Goal: Task Accomplishment & Management: Manage account settings

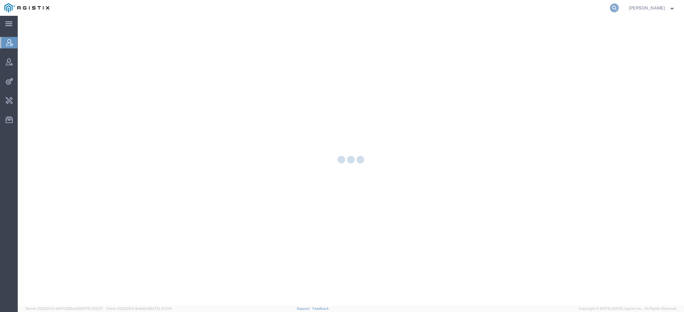
click at [614, 10] on icon at bounding box center [614, 7] width 9 height 9
paste input "57030330"
type input "57030330"
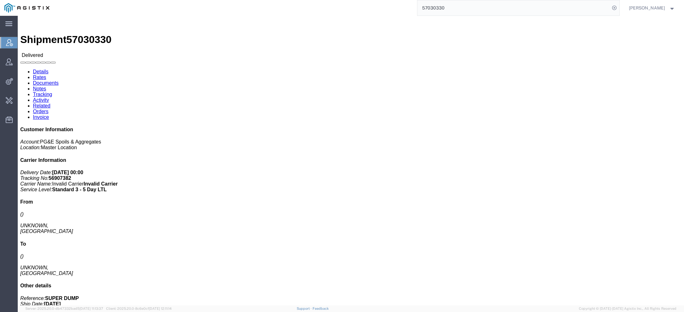
click link "Activity"
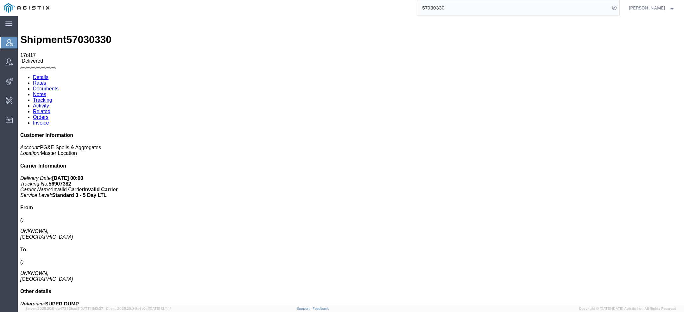
copy td "AGISTIX_WEEKLY_DATA_100325spoils_r"
click at [0, 0] on span "Change Carrier" at bounding box center [0, 0] width 0 height 0
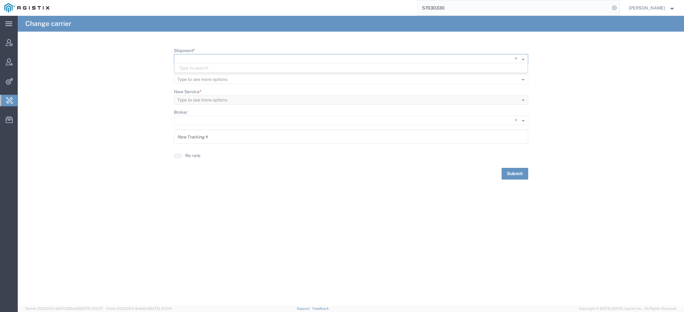
click at [225, 57] on input "Shipment *" at bounding box center [337, 59] width 321 height 9
paste input "57030330"
type input "57030330"
click at [211, 68] on div "57030330" at bounding box center [350, 67] width 353 height 9
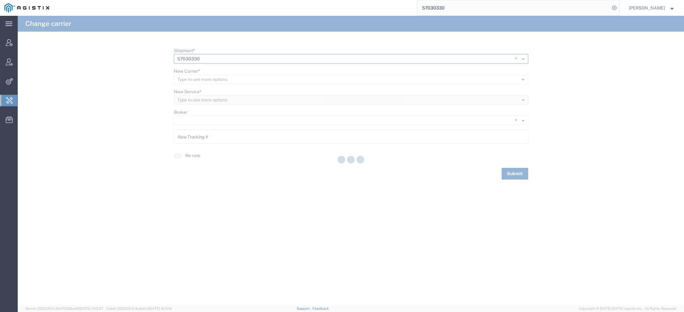
type input "56907382"
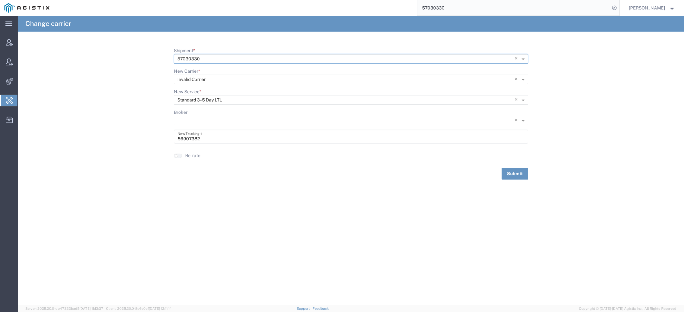
click at [515, 79] on span "×" at bounding box center [516, 79] width 5 height 9
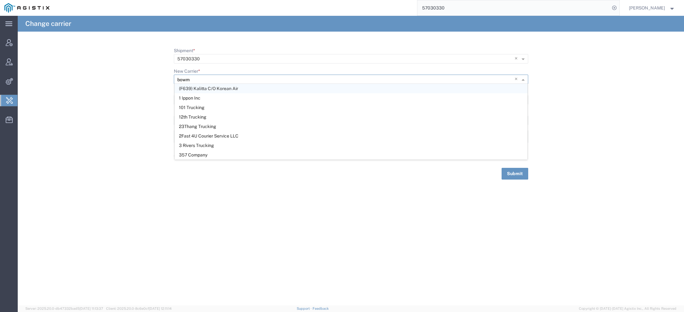
type input "bowma"
click at [298, 86] on div "Bowma n & Sons Trucking, Inc" at bounding box center [350, 88] width 353 height 9
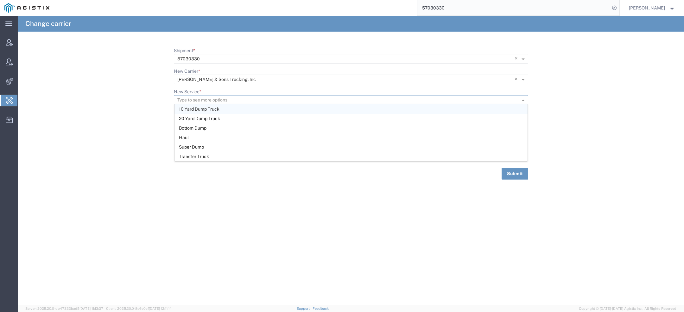
click at [270, 103] on input "New Service *" at bounding box center [340, 100] width 327 height 9
click at [260, 144] on div "Super Dump" at bounding box center [350, 146] width 353 height 9
click at [513, 170] on button "Submit" at bounding box center [515, 174] width 27 height 12
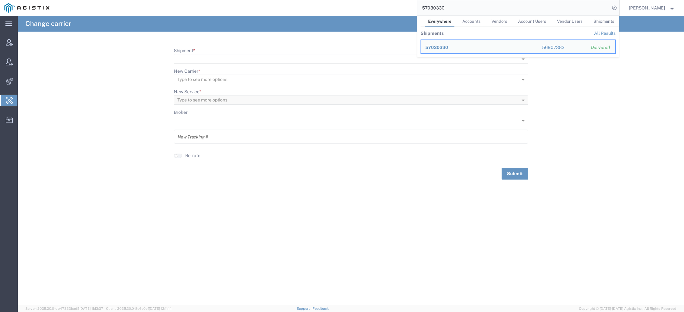
drag, startPoint x: 452, startPoint y: 10, endPoint x: 254, endPoint y: -2, distance: 198.6
click at [254, 0] on html "main_menu Created with Sketch. Collapse Menu Account Manager Vendor Manager Int…" at bounding box center [342, 156] width 684 height 312
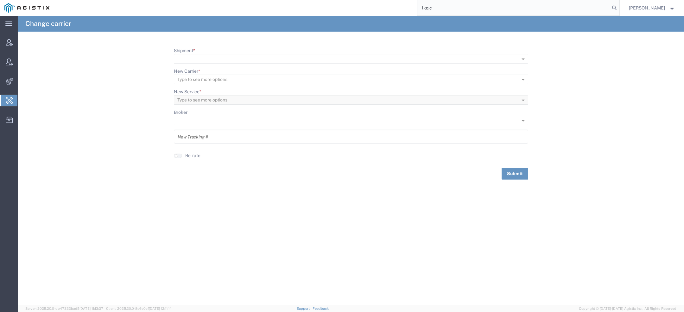
type input "lkq c"
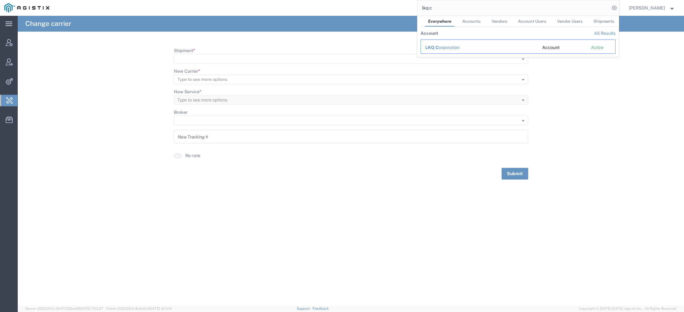
click at [449, 49] on div "LKQ C orporation" at bounding box center [479, 47] width 108 height 7
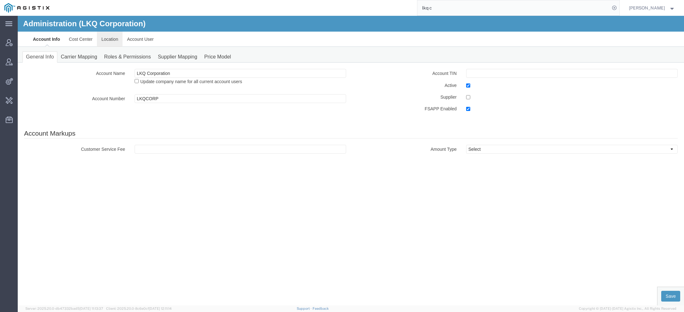
click at [117, 40] on link "Location" at bounding box center [110, 39] width 26 height 15
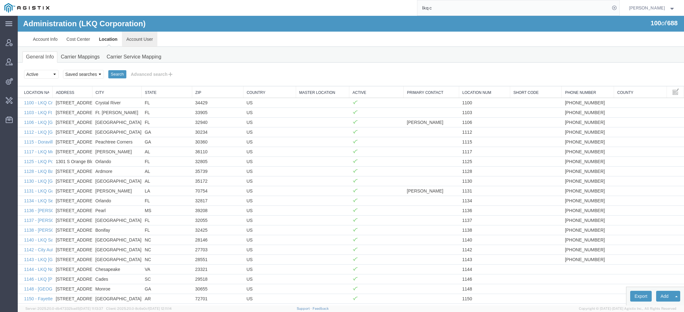
click at [138, 35] on link "Account User" at bounding box center [139, 39] width 35 height 15
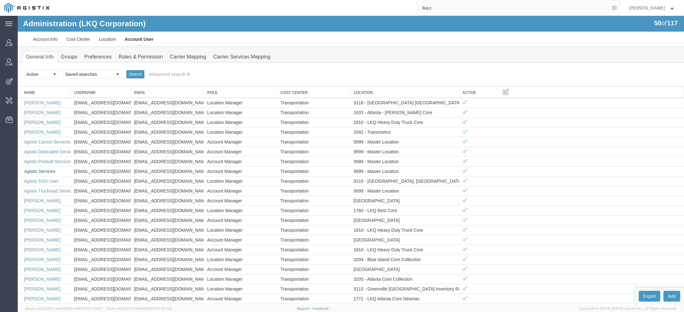
click at [46, 169] on link "Agistix Services" at bounding box center [39, 171] width 31 height 5
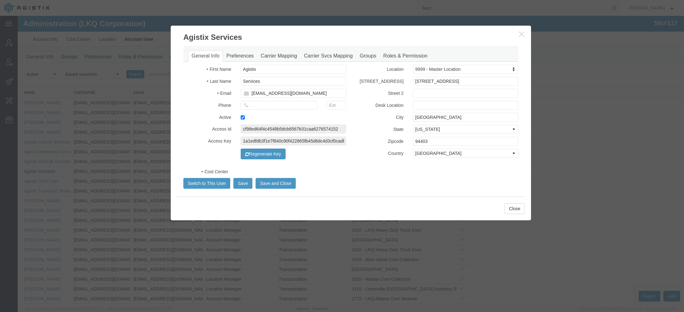
select select "COSTCENTER"
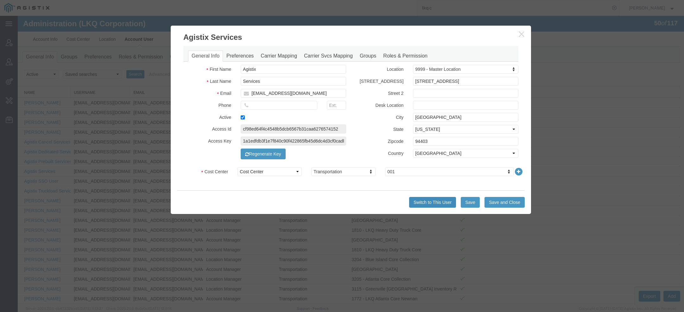
click at [419, 201] on button "Switch to This User" at bounding box center [432, 202] width 47 height 11
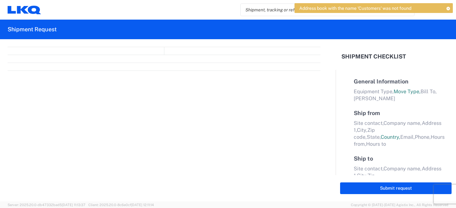
select select "FULL"
select select "LBS"
select select "IN"
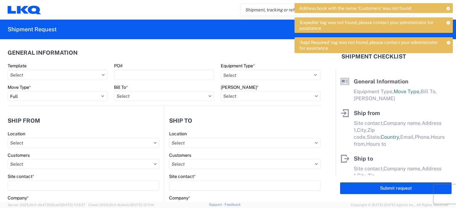
scroll to position [3, 0]
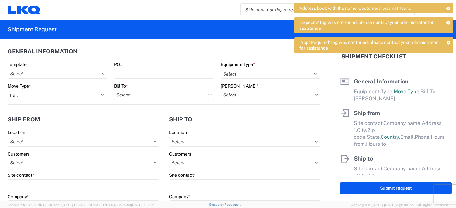
click at [448, 9] on icon at bounding box center [448, 8] width 4 height 3
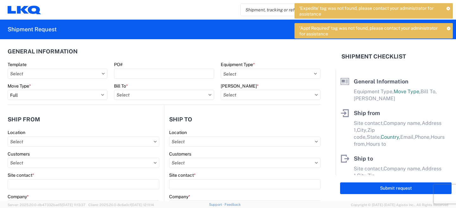
click at [448, 9] on icon at bounding box center [448, 8] width 4 height 3
click at [448, 27] on icon at bounding box center [448, 28] width 4 height 3
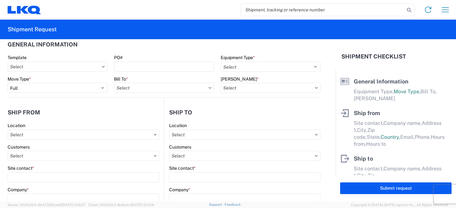
scroll to position [0, 0]
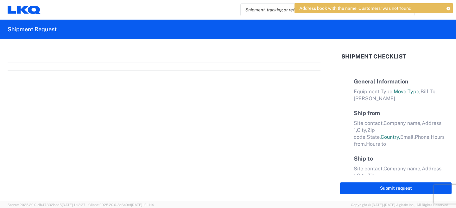
select select "FULL"
select select "LBS"
select select "IN"
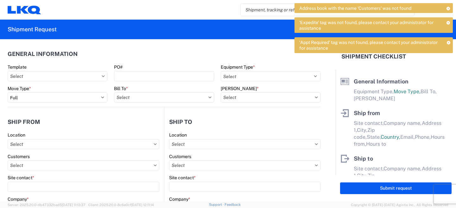
click at [449, 8] on icon at bounding box center [448, 8] width 4 height 3
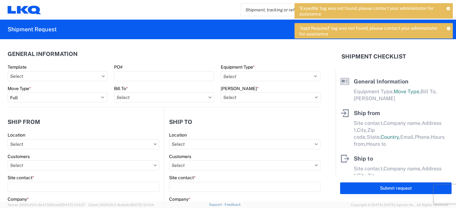
click at [449, 8] on icon at bounding box center [448, 8] width 4 height 3
click at [449, 27] on icon at bounding box center [448, 28] width 4 height 3
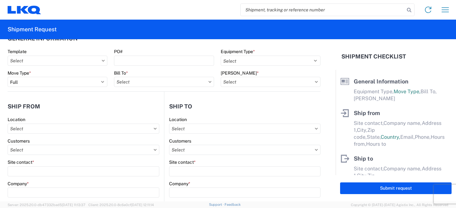
scroll to position [14, 0]
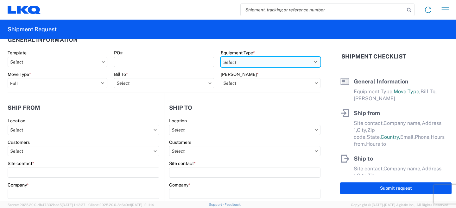
click at [243, 61] on select "Select 53’ Dry Van Flatbed Dropdeck (van) Lowboy (flatbed) Rail" at bounding box center [271, 62] width 100 height 10
select select "STDV"
click at [221, 57] on select "Select 53’ Dry Van Flatbed Dropdeck (van) Lowboy (flatbed) Rail" at bounding box center [271, 62] width 100 height 10
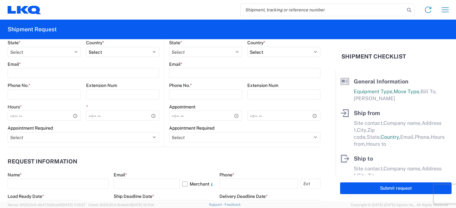
scroll to position [264, 0]
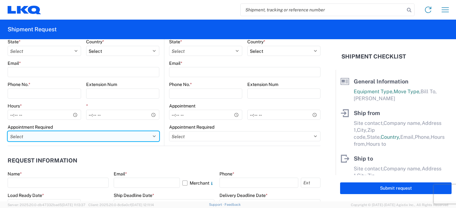
click at [138, 135] on select "Select Appt Required Appt Not Required Appt - First available" at bounding box center [84, 136] width 152 height 10
select select "apptRequired"
click at [8, 131] on select "Select Appt Required Appt Not Required Appt - First available" at bounding box center [84, 136] width 152 height 10
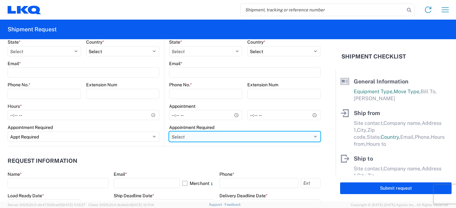
click at [196, 136] on select "Select Appt Required Appt Not Required Appt - First available" at bounding box center [244, 137] width 151 height 10
select select "apptNotRequired"
click at [169, 132] on select "Select Appt Required Appt Not Required Appt - First available" at bounding box center [244, 137] width 151 height 10
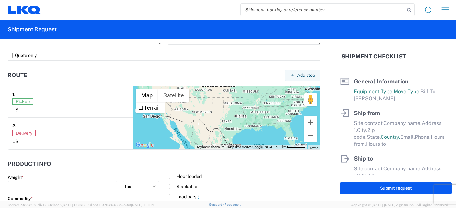
scroll to position [530, 0]
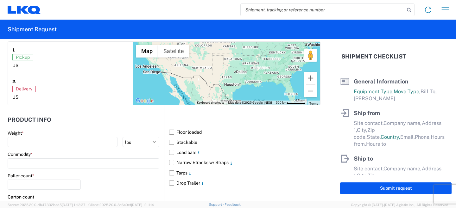
click at [119, 112] on div "Product Info Weight * kgs lbs Commodity * Pallet count * Carton count Dimension…" at bounding box center [86, 187] width 156 height 164
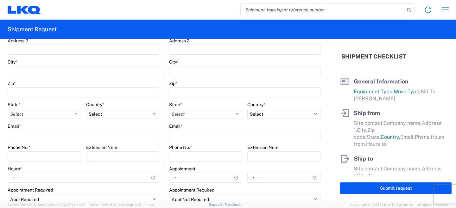
scroll to position [70, 0]
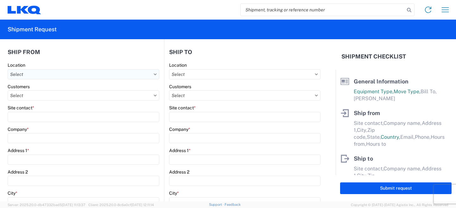
click at [87, 77] on input "text" at bounding box center [84, 74] width 152 height 10
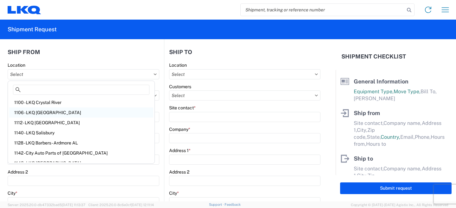
click at [58, 116] on div "1106 - LKQ Melbourne" at bounding box center [81, 113] width 144 height 10
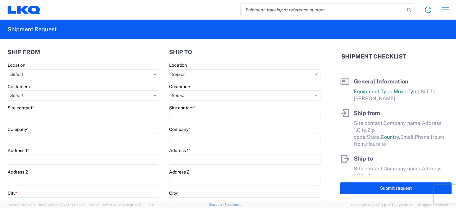
type input "1106 - LKQ Melbourne"
type input "Steven Schara"
type input "LKQ Corporation"
type input "7298 Waelti Drive"
type input "Melbourne"
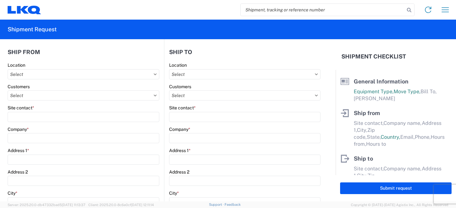
type input "32940"
select select "FL"
select select "US"
type input "ssschara@lkqcorp.com"
type input "312-485-3856"
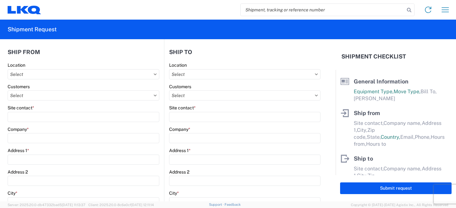
type input "08:00"
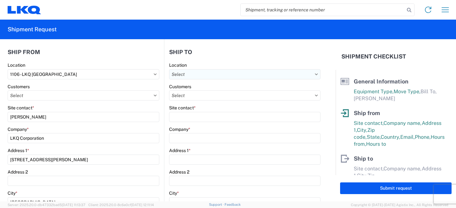
click at [209, 72] on input "text" at bounding box center [244, 74] width 151 height 10
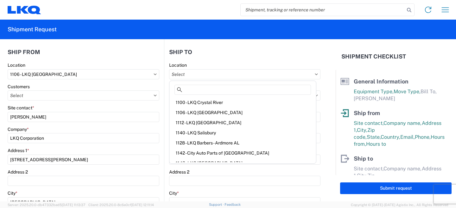
scroll to position [106, 0]
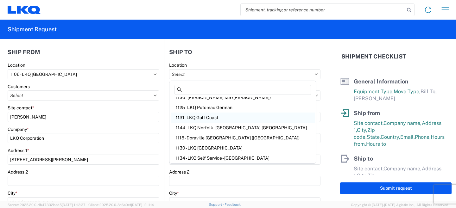
click at [205, 119] on div "1131 - LKQ Gulf Coast" at bounding box center [243, 118] width 144 height 10
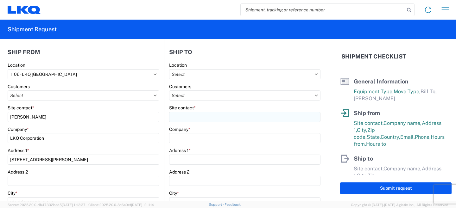
type input "1131 - LKQ Gulf Coast"
type input "Julie Lewis"
type input "LKQ Corporation"
type input "16925 Black Mud Road"
type input "Livingston"
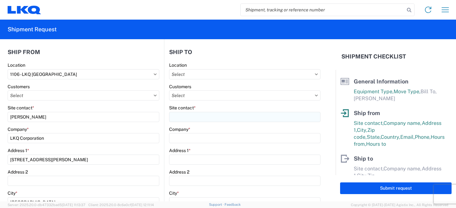
type input "70754"
select select "US"
type input "jalewis@lkqcorp.com"
type input "800-321-3209"
type input "07:00"
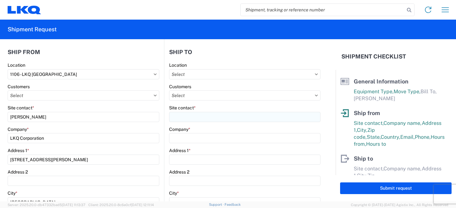
type input "17:00"
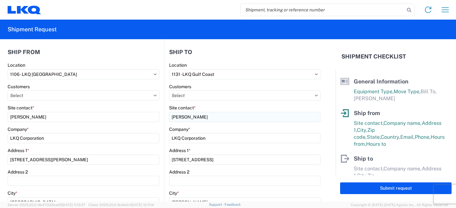
select select
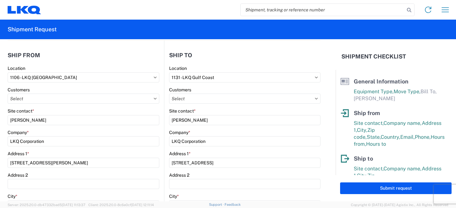
scroll to position [51, 0]
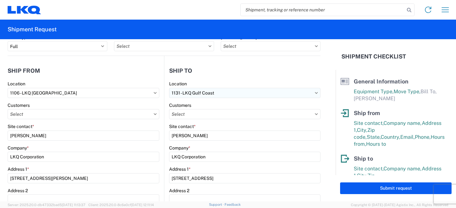
click at [195, 91] on input "1131 - LKQ Gulf Coast" at bounding box center [244, 93] width 151 height 10
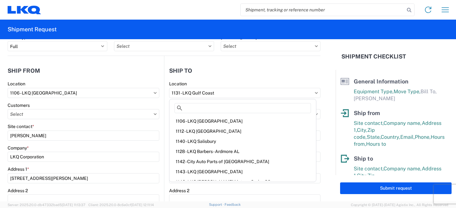
scroll to position [0, 0]
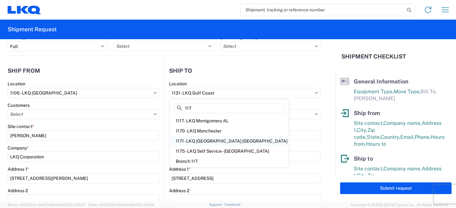
type input "117"
click at [211, 141] on div "1171 - LKQ Knoxville TN" at bounding box center [229, 141] width 117 height 10
type input "1171 - LKQ Knoxville TN"
type input "3475 Northbend Circle Bldg 16"
type input "Alcoa"
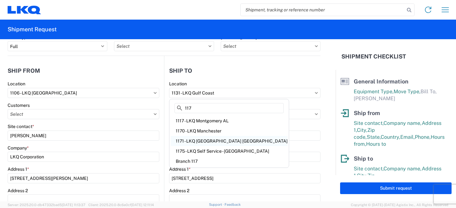
type input "37701"
select select
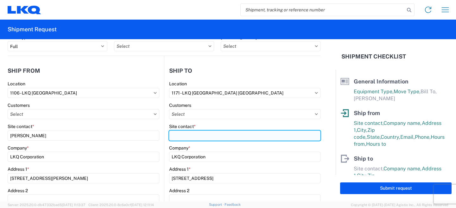
click at [199, 136] on input "Site contact *" at bounding box center [244, 136] width 151 height 10
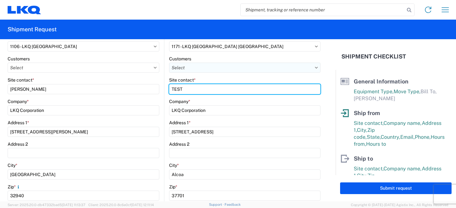
scroll to position [38, 0]
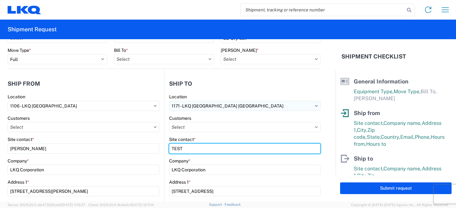
type input "TEST"
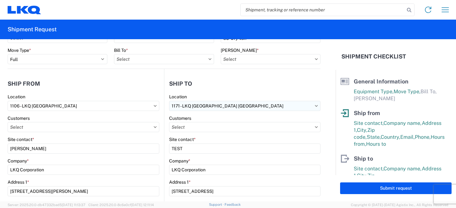
click at [202, 105] on input "1171 - LKQ Knoxville TN" at bounding box center [244, 106] width 151 height 10
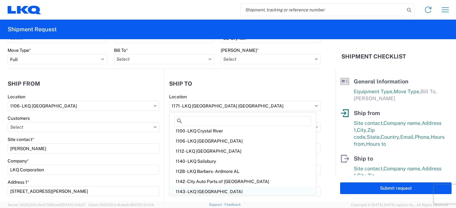
scroll to position [0, 0]
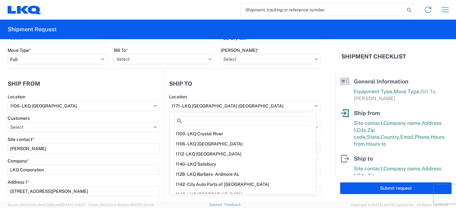
click at [209, 146] on div "1106 - LKQ Melbourne" at bounding box center [243, 144] width 144 height 10
type input "1106 - LKQ Melbourne"
type input "Steven Schara"
type input "7298 Waelti Drive"
type input "Melbourne"
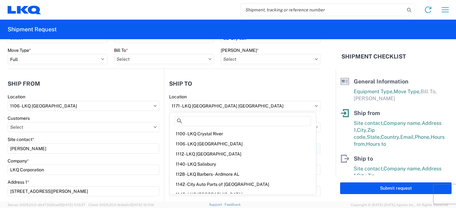
type input "32940"
type input "ssschara@lkqcorp.com"
type input "312-485-3856"
type input "08:00"
type input "14:00"
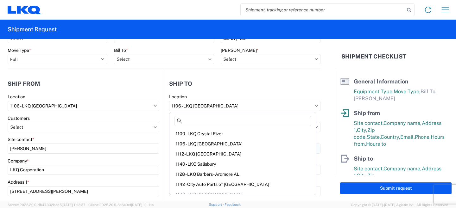
select select
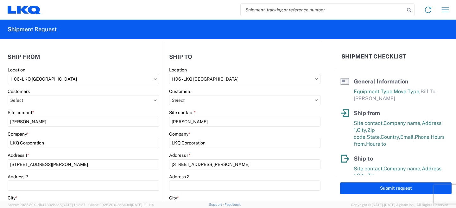
scroll to position [15, 0]
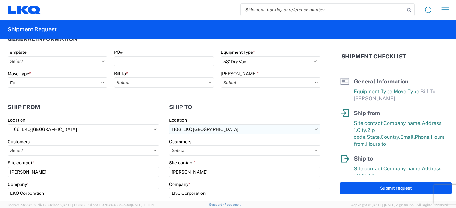
click at [199, 126] on input "1106 - LKQ Melbourne" at bounding box center [244, 129] width 151 height 10
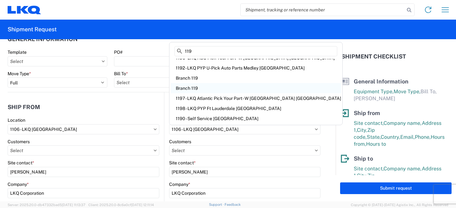
scroll to position [0, 0]
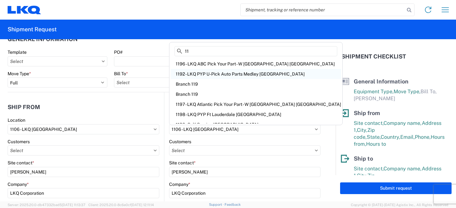
type input "1"
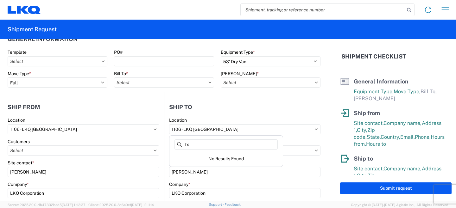
type input "t"
type input "h"
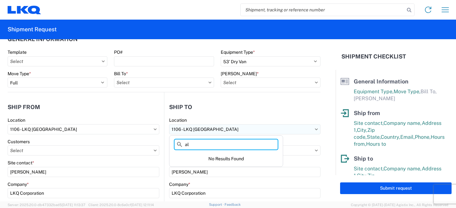
type input "a"
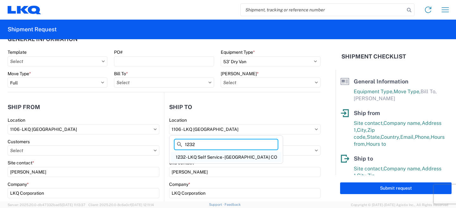
type input "1232"
click at [204, 158] on div "1232 - LKQ Self Service - Denver CO" at bounding box center [226, 157] width 111 height 10
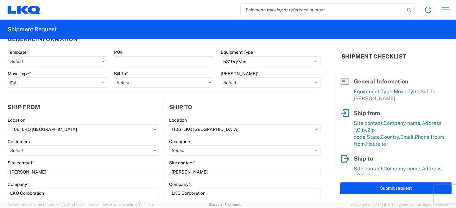
type input "1232 - LKQ Self Service - Denver CO"
type input "6100 North Federal Boulevard"
type input "Denver"
type input "80221"
type input "07:00"
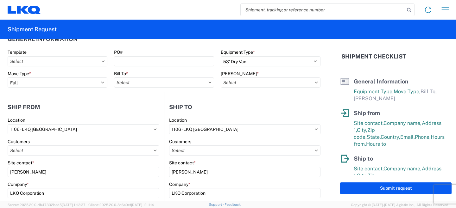
type input "17:00"
select select
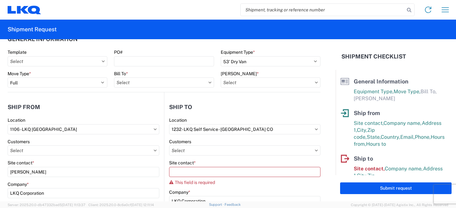
scroll to position [19, 0]
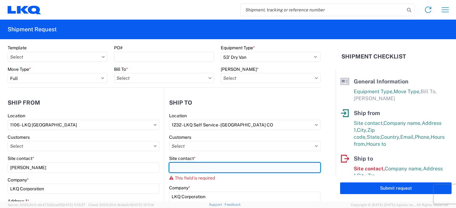
click at [193, 167] on input "Site contact *" at bounding box center [244, 168] width 151 height 10
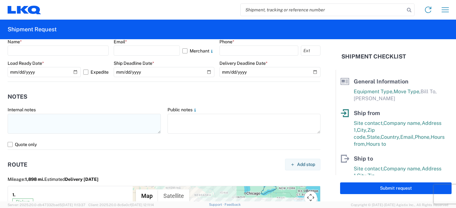
scroll to position [462, 0]
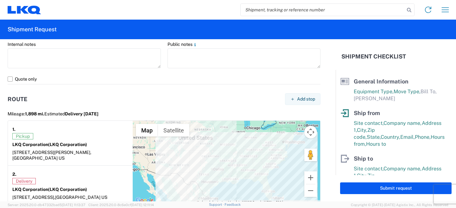
type input "TEST"
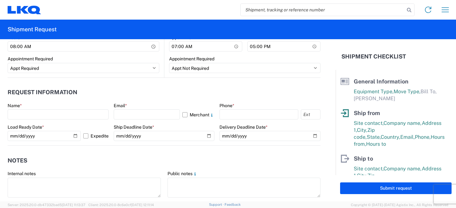
scroll to position [332, 0]
click at [85, 139] on label "Expedite" at bounding box center [95, 137] width 25 height 10
click at [0, 0] on input "Expedite" at bounding box center [0, 0] width 0 height 0
click at [85, 137] on label "Expedite" at bounding box center [95, 137] width 25 height 10
click at [0, 0] on input "Expedite" at bounding box center [0, 0] width 0 height 0
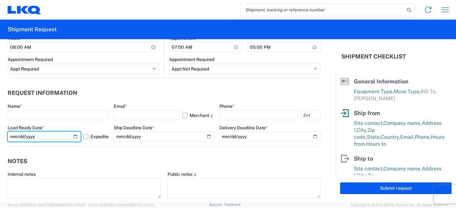
click at [76, 137] on input "2025-10-08" at bounding box center [44, 137] width 73 height 10
click at [75, 137] on input "2025-10-06" at bounding box center [44, 137] width 73 height 10
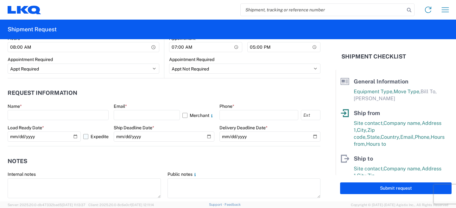
click at [86, 138] on label "Expedite" at bounding box center [95, 137] width 25 height 10
click at [0, 0] on input "Expedite" at bounding box center [0, 0] width 0 height 0
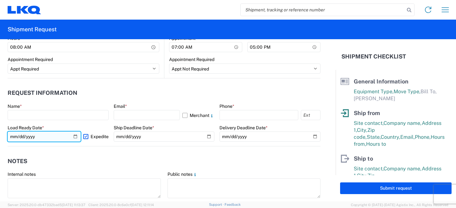
click at [76, 137] on input "2025-10-08" at bounding box center [44, 137] width 73 height 10
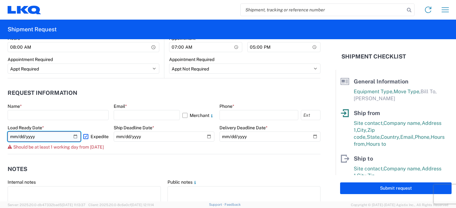
click at [74, 137] on input "2025-10-07" at bounding box center [44, 137] width 73 height 10
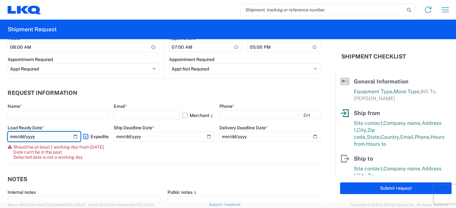
click at [74, 139] on input "2025-10-06" at bounding box center [44, 137] width 73 height 10
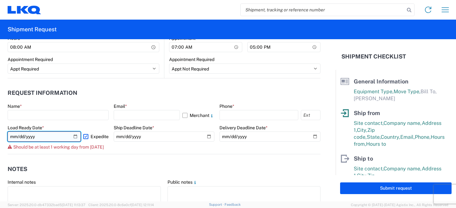
click at [76, 137] on input "2025-10-07" at bounding box center [44, 137] width 73 height 10
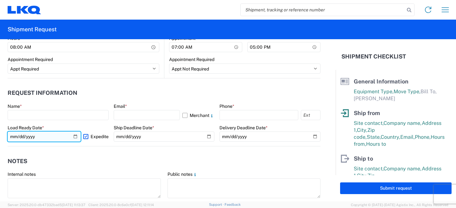
click at [76, 137] on input "2025-10-08" at bounding box center [44, 137] width 73 height 10
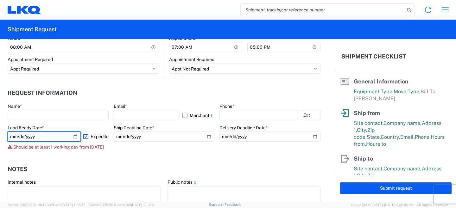
click at [75, 137] on input "2025-10-07" at bounding box center [44, 137] width 73 height 10
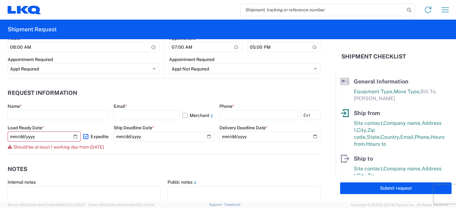
click at [69, 147] on span "Should be at least 1 working day from today" at bounding box center [58, 147] width 91 height 5
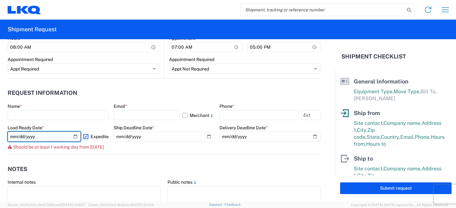
click at [75, 135] on input "2025-10-07" at bounding box center [44, 137] width 73 height 10
type input "2025-10-08"
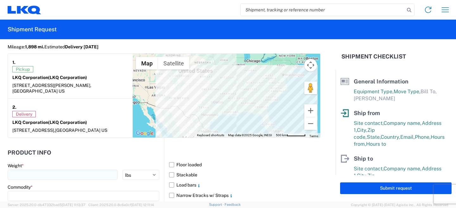
scroll to position [634, 0]
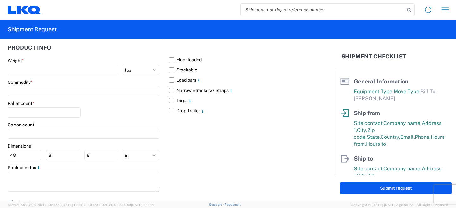
click at [9, 198] on label "Hazmat" at bounding box center [164, 203] width 313 height 10
click at [0, 0] on input "Hazmat" at bounding box center [0, 0] width 0 height 0
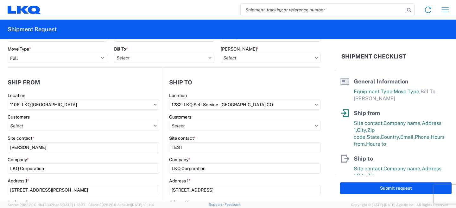
scroll to position [41, 0]
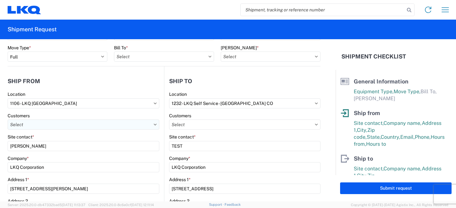
click at [123, 124] on input "text" at bounding box center [84, 125] width 152 height 10
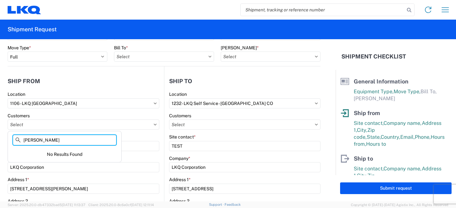
type input "shipp"
click at [229, 82] on header "Ship to" at bounding box center [242, 81] width 156 height 14
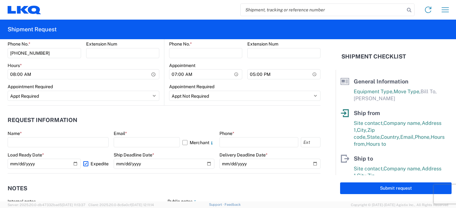
scroll to position [343, 0]
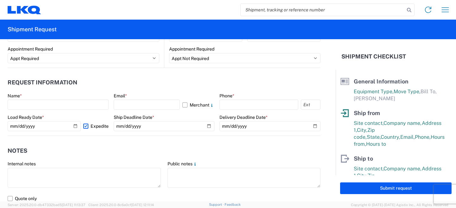
click at [84, 127] on label "Expedite" at bounding box center [95, 126] width 25 height 10
click at [0, 0] on input "Expedite" at bounding box center [0, 0] width 0 height 0
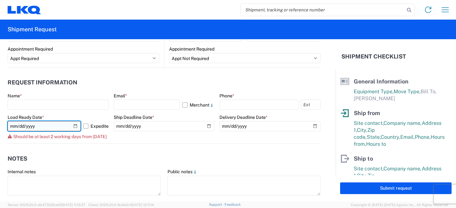
click at [75, 127] on input "2025-10-08" at bounding box center [44, 126] width 73 height 10
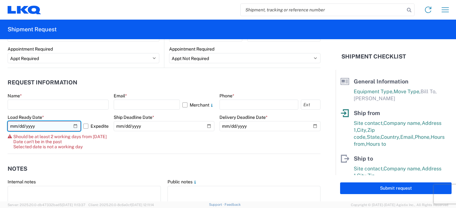
click at [76, 128] on input "[DATE]" at bounding box center [44, 126] width 73 height 10
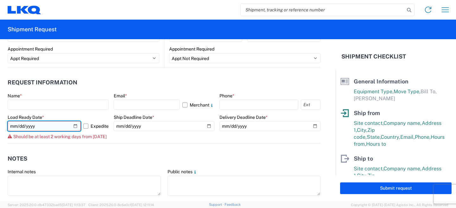
click at [75, 127] on input "[DATE]" at bounding box center [44, 126] width 73 height 10
click at [97, 139] on span "Should be at least 2 working days from [DATE]" at bounding box center [59, 136] width 93 height 5
click at [77, 126] on input "[DATE]" at bounding box center [44, 126] width 73 height 10
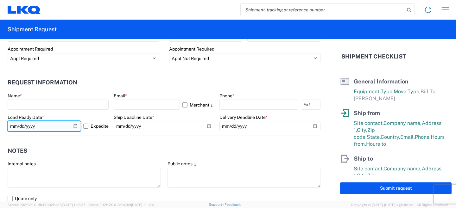
click at [75, 129] on input "2025-10-09" at bounding box center [44, 126] width 73 height 10
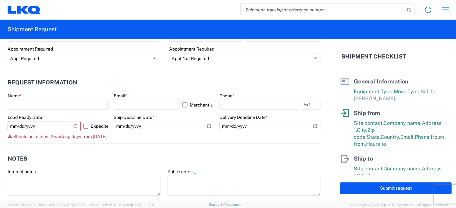
click at [60, 138] on span "Should be at least 2 working days from today" at bounding box center [59, 136] width 93 height 5
click at [60, 138] on span "Should be at least 2 working days from [DATE]" at bounding box center [59, 136] width 93 height 5
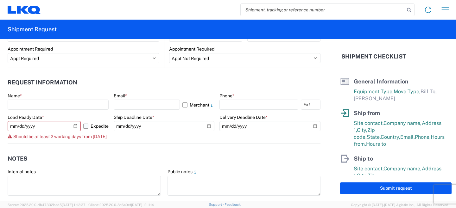
click at [85, 129] on label "Expedite" at bounding box center [95, 126] width 25 height 10
click at [0, 0] on input "Expedite" at bounding box center [0, 0] width 0 height 0
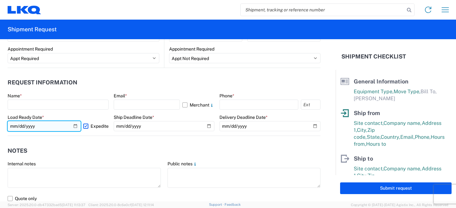
click at [76, 124] on input "2025-10-08" at bounding box center [44, 126] width 73 height 10
type input "2025-10-07"
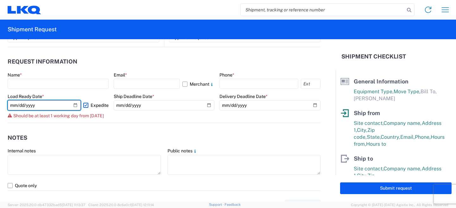
scroll to position [366, 0]
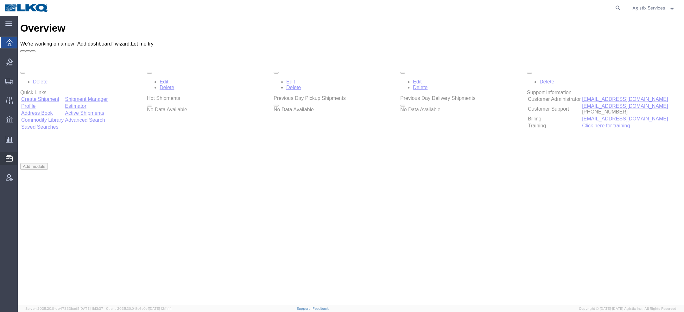
click at [0, 0] on span "Address Book" at bounding box center [0, 0] width 0 height 0
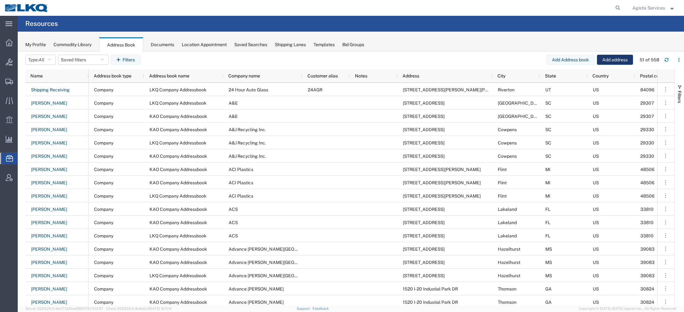
click at [604, 60] on button "Add address" at bounding box center [615, 60] width 36 height 10
select select "US"
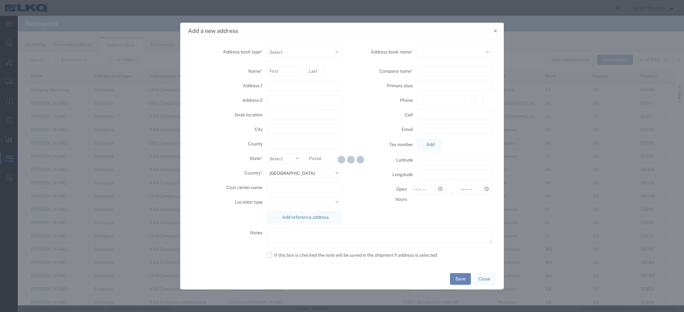
select select
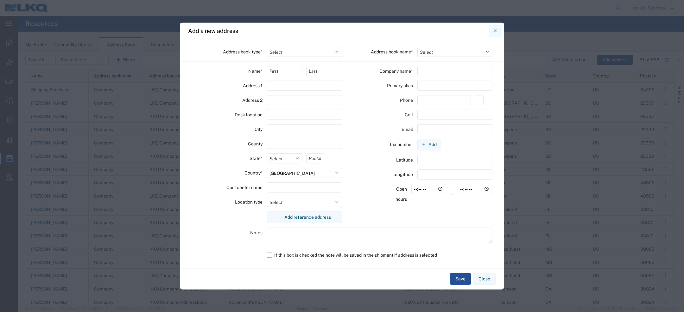
click at [495, 32] on icon "Close" at bounding box center [495, 31] width 3 height 8
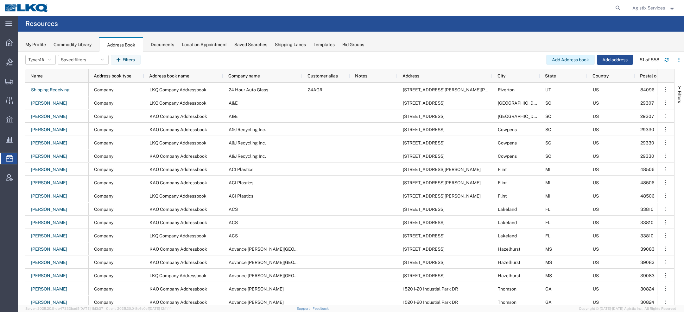
click at [576, 57] on button "Add Address book" at bounding box center [570, 60] width 48 height 10
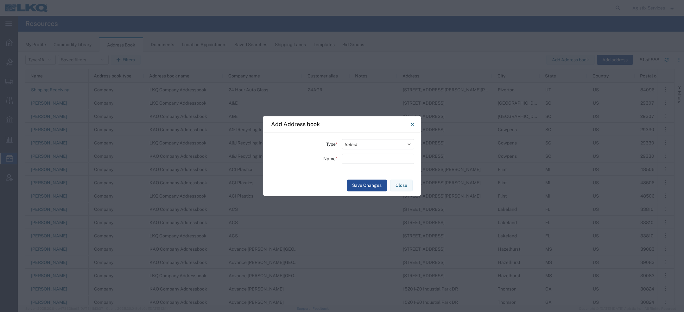
click at [409, 121] on button "Close" at bounding box center [412, 124] width 13 height 13
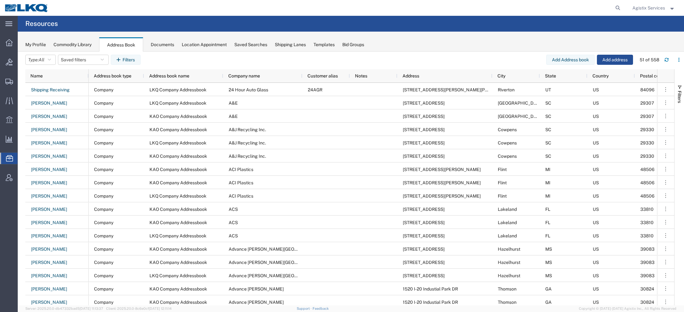
click at [660, 6] on span "Agistix Services" at bounding box center [648, 7] width 33 height 7
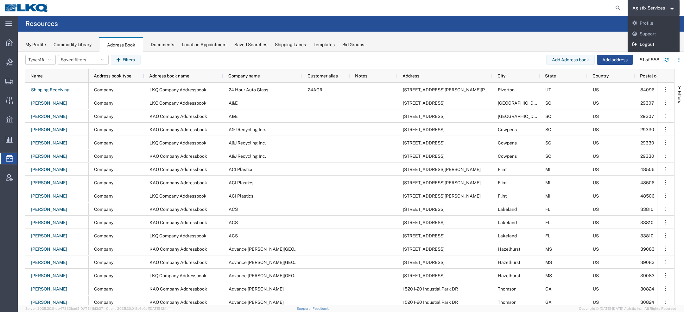
click at [647, 42] on link "Logout" at bounding box center [654, 44] width 52 height 11
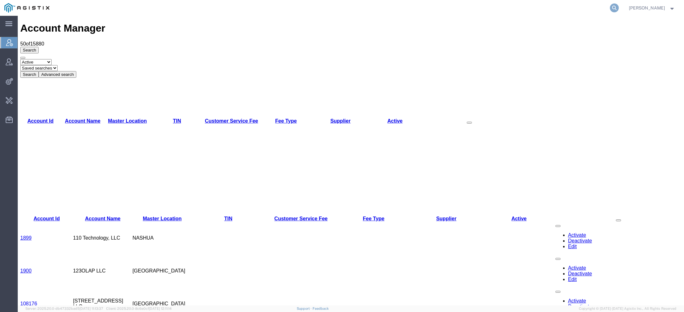
click at [611, 6] on icon at bounding box center [614, 7] width 9 height 9
paste input "[PERSON_NAME][EMAIL_ADDRESS][PERSON_NAME][DOMAIN_NAME]"
type input "[PERSON_NAME][EMAIL_ADDRESS][PERSON_NAME][DOMAIN_NAME]"
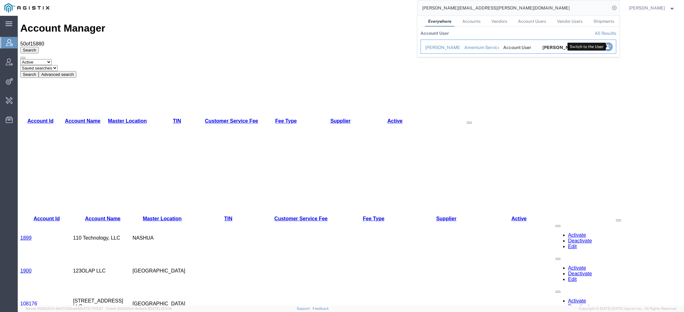
click at [610, 47] on icon "Search Results" at bounding box center [607, 46] width 9 height 9
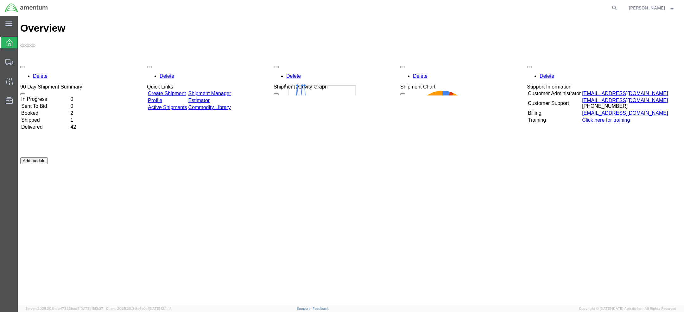
click at [645, 10] on span "[PERSON_NAME]" at bounding box center [647, 7] width 36 height 7
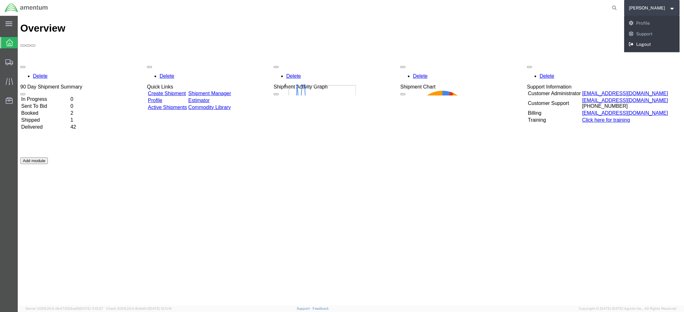
drag, startPoint x: 648, startPoint y: 43, endPoint x: 636, endPoint y: 9, distance: 37.0
click at [648, 43] on link "Logout" at bounding box center [652, 44] width 56 height 11
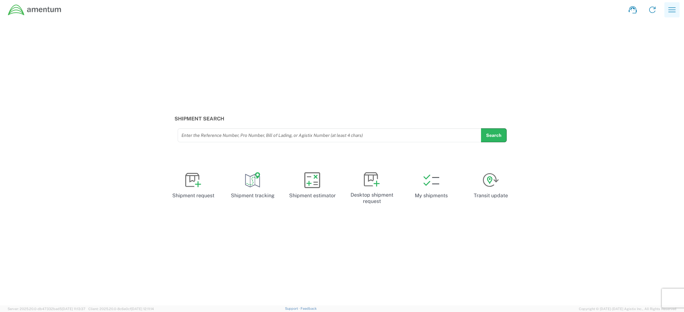
click at [673, 14] on icon "button" at bounding box center [672, 10] width 10 height 10
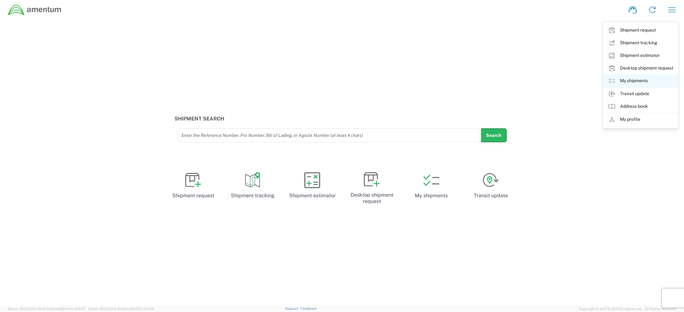
click at [622, 81] on link "My shipments" at bounding box center [640, 81] width 75 height 13
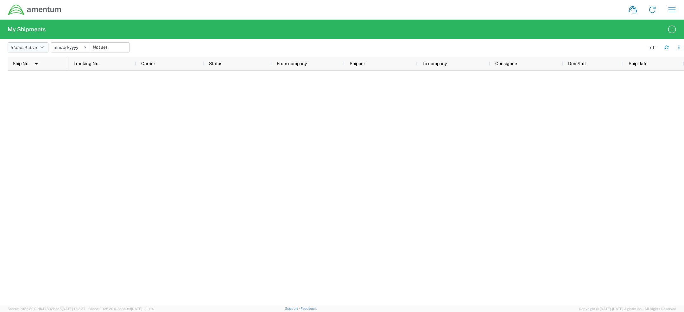
click at [45, 44] on button "Status: Active" at bounding box center [28, 47] width 41 height 10
click at [29, 80] on span "All" at bounding box center [45, 81] width 74 height 10
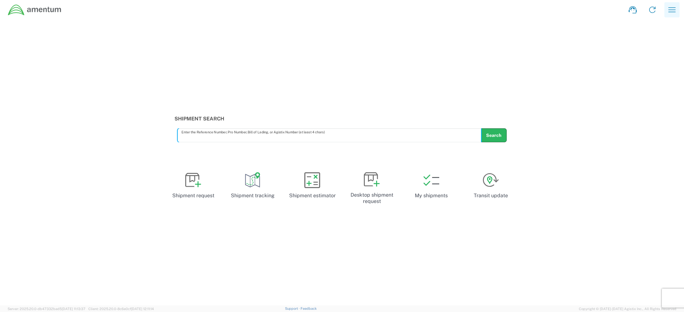
click at [671, 10] on icon "button" at bounding box center [672, 10] width 10 height 10
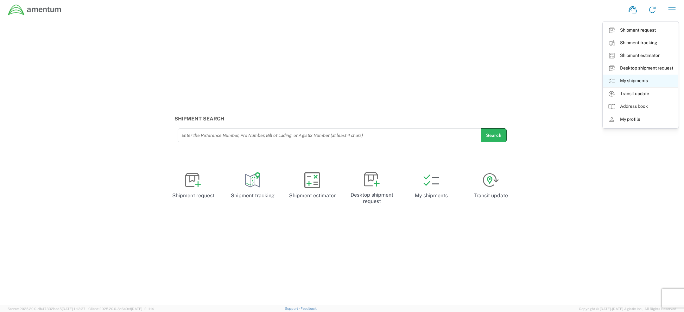
click at [623, 83] on link "My shipments" at bounding box center [640, 81] width 75 height 13
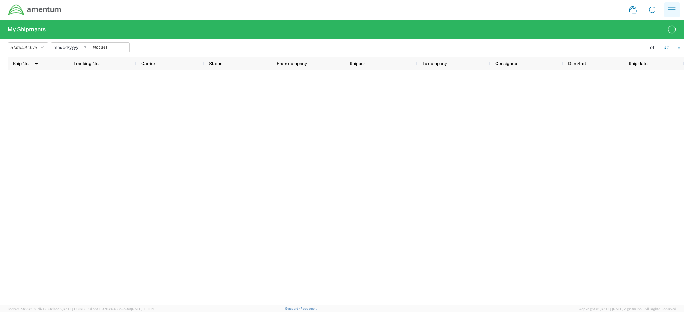
click at [673, 11] on icon "button" at bounding box center [672, 10] width 10 height 10
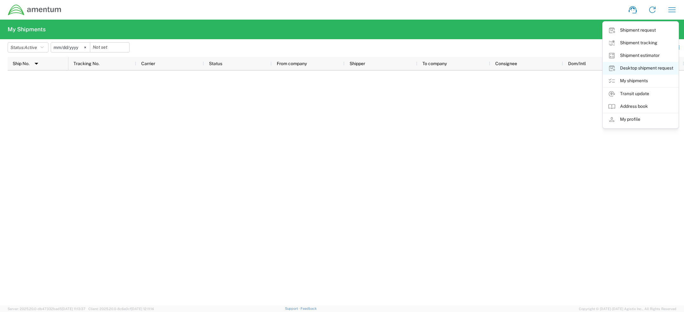
click at [620, 67] on link "Desktop shipment request" at bounding box center [640, 68] width 75 height 13
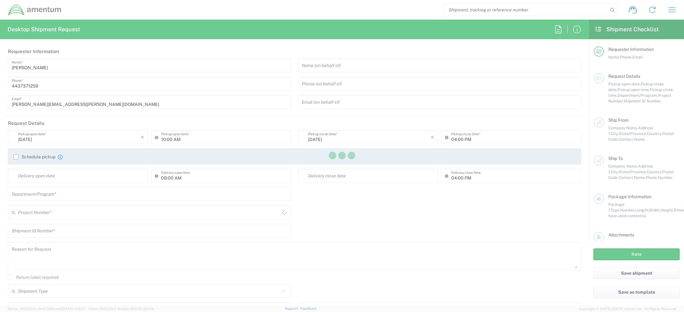
type input "[GEOGRAPHIC_DATA]"
type input "4407.0.0001.0001.TVL"
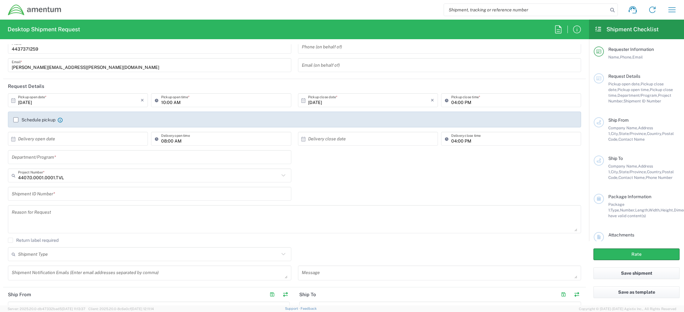
scroll to position [46, 0]
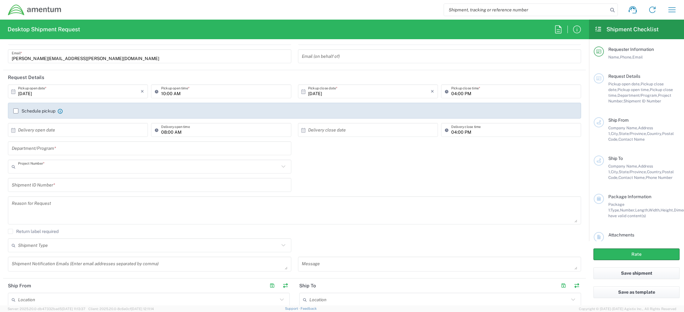
click at [75, 169] on input "text" at bounding box center [148, 166] width 261 height 11
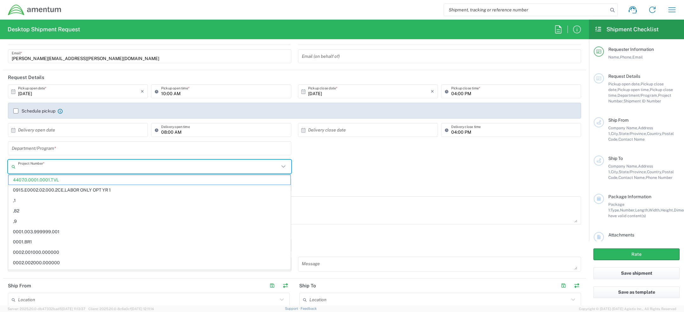
paste input "4407.4.0019.FFPR.ODC.OTHR.0000."
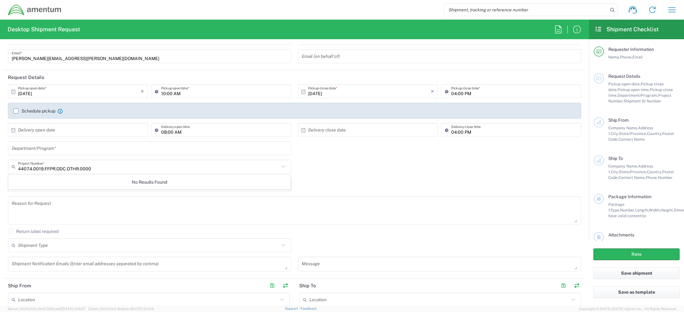
click at [285, 167] on icon at bounding box center [283, 167] width 8 height 8
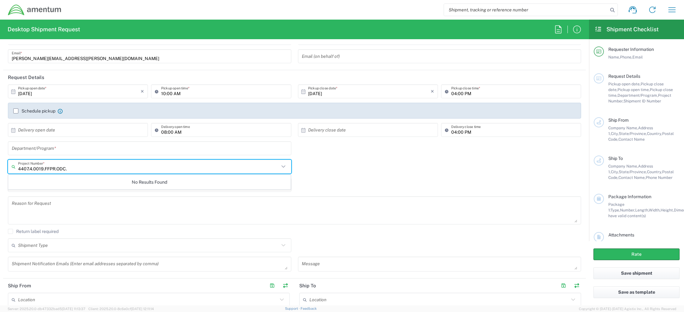
type input "4407.4.0019.FFPR.ODC"
drag, startPoint x: 69, startPoint y: 169, endPoint x: 0, endPoint y: 163, distance: 69.3
click at [0, 163] on form "Requester Information Corrina Watson Name * 4437371259 Phone * corrina.watson@a…" at bounding box center [294, 175] width 589 height 262
paste input "4407.4.0019.FFPR.ODC.OTHR.0000."
type input "4407.4.0019.FFPR.ODC.OTHR.0000"
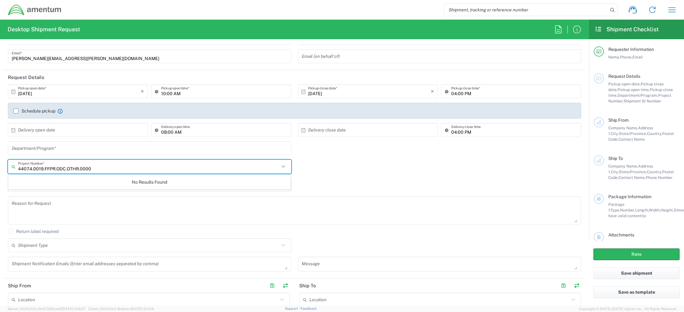
drag, startPoint x: 92, startPoint y: 168, endPoint x: 0, endPoint y: 156, distance: 93.2
click at [0, 156] on form "Requester Information Corrina Watson Name * 4437371259 Phone * corrina.watson@a…" at bounding box center [294, 175] width 589 height 262
type input "other ocd"
click at [349, 189] on div "Shipment ID Number *" at bounding box center [295, 187] width 580 height 18
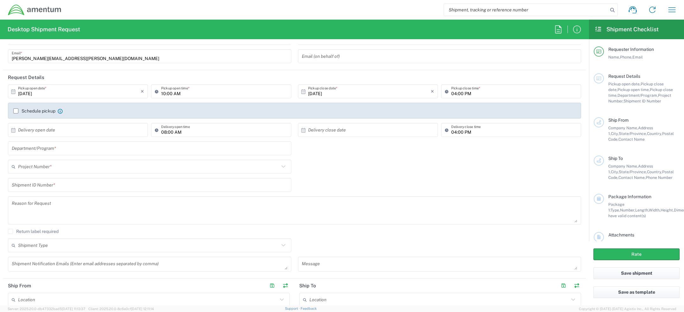
click at [90, 170] on input "text" at bounding box center [148, 166] width 261 height 11
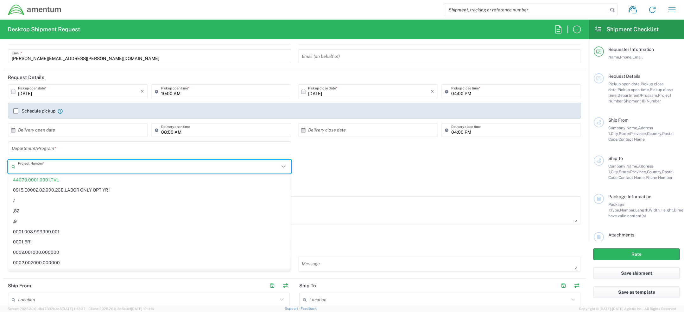
paste input "4407.4.0019.FFPR.ODC.OTHR.0000."
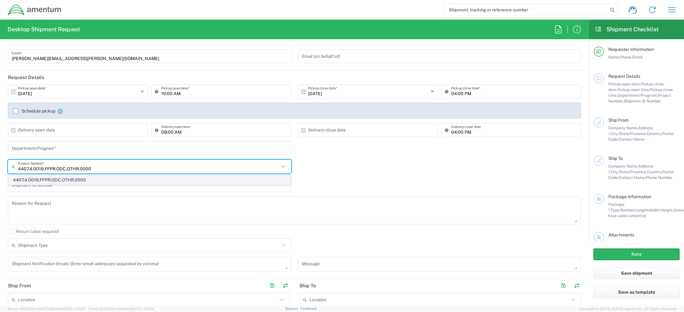
type input "4407.4.0019.FFPR.ODC.OTHR.0000"
click at [116, 181] on span "4407.4.0019.FFPR.ODC.OTHR.0000" at bounding box center [150, 180] width 282 height 10
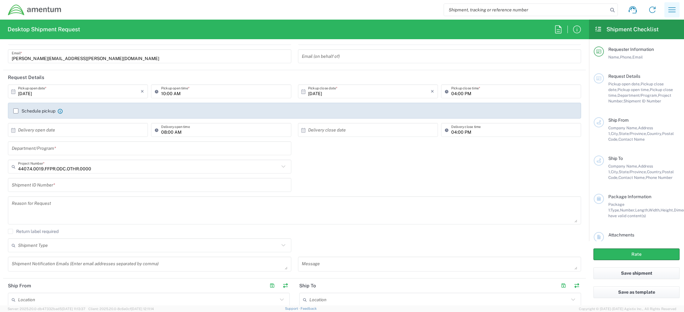
click at [668, 10] on icon "button" at bounding box center [672, 10] width 10 height 10
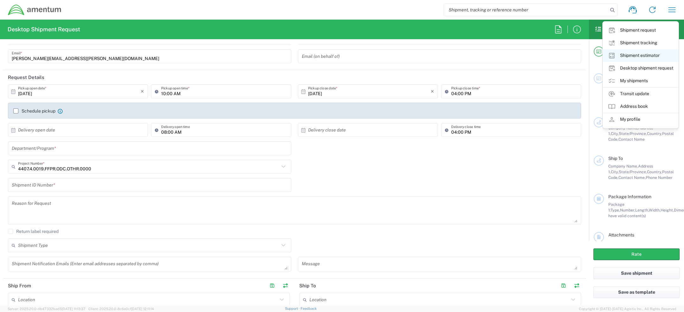
click at [624, 56] on link "Shipment estimator" at bounding box center [640, 55] width 75 height 13
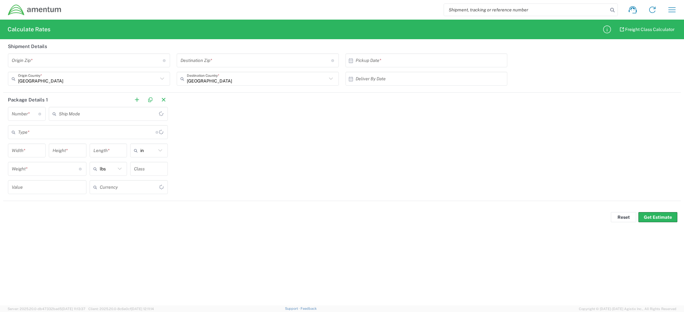
type input "US Dollar"
click at [673, 9] on icon "button" at bounding box center [672, 10] width 10 height 10
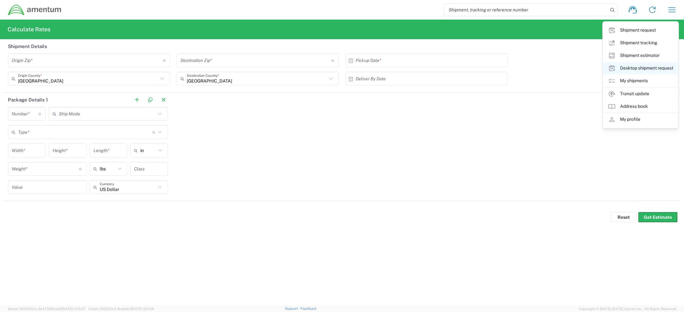
click at [632, 70] on link "Desktop shipment request" at bounding box center [640, 68] width 75 height 13
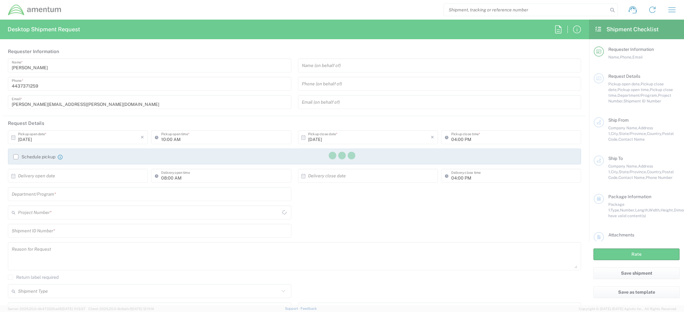
type input "4407.0.0001.0001.TVL"
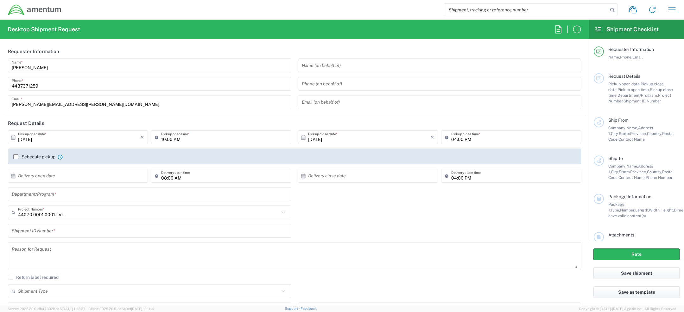
scroll to position [22, 0]
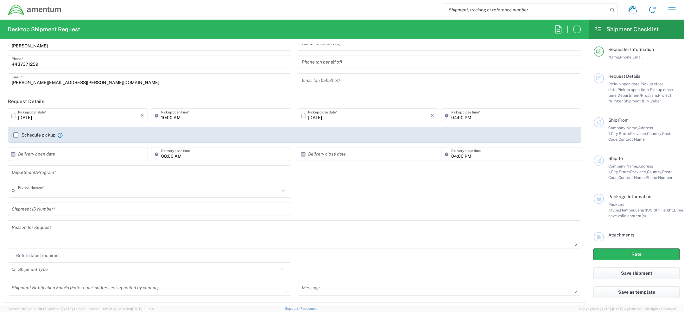
click at [97, 191] on input "text" at bounding box center [148, 191] width 261 height 11
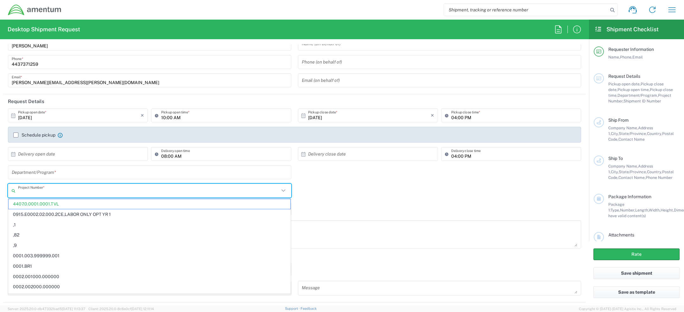
paste input "4407.4.0019.FFPR.ODC.OTHR.0000."
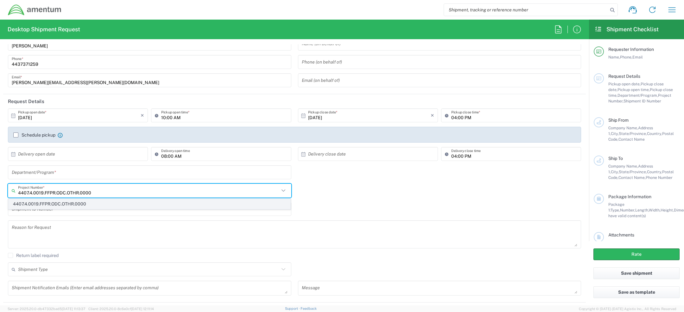
type input "4407.4.0019.FFPR.ODC.OTHR.0000"
click at [92, 204] on span "4407.4.0019.FFPR.ODC.OTHR.0000" at bounding box center [150, 204] width 282 height 10
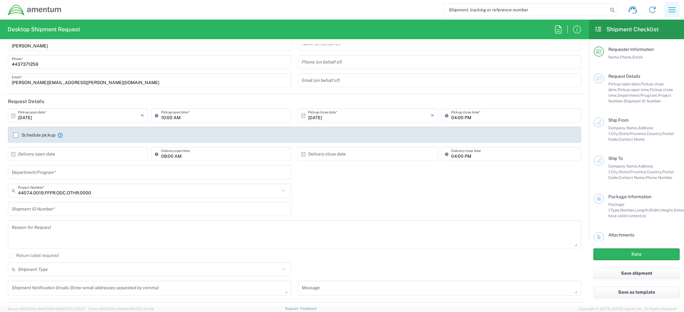
click at [672, 9] on icon "button" at bounding box center [672, 10] width 10 height 10
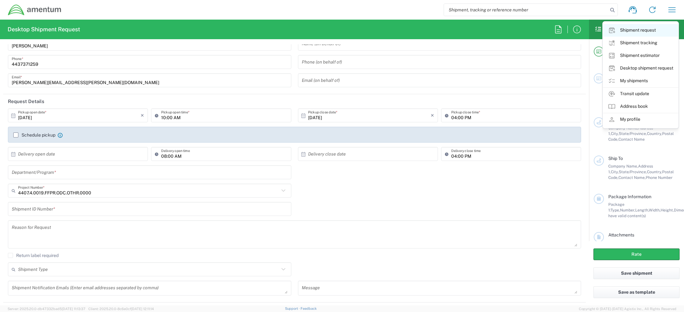
click at [635, 33] on link "Shipment request" at bounding box center [640, 30] width 75 height 13
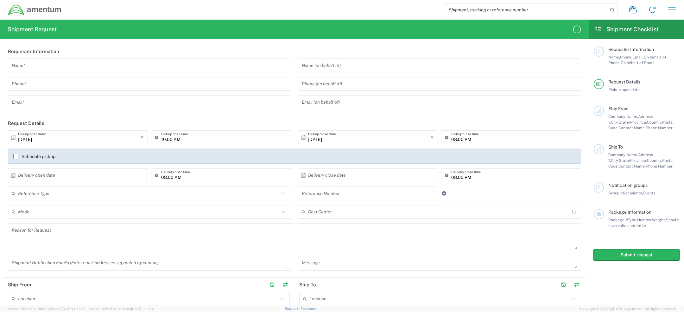
click at [668, 7] on icon "button" at bounding box center [672, 10] width 10 height 10
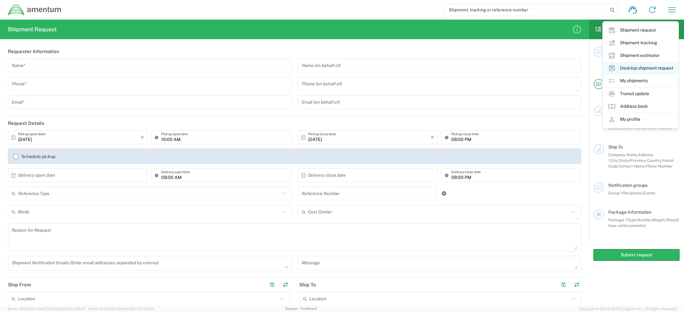
click at [632, 69] on link "Desktop shipment request" at bounding box center [640, 68] width 75 height 13
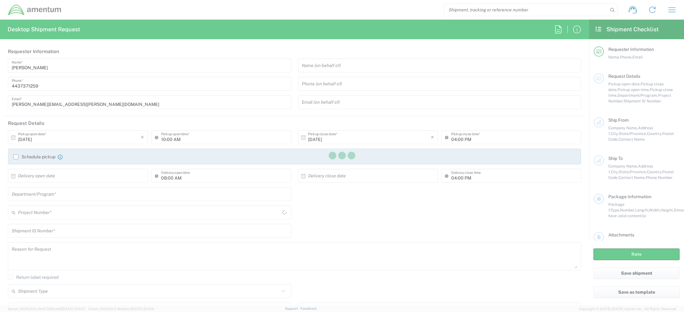
type input "4407.0.0001.0001.TVL"
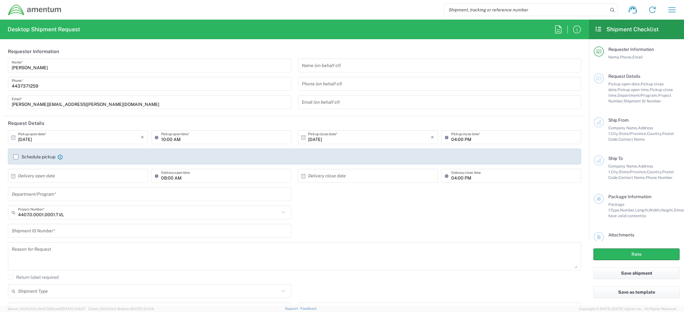
click at [91, 218] on div "4407.0.0001.0001.TVL Project Number *" at bounding box center [149, 213] width 283 height 14
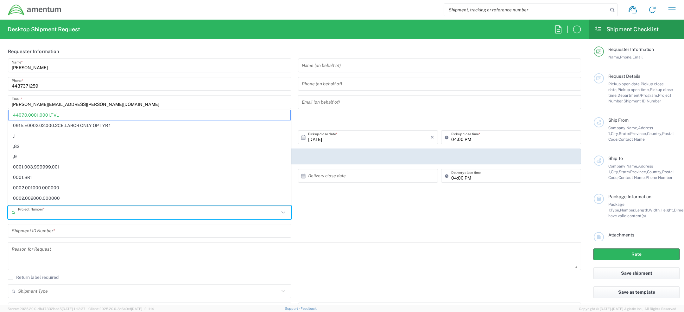
paste input "https://share.zight.com/Apud2zkW"
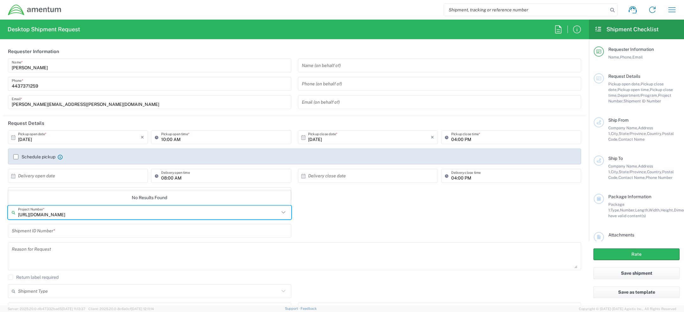
type input "https://share.zight.com/Apud2zkW"
drag, startPoint x: 101, startPoint y: 215, endPoint x: 0, endPoint y: 204, distance: 101.6
click at [0, 204] on form "Requester Information Corrina Watson Name * 4437371259 Phone * corrina.watson@a…" at bounding box center [294, 175] width 589 height 262
paste input "4407.4.0019.FFPR.ODC.OTHR.0000."
type input "4407.4.0019.FFPR.ODC.OTHR.0000"
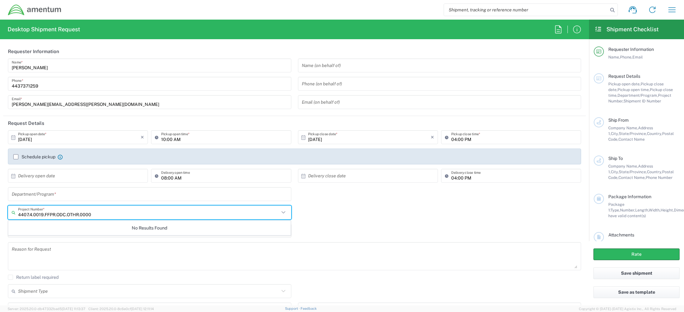
drag, startPoint x: 93, startPoint y: 214, endPoint x: 0, endPoint y: 211, distance: 92.8
click at [0, 211] on form "Requester Information Corrina Watson Name * 4437371259 Phone * corrina.watson@a…" at bounding box center [294, 175] width 589 height 262
paste input "4407.4.0019.FFPR.ODC.OTHR.0000."
type input "4407.4.0019.FFPR.ODC.OTHR.0000"
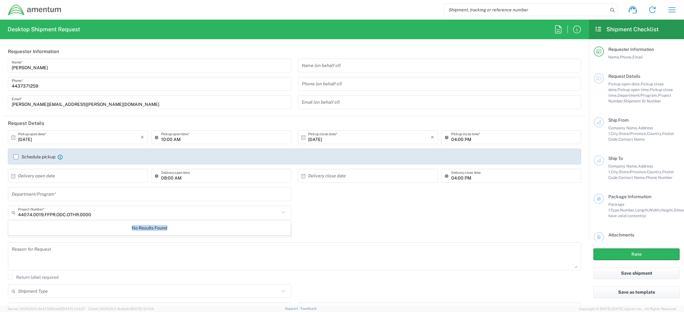
drag, startPoint x: 131, startPoint y: 229, endPoint x: 186, endPoint y: 229, distance: 54.8
click at [186, 229] on div "No Results Found" at bounding box center [149, 228] width 283 height 15
click at [192, 242] on div "Shipment ID Number *" at bounding box center [150, 233] width 290 height 18
click at [131, 218] on div "Project Number *" at bounding box center [149, 213] width 283 height 14
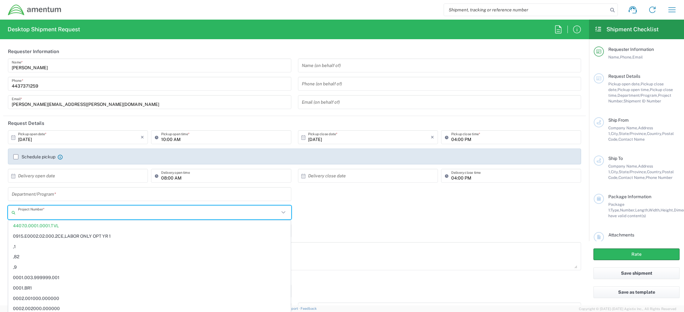
paste input "4407.4.0019.FFPR.ODC.OTHR.0000."
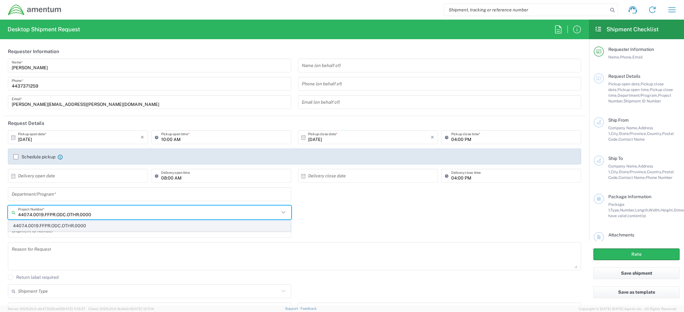
type input "4407.4.0019.FFPR.ODC.OTHR.0000"
click at [101, 225] on span "4407.4.0019.FFPR.ODC.OTHR.0000" at bounding box center [150, 226] width 282 height 10
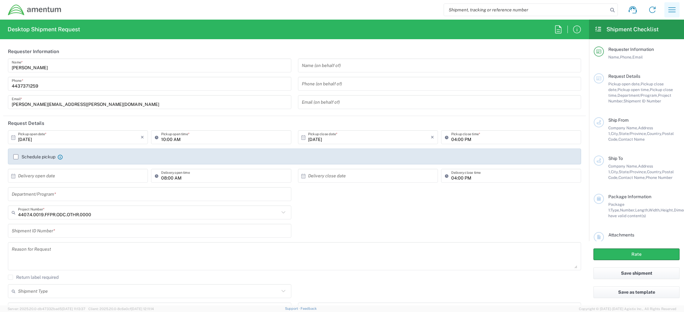
click at [673, 10] on icon "button" at bounding box center [672, 10] width 10 height 10
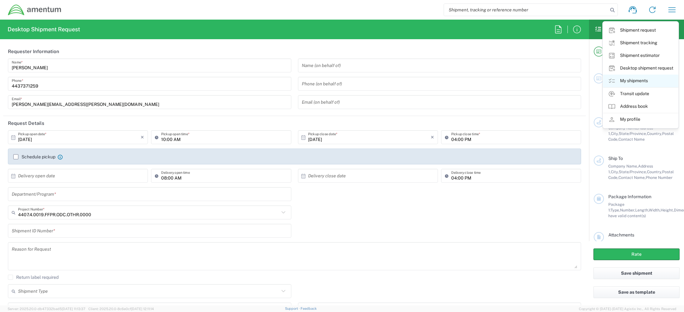
click at [631, 76] on link "My shipments" at bounding box center [640, 81] width 75 height 13
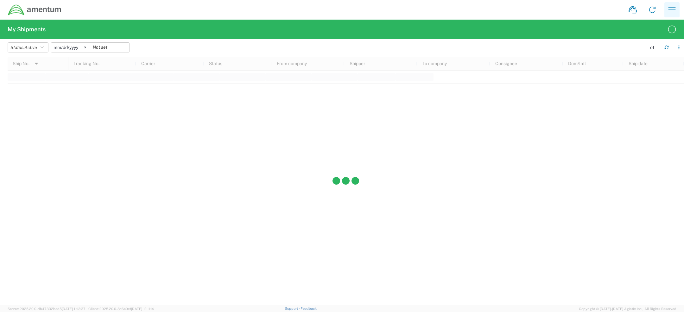
click at [672, 11] on icon "button" at bounding box center [672, 10] width 10 height 10
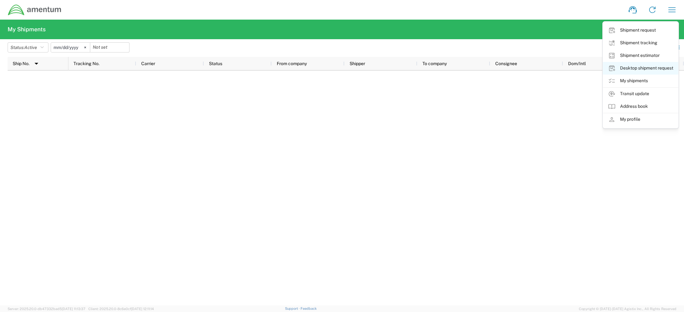
click at [639, 68] on link "Desktop shipment request" at bounding box center [640, 68] width 75 height 13
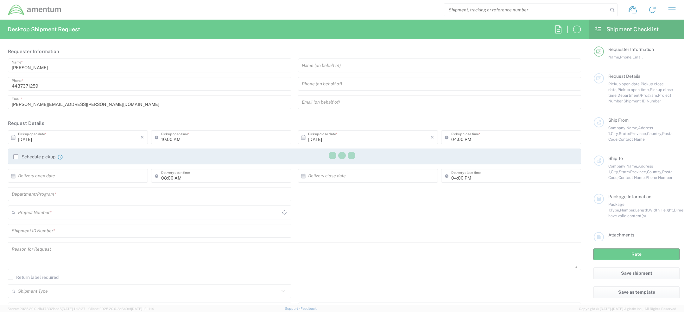
type input "4407.0.0001.0001.TVL"
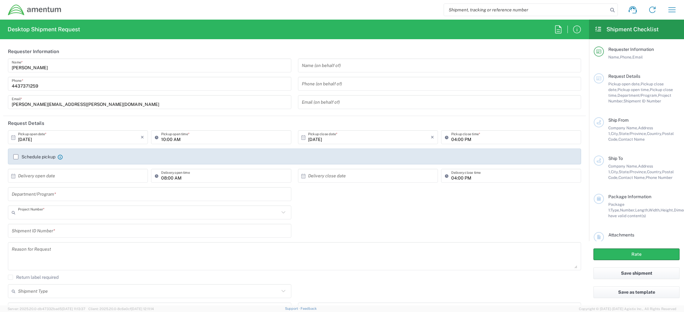
click at [76, 213] on input "text" at bounding box center [148, 212] width 261 height 11
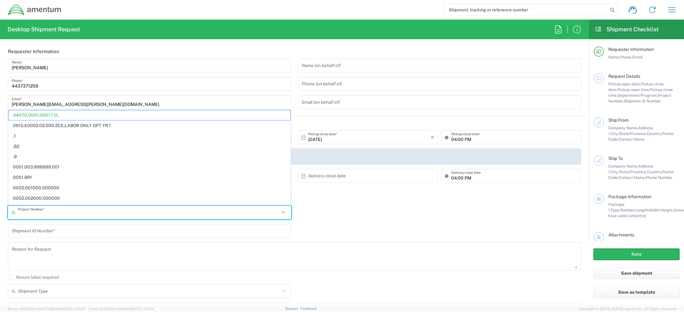
paste input "4407.4.0019.FFPR.ODC.OTHR.0000"
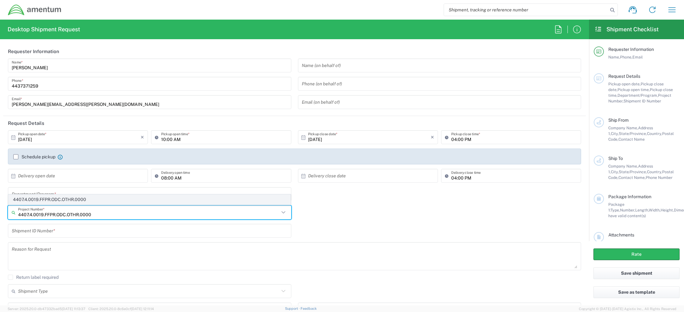
type input "4407.4.0019.FFPR.ODC.OTHR.0000"
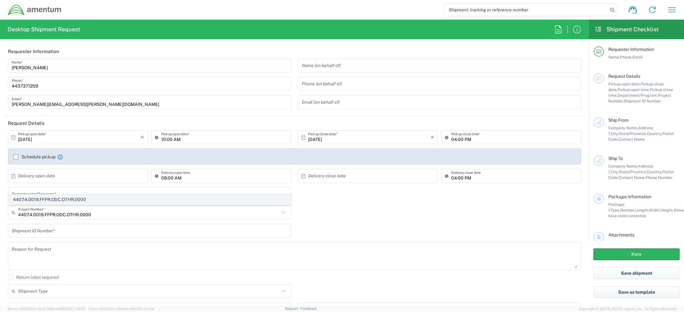
click at [93, 200] on span "4407.4.0019.FFPR.ODC.OTHR.0000" at bounding box center [150, 200] width 282 height 10
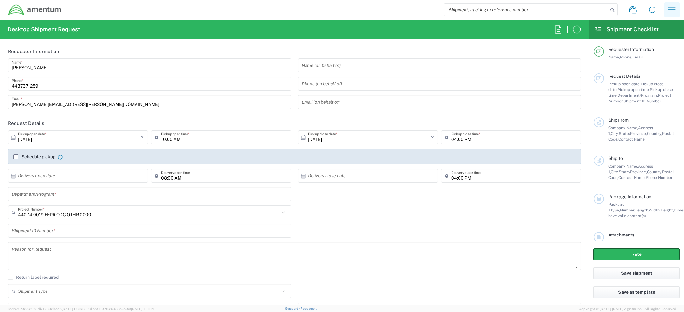
click at [672, 13] on icon "button" at bounding box center [672, 10] width 10 height 10
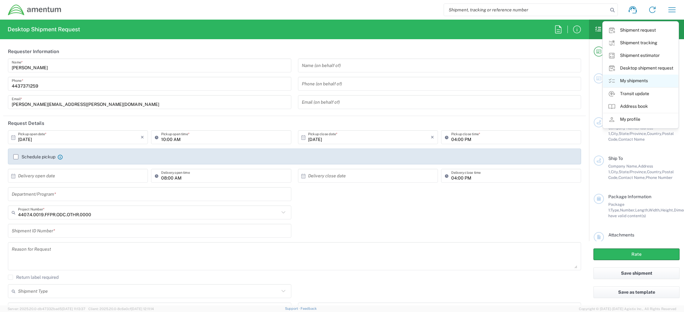
click at [626, 82] on link "My shipments" at bounding box center [640, 81] width 75 height 13
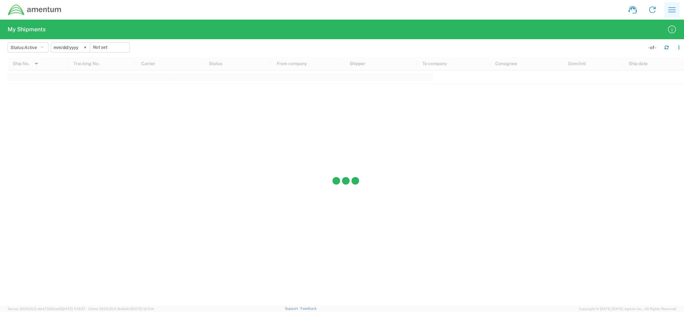
click at [677, 7] on button "button" at bounding box center [671, 9] width 15 height 15
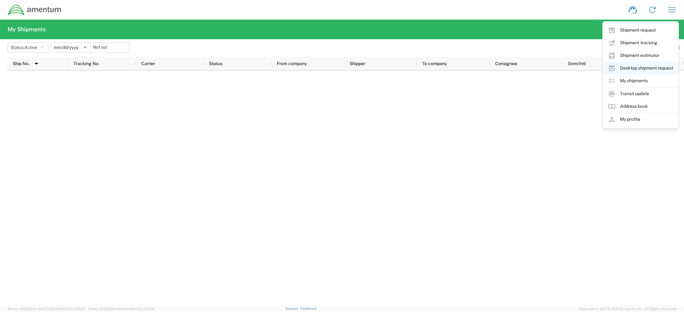
click at [631, 69] on link "Desktop shipment request" at bounding box center [640, 68] width 75 height 13
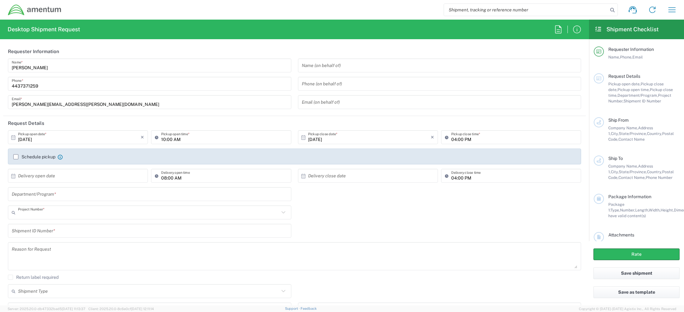
type input "4407.0.0001.0001.TVL"
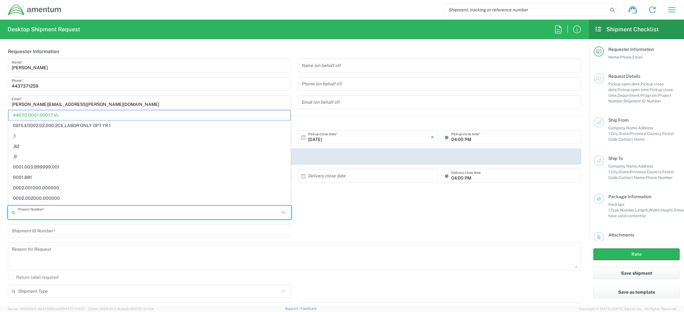
drag, startPoint x: 18, startPoint y: 215, endPoint x: 88, endPoint y: 215, distance: 69.7
click at [90, 215] on input "text" at bounding box center [148, 212] width 261 height 11
click at [350, 233] on div "Shipment ID Number *" at bounding box center [295, 233] width 580 height 18
type input "4407.0.0001.0001.TVL"
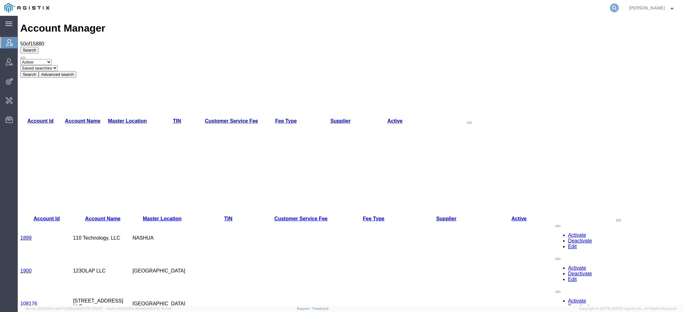
click at [615, 9] on icon at bounding box center [614, 7] width 9 height 9
type input "lkq c"
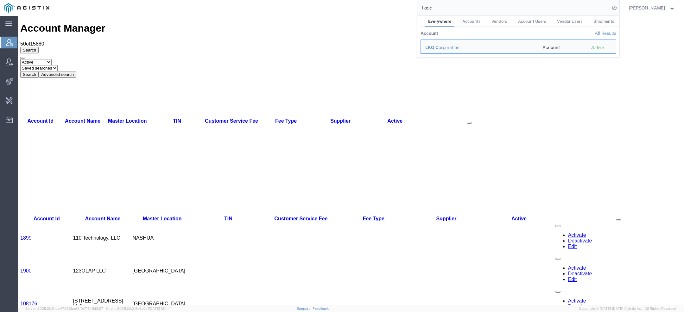
click at [440, 45] on div "LKQ C orporation" at bounding box center [479, 47] width 108 height 7
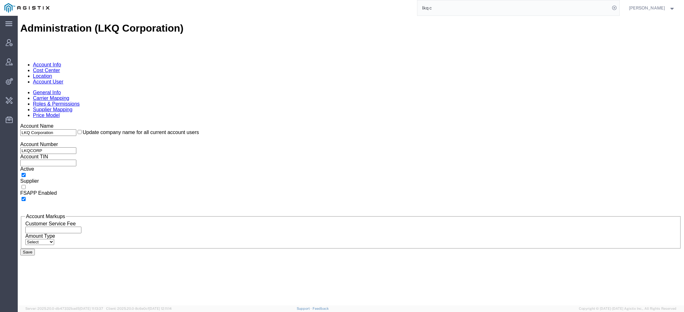
click at [63, 79] on link "Account User" at bounding box center [48, 81] width 30 height 5
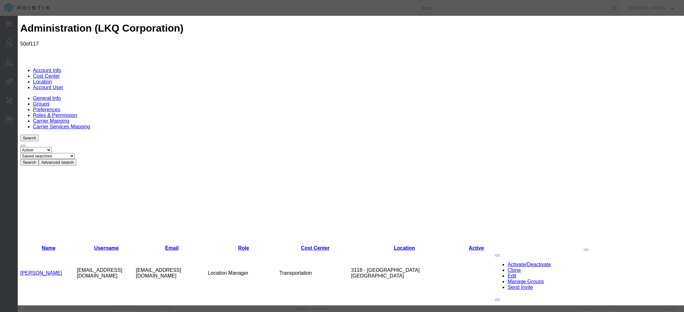
select select "COSTCENTER"
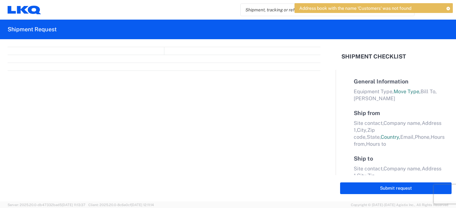
select select "FULL"
select select "LBS"
select select "IN"
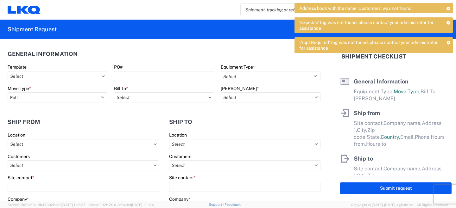
click at [307, 24] on span "'Expedite' tag was not found, please contact your administrator for assistance" at bounding box center [370, 25] width 143 height 11
copy span "Expedite"
drag, startPoint x: 301, startPoint y: 43, endPoint x: 329, endPoint y: 43, distance: 28.2
click at [330, 43] on span "'Appt Required' tag was not found, please contact your administrator for assist…" at bounding box center [370, 45] width 143 height 11
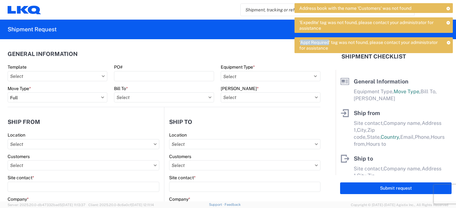
copy span "Appt Required"
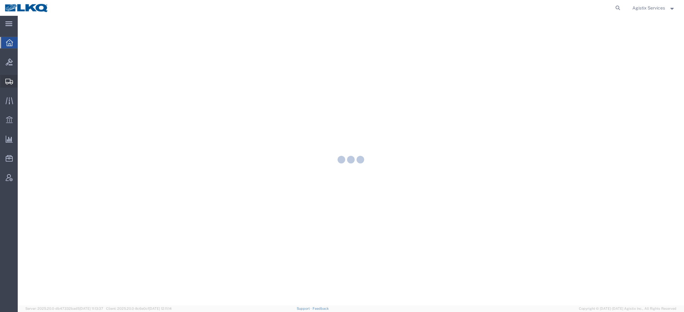
click at [9, 81] on icon at bounding box center [9, 82] width 8 height 6
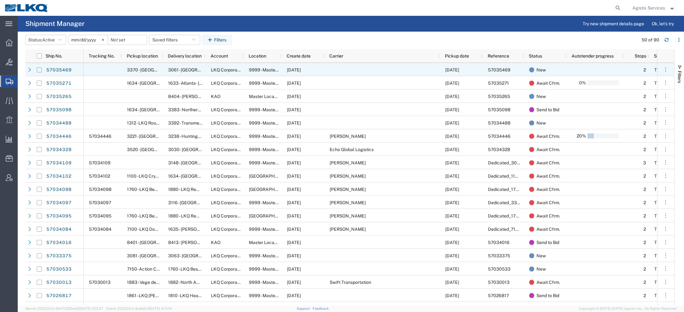
click at [41, 70] on input "Press Space to toggle row selection (unchecked)" at bounding box center [39, 69] width 5 height 5
checkbox input "true"
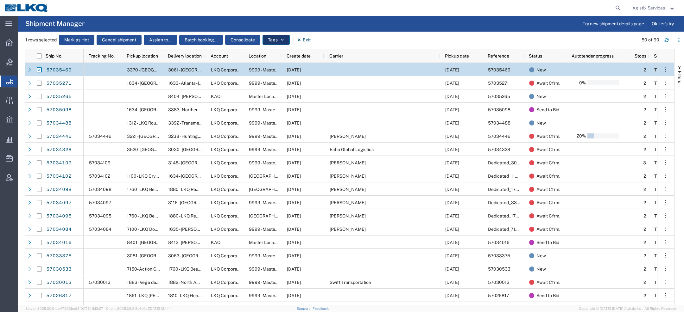
click at [280, 37] on button "Tags" at bounding box center [275, 40] width 27 height 10
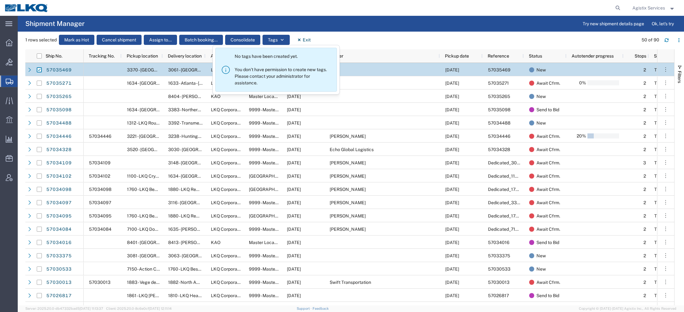
click at [658, 6] on span "Agistix Services" at bounding box center [648, 7] width 33 height 7
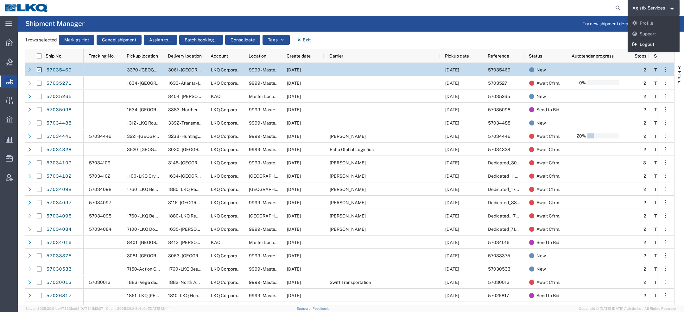
click at [650, 45] on link "Logout" at bounding box center [654, 44] width 52 height 11
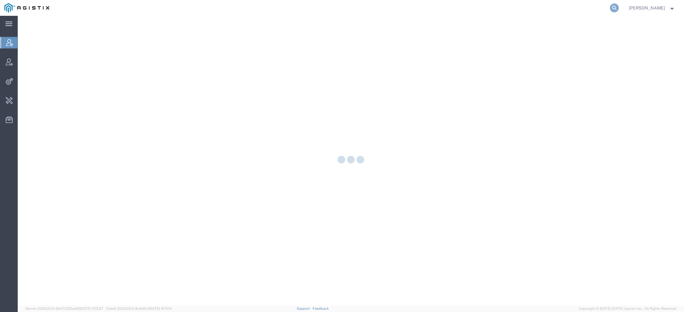
click at [617, 5] on icon at bounding box center [614, 7] width 9 height 9
type input "lkq c"
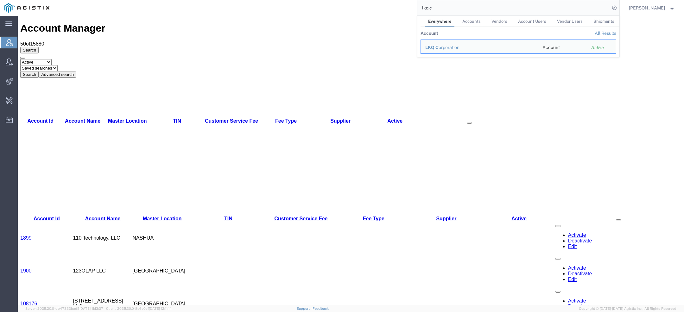
click at [444, 46] on div "LKQ C orporation" at bounding box center [479, 47] width 108 height 7
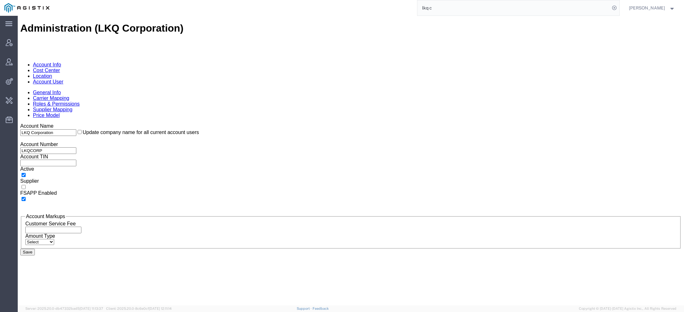
click at [63, 79] on link "Account User" at bounding box center [48, 81] width 30 height 5
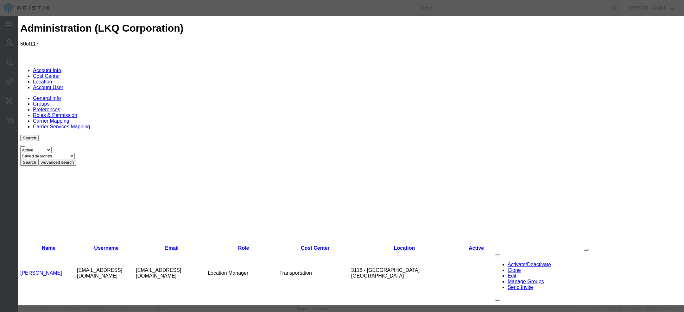
select select "COSTCENTER"
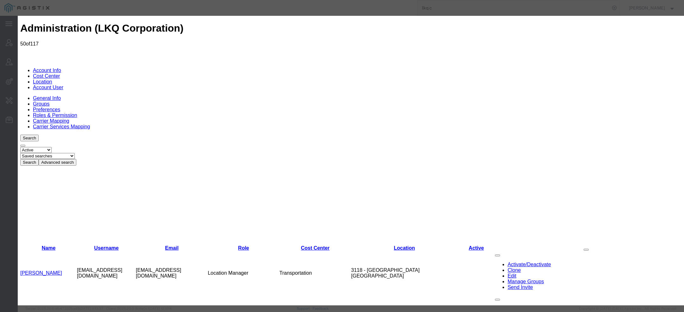
select select "COSTCENTER"
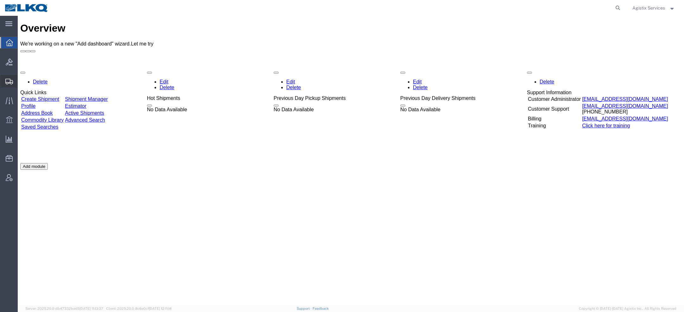
click at [11, 81] on icon at bounding box center [9, 82] width 8 height 6
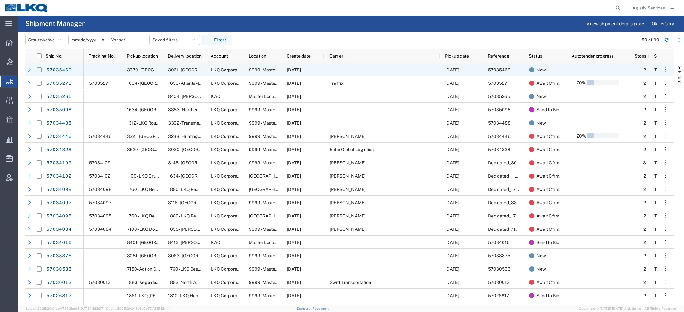
click at [40, 71] on input "Press Space to toggle row selection (unchecked)" at bounding box center [39, 69] width 5 height 5
checkbox input "true"
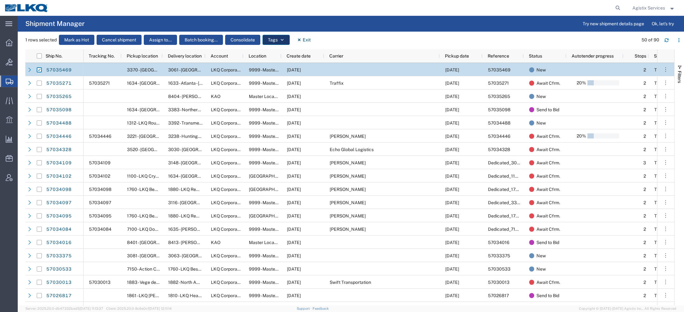
click at [281, 42] on icon "button" at bounding box center [282, 40] width 4 height 4
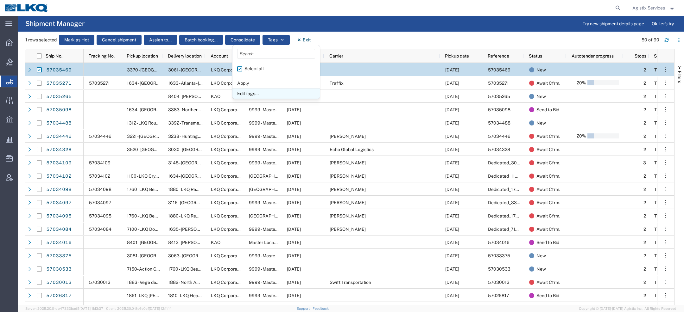
click at [258, 92] on li "Edit tags..." at bounding box center [275, 93] width 87 height 10
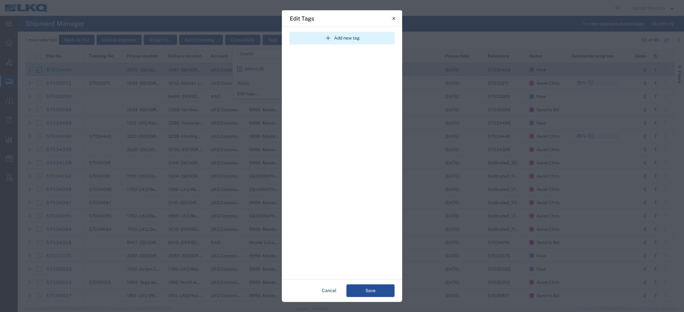
click at [343, 36] on button "Add new tag" at bounding box center [341, 38] width 105 height 13
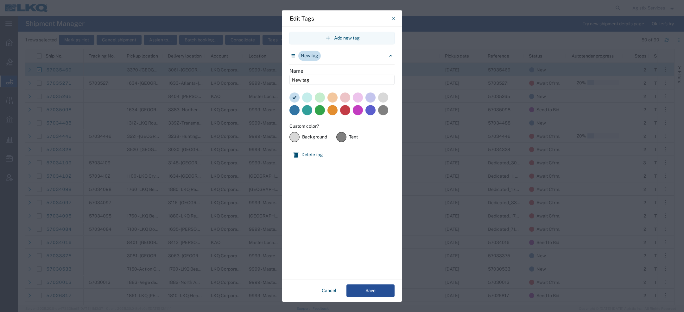
click at [345, 109] on label at bounding box center [345, 110] width 10 height 10
click at [329, 81] on input "New tag" at bounding box center [341, 80] width 105 height 10
drag, startPoint x: 329, startPoint y: 81, endPoint x: 194, endPoint y: 79, distance: 134.3
click at [195, 79] on div "Edit Tags Add new tag New tag Name New tag Custom color? #d8d8d8 Background #80…" at bounding box center [342, 156] width 684 height 312
paste input "Expedite"
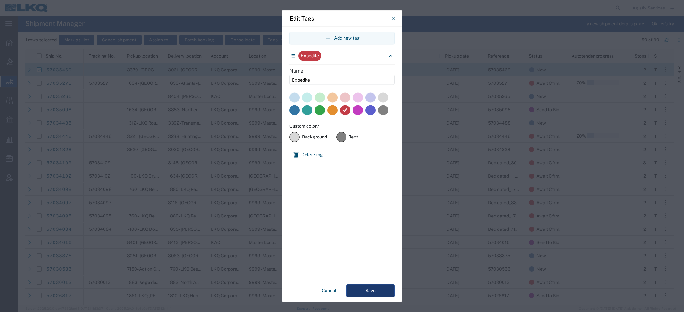
type input "Expedite"
click at [363, 291] on button "Save" at bounding box center [370, 291] width 48 height 13
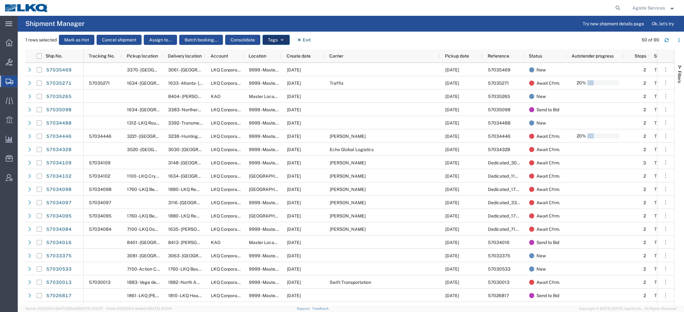
click at [275, 43] on button "Tags" at bounding box center [275, 40] width 27 height 10
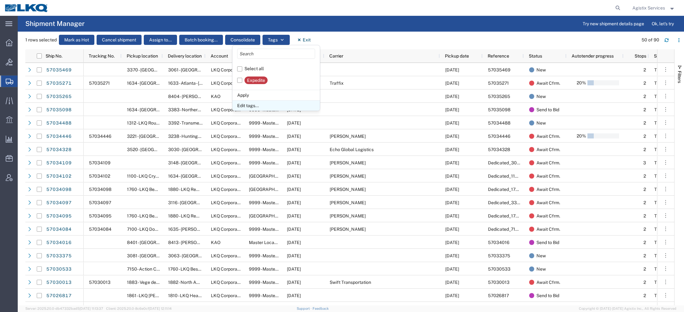
click at [257, 104] on li "Edit tags..." at bounding box center [275, 105] width 87 height 10
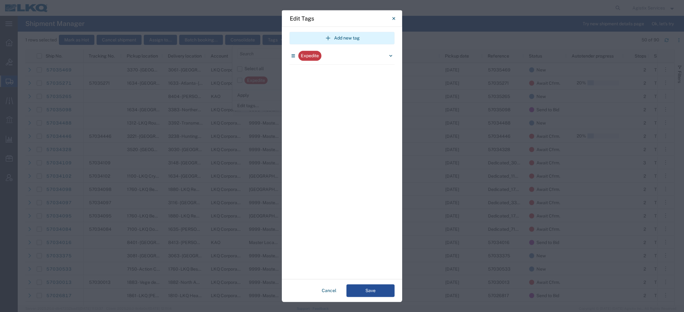
click at [357, 36] on button "Add new tag" at bounding box center [341, 38] width 105 height 13
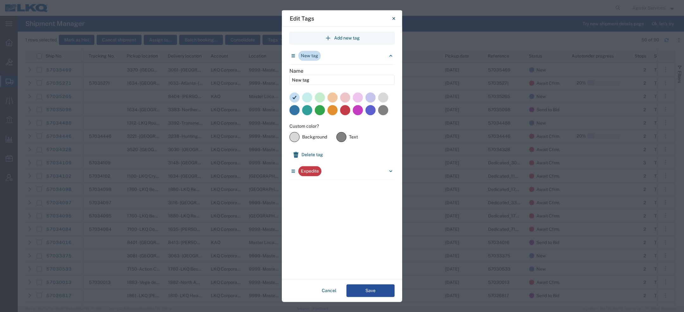
drag, startPoint x: 311, startPoint y: 80, endPoint x: 243, endPoint y: 80, distance: 67.8
click at [243, 80] on div "Edit Tags Add new tag New tag Name New tag Custom color? #d8d8d8 Background #80…" at bounding box center [342, 156] width 684 height 312
paste input "Appt Required"
type input "Appt Required"
click at [320, 98] on label at bounding box center [320, 97] width 10 height 10
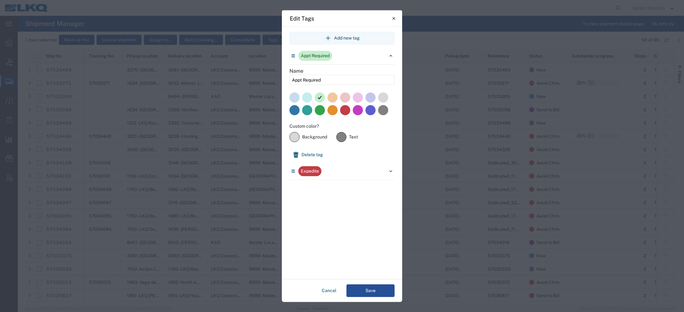
click at [358, 110] on label at bounding box center [358, 110] width 10 height 10
click at [372, 110] on label at bounding box center [370, 110] width 10 height 10
click at [362, 289] on button "Save" at bounding box center [370, 291] width 48 height 13
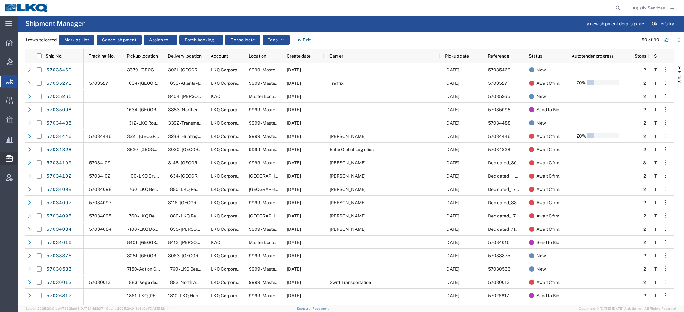
click at [0, 0] on span "Address Book" at bounding box center [0, 0] width 0 height 0
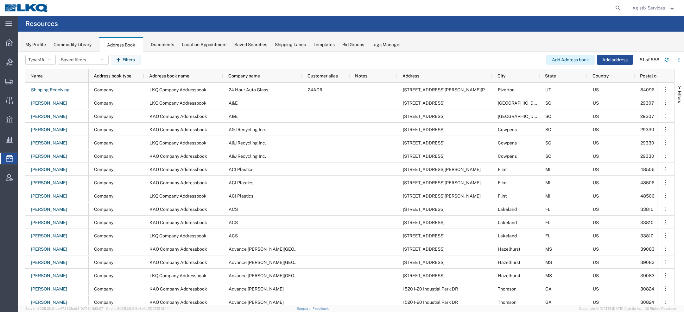
click at [582, 61] on button "Add Address book" at bounding box center [570, 60] width 48 height 10
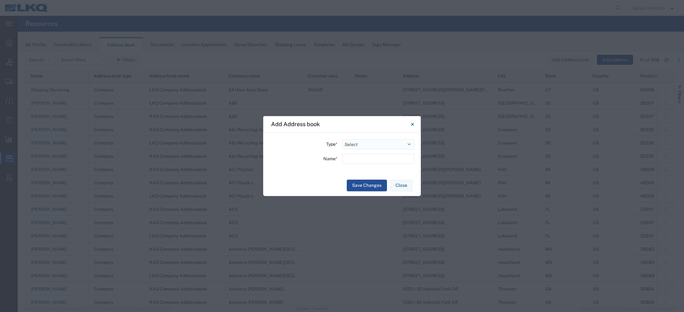
click at [366, 143] on select "Select Location Company Personal Other Shared" at bounding box center [378, 144] width 72 height 10
click at [365, 150] on div "Type * Select Location Company Personal Other Shared Name *" at bounding box center [342, 154] width 158 height 42
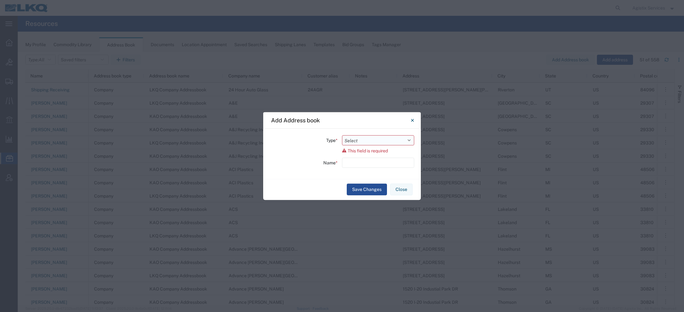
click at [363, 143] on select "Select Location Company Personal Other Shared" at bounding box center [378, 140] width 72 height 10
select select "COMPANY"
click at [342, 139] on select "Select Location Company Personal Other Shared" at bounding box center [378, 140] width 72 height 10
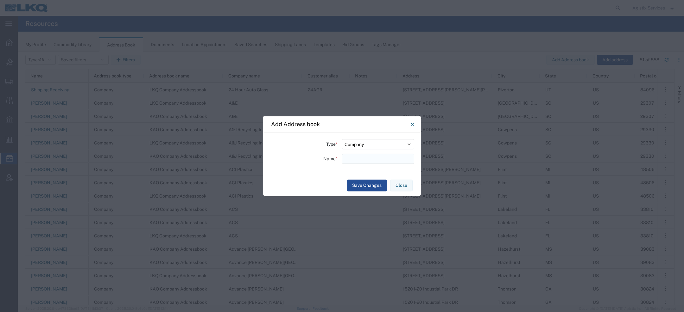
click at [357, 160] on input "text" at bounding box center [378, 159] width 72 height 10
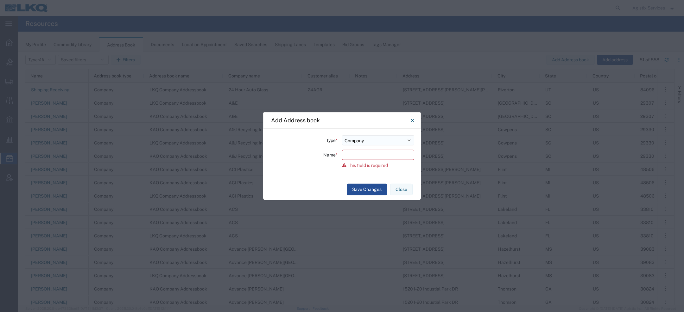
paste input "Customers"
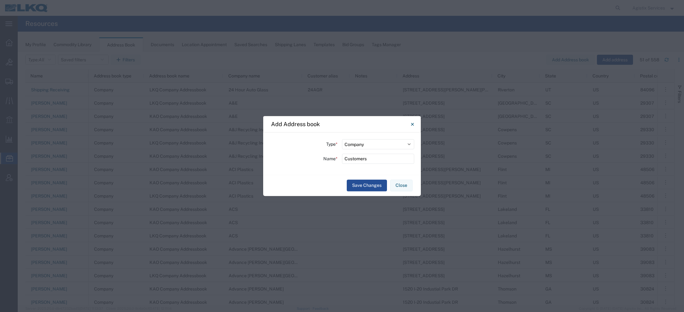
type input "Customers"
click at [414, 123] on button "Close" at bounding box center [412, 124] width 13 height 13
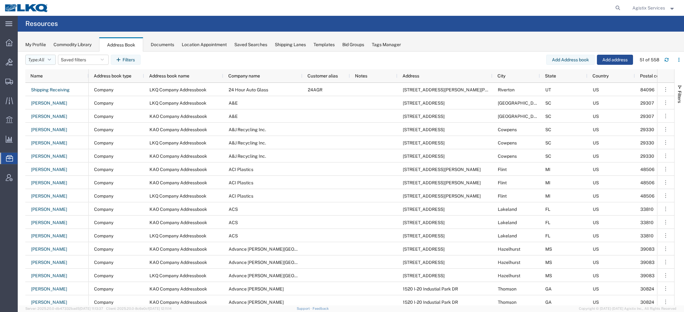
click at [42, 59] on span "All" at bounding box center [42, 59] width 6 height 5
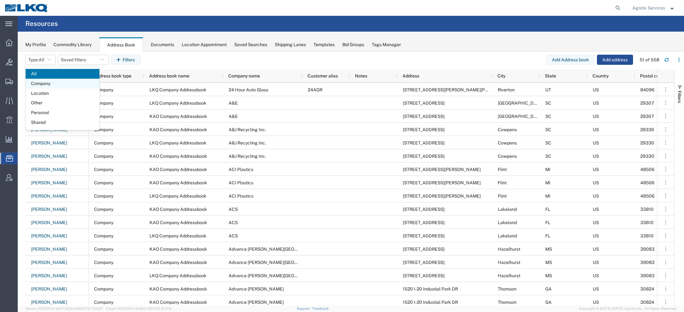
click at [45, 83] on span "Company" at bounding box center [63, 84] width 74 height 10
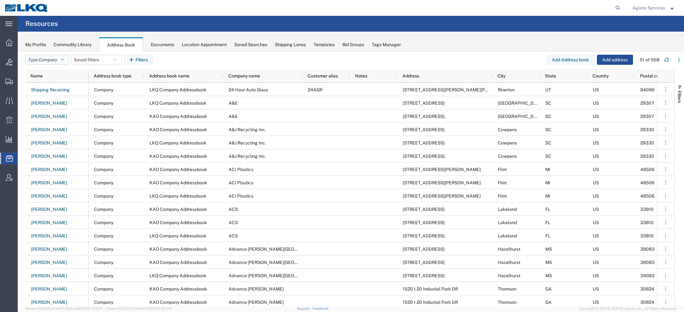
click at [48, 60] on span "Company" at bounding box center [48, 59] width 19 height 5
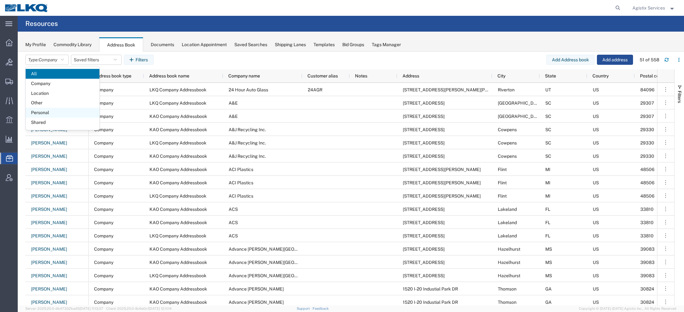
click at [42, 111] on span "Personal" at bounding box center [63, 113] width 74 height 10
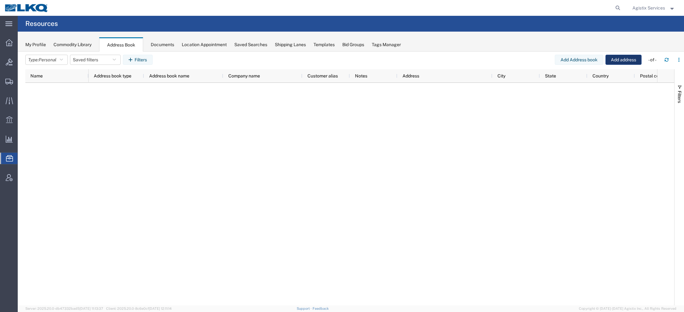
click at [632, 59] on button "Add address" at bounding box center [623, 60] width 36 height 10
select select "US"
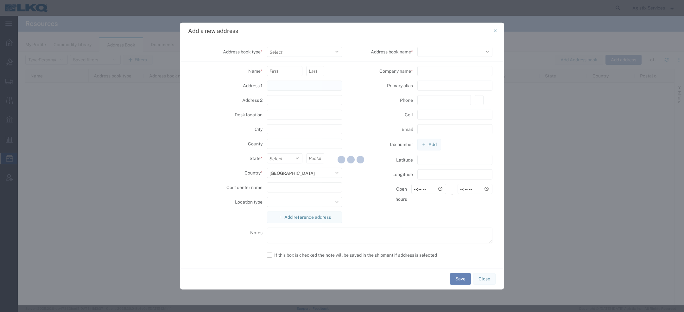
select select
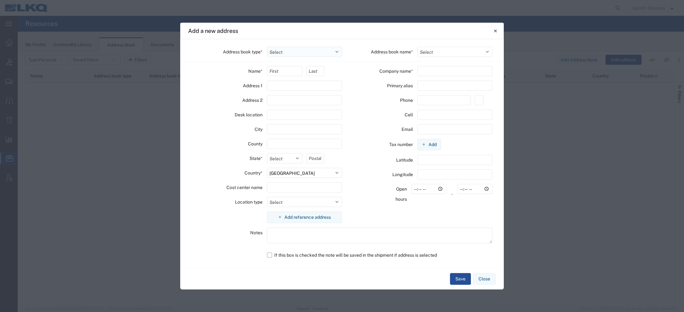
click at [290, 56] on select "Select Location Company Personal Other Shared" at bounding box center [304, 52] width 75 height 10
select select "PERSONAL"
click at [267, 47] on select "Select Location Company Personal Other Shared" at bounding box center [304, 52] width 75 height 10
select select
click at [440, 51] on select "Select Personal Addressbook" at bounding box center [454, 52] width 75 height 10
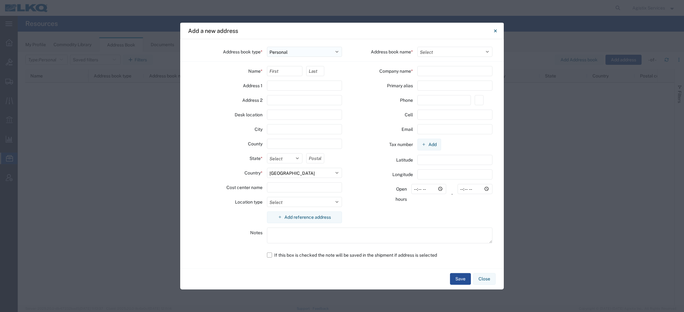
click at [299, 52] on select "Select Location Company Personal Other Shared" at bounding box center [304, 52] width 75 height 10
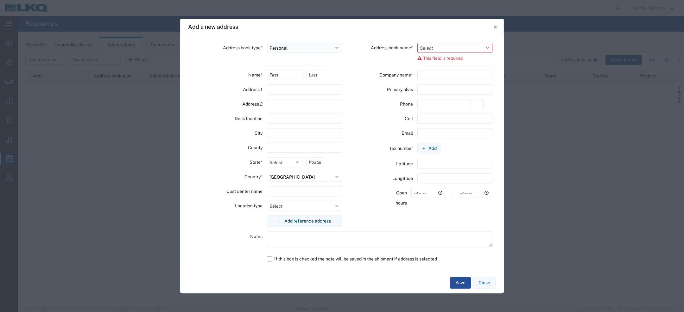
select select "COMPANY"
click at [267, 43] on select "Select Location Company Personal Other Shared" at bounding box center [304, 48] width 75 height 10
click at [442, 47] on select "Select Customers LKQ Company Addressbook Company Addressbook KAO Company Addres…" at bounding box center [454, 48] width 75 height 10
select select "13388"
click at [417, 47] on select "Select Customers LKQ Company Addressbook Company Addressbook KAO Company Addres…" at bounding box center [454, 48] width 75 height 10
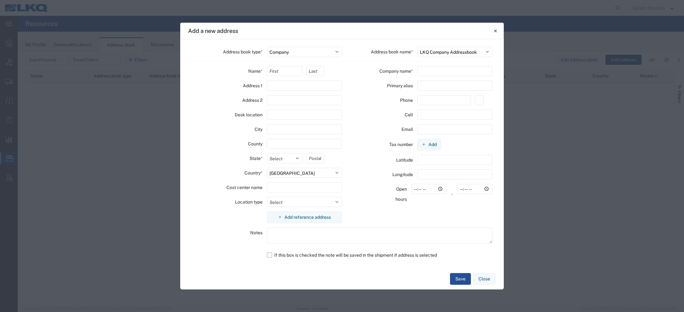
click at [491, 34] on button "Close" at bounding box center [495, 30] width 13 height 13
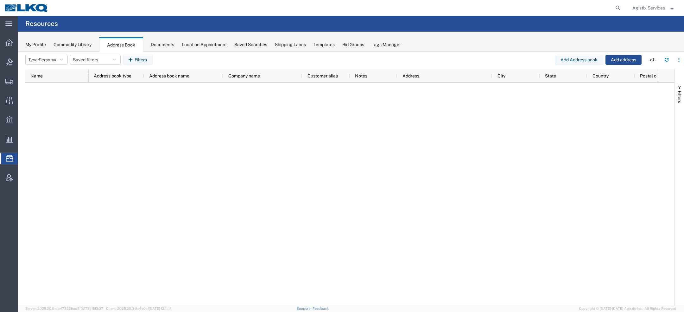
click at [645, 7] on span "Agistix Services" at bounding box center [648, 7] width 33 height 7
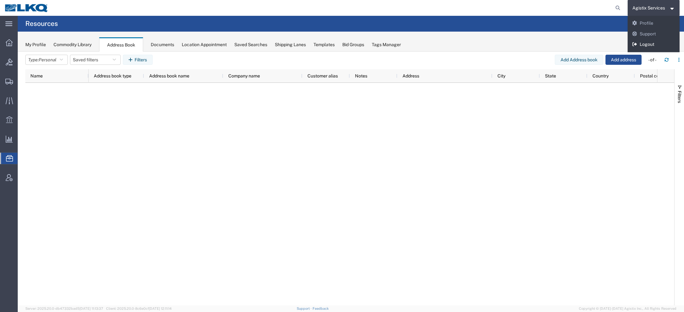
click at [650, 42] on link "Logout" at bounding box center [654, 44] width 52 height 11
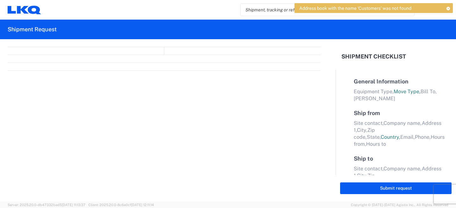
select select "FULL"
select select "LBS"
select select "IN"
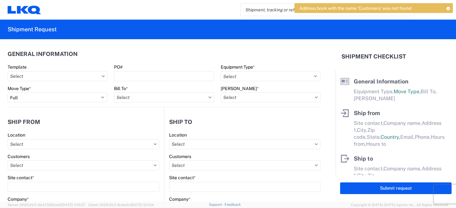
click at [369, 8] on span "Address book with the name 'Customers' was not found" at bounding box center [355, 8] width 112 height 6
copy span "Customers"
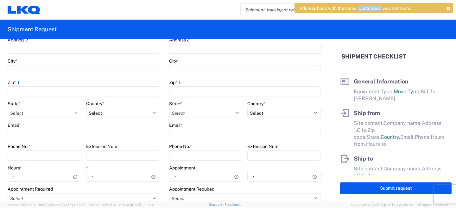
scroll to position [208, 0]
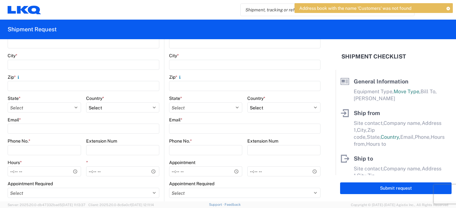
click at [447, 9] on icon at bounding box center [448, 8] width 4 height 3
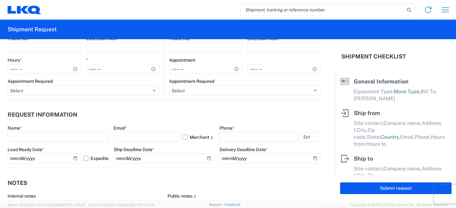
scroll to position [317, 0]
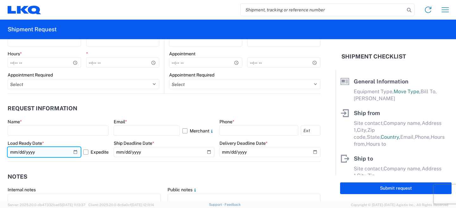
click at [76, 153] on input "[DATE]" at bounding box center [44, 152] width 73 height 10
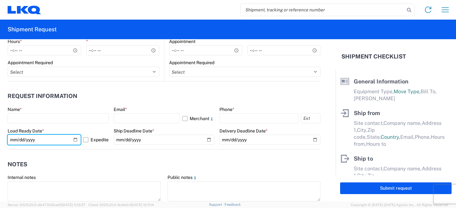
scroll to position [330, 0]
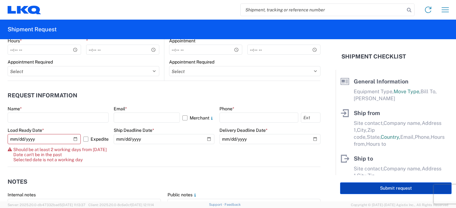
click at [349, 190] on button "Submit request" at bounding box center [395, 189] width 111 height 12
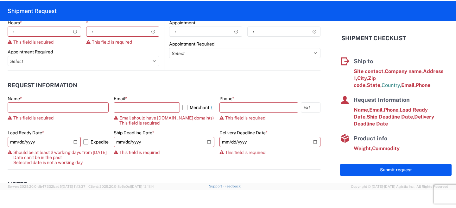
scroll to position [79, 0]
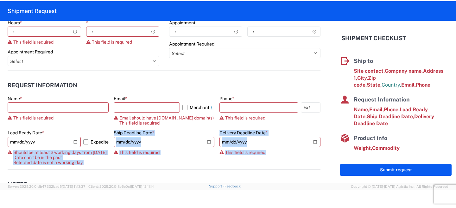
drag, startPoint x: 14, startPoint y: 151, endPoint x: 82, endPoint y: 168, distance: 69.8
click at [82, 169] on agx-form-control-wrapper-v2 "Load Ready Date * [DATE] Expedite Should be at least 2 working days from [DATE]…" at bounding box center [58, 150] width 101 height 40
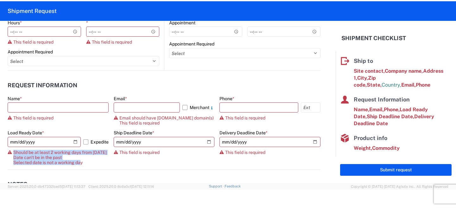
click at [71, 157] on span "Should be at least 2 working days from [DATE] Date can't be in the past Selecte…" at bounding box center [59, 157] width 93 height 15
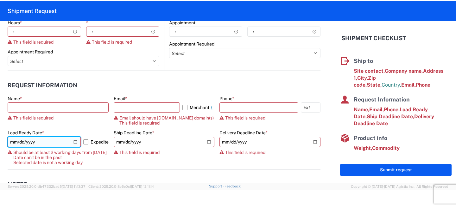
click at [75, 142] on input "[DATE]" at bounding box center [44, 142] width 73 height 10
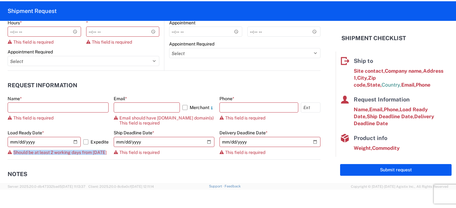
drag, startPoint x: 13, startPoint y: 153, endPoint x: 106, endPoint y: 153, distance: 92.5
click at [105, 153] on span "Should be at least 2 working days from [DATE]" at bounding box center [59, 152] width 93 height 5
click at [106, 153] on div "Should be at least 2 working days from [DATE]" at bounding box center [58, 152] width 101 height 5
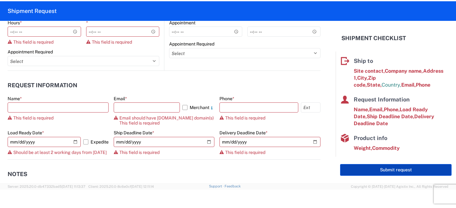
click at [363, 175] on button "Submit request" at bounding box center [395, 170] width 111 height 12
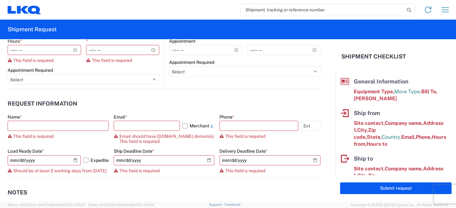
scroll to position [0, 0]
click at [88, 161] on label "Expedite" at bounding box center [95, 160] width 25 height 10
click at [0, 0] on input "Expedite" at bounding box center [0, 0] width 0 height 0
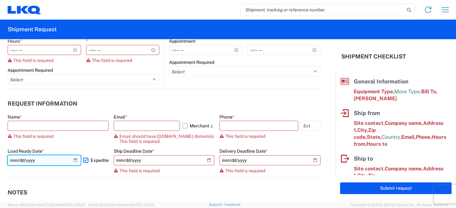
click at [75, 161] on input "[DATE]" at bounding box center [44, 160] width 73 height 10
type input "[DATE]"
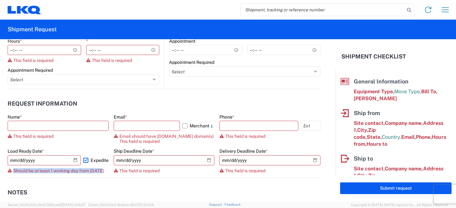
drag, startPoint x: 14, startPoint y: 170, endPoint x: 109, endPoint y: 169, distance: 94.7
click at [110, 171] on div "Name * This field is required Email * Merchant Email should have [DOMAIN_NAME] …" at bounding box center [164, 146] width 313 height 64
click at [440, 10] on icon "button" at bounding box center [445, 10] width 10 height 10
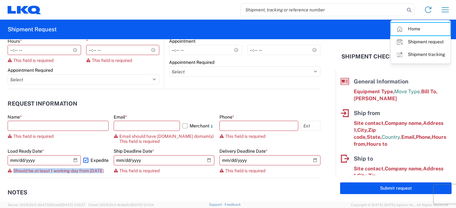
click at [415, 29] on link "Home" at bounding box center [421, 29] width 60 height 13
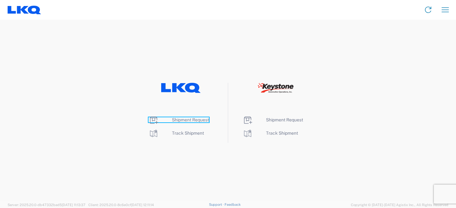
click at [187, 122] on span "Shipment Request" at bounding box center [190, 119] width 37 height 5
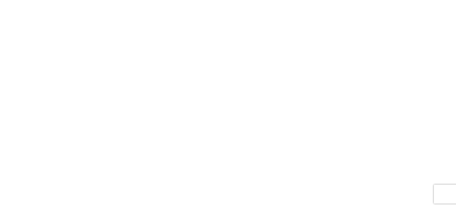
select select "FULL"
select select "LBS"
select select "IN"
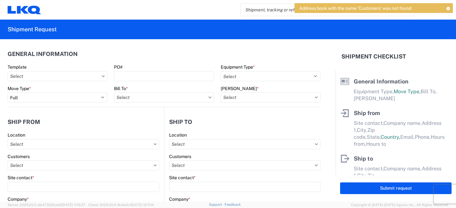
click at [350, 9] on span "Address book with the name 'Customers' was not found" at bounding box center [355, 8] width 112 height 6
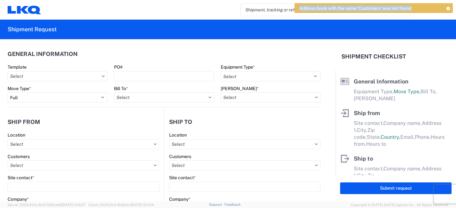
click at [350, 9] on span "Address book with the name 'Customers' was not found" at bounding box center [355, 8] width 112 height 6
copy span "Address book with the name 'Customers' was not found"
click at [448, 9] on icon at bounding box center [448, 8] width 4 height 3
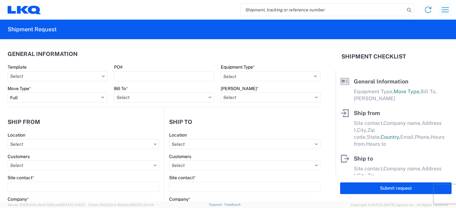
click at [447, 8] on icon "button" at bounding box center [445, 10] width 10 height 10
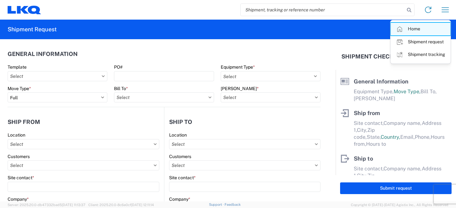
click at [422, 25] on link "Home" at bounding box center [421, 29] width 60 height 13
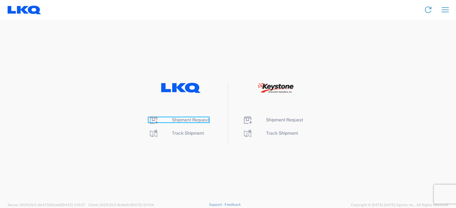
click at [174, 119] on span "Shipment Request" at bounding box center [190, 119] width 37 height 5
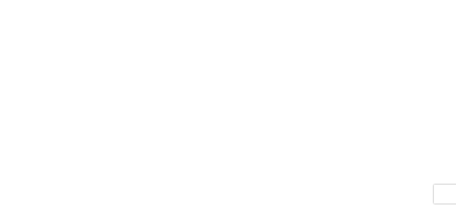
select select "FULL"
select select "LBS"
select select "IN"
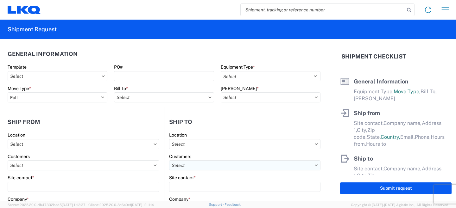
click at [189, 167] on input "text" at bounding box center [244, 166] width 151 height 10
click at [88, 119] on header "Ship from" at bounding box center [86, 122] width 156 height 14
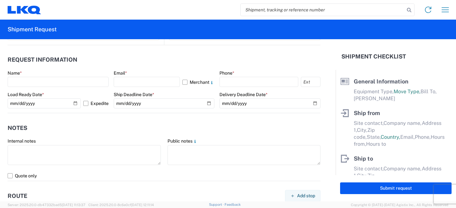
scroll to position [350, 0]
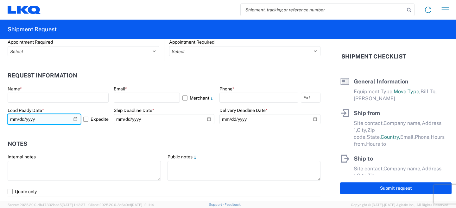
click at [75, 120] on input "[DATE]" at bounding box center [44, 119] width 73 height 10
type input "[DATE]"
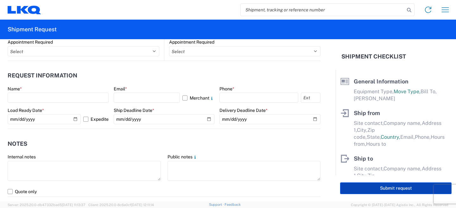
drag, startPoint x: 352, startPoint y: 192, endPoint x: 355, endPoint y: 187, distance: 5.2
click at [352, 192] on button "Submit request" at bounding box center [395, 189] width 111 height 12
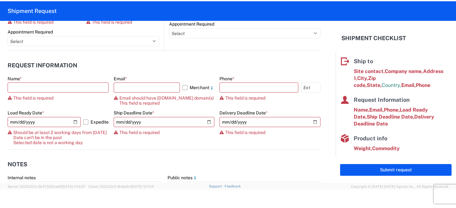
scroll to position [79, 0]
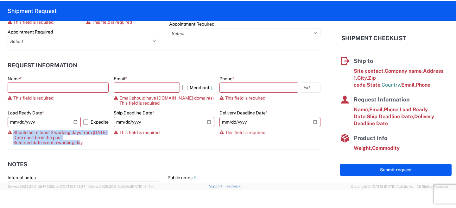
drag, startPoint x: 13, startPoint y: 132, endPoint x: 86, endPoint y: 143, distance: 73.9
click at [86, 143] on div "Should be at least 2 working days from [DATE] Date can't be in the past Selecte…" at bounding box center [58, 137] width 101 height 15
copy span "Should be at least 2 working days from [DATE] Date can't be in the past Selecte…"
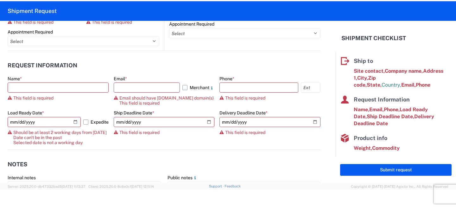
click at [204, 91] on label "Merchant" at bounding box center [198, 88] width 32 height 10
click at [0, 0] on input "Merchant" at bounding box center [0, 0] width 0 height 0
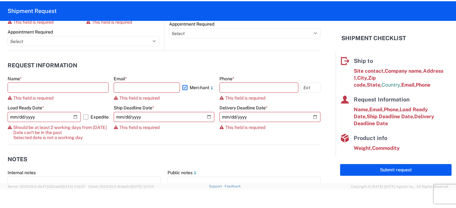
click at [202, 89] on label "Merchant" at bounding box center [198, 88] width 32 height 10
click at [0, 0] on input "Merchant" at bounding box center [0, 0] width 0 height 0
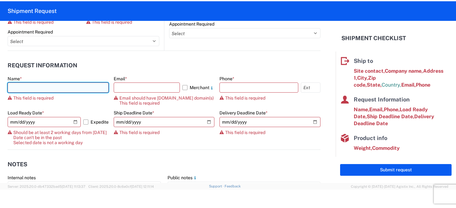
click at [76, 86] on input "text" at bounding box center [58, 88] width 101 height 10
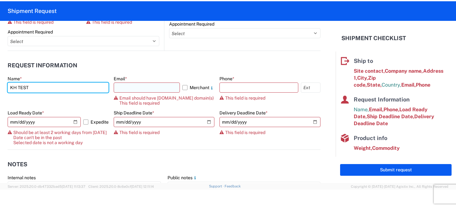
type input "KH TEST"
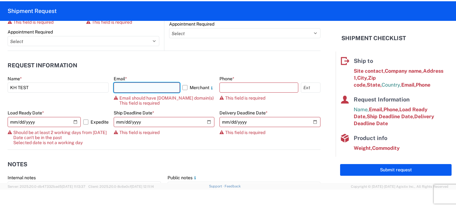
click at [146, 89] on input "text" at bounding box center [147, 88] width 66 height 10
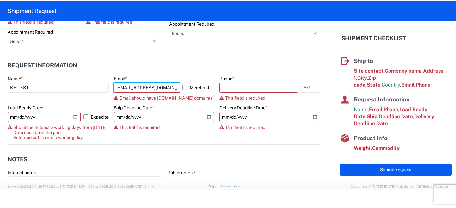
type input "khostetler@agistix.com"
click at [187, 87] on label "Merchant" at bounding box center [198, 88] width 32 height 10
click at [0, 0] on input "Merchant" at bounding box center [0, 0] width 0 height 0
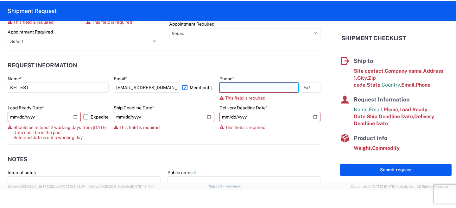
click at [231, 88] on input "text" at bounding box center [258, 88] width 79 height 10
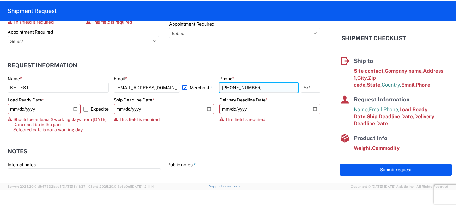
type input "555-555-5555"
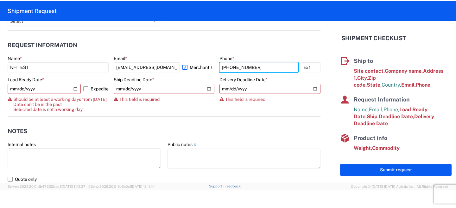
scroll to position [0, 0]
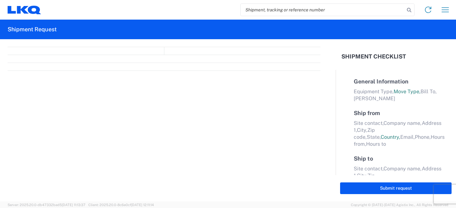
select select "FULL"
select select "LBS"
select select "IN"
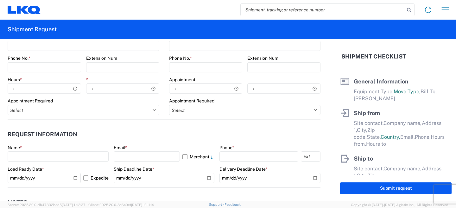
scroll to position [333, 0]
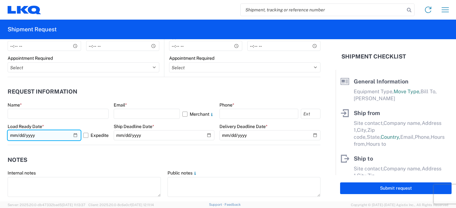
click at [74, 136] on input "[DATE]" at bounding box center [44, 135] width 73 height 10
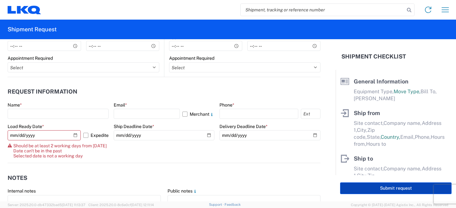
click at [357, 189] on button "Submit request" at bounding box center [395, 189] width 111 height 12
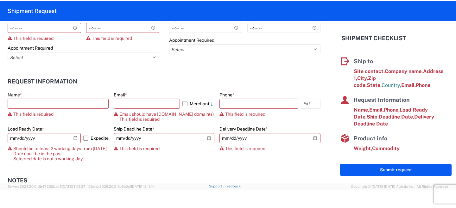
scroll to position [79, 0]
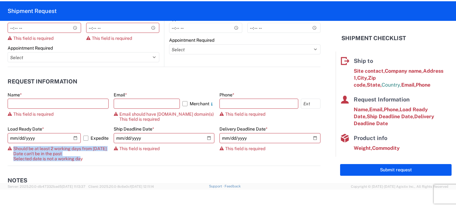
drag, startPoint x: 14, startPoint y: 149, endPoint x: 89, endPoint y: 160, distance: 75.8
click at [89, 160] on span "Should be at least 2 working days from [DATE] Date can't be in the past Selecte…" at bounding box center [59, 153] width 93 height 15
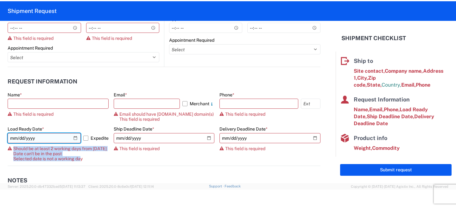
click at [76, 139] on input "[DATE]" at bounding box center [44, 138] width 73 height 10
type input "[DATE]"
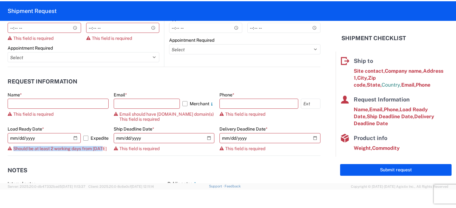
drag, startPoint x: 13, startPoint y: 148, endPoint x: 104, endPoint y: 151, distance: 91.5
click at [104, 151] on div "Should be at least 2 working days from [DATE]" at bounding box center [58, 148] width 101 height 5
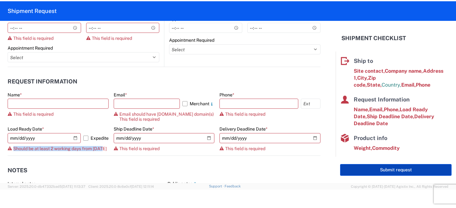
click at [363, 170] on button "Submit request" at bounding box center [395, 170] width 111 height 12
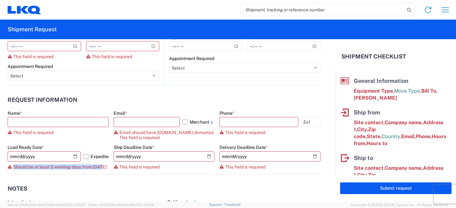
scroll to position [0, 0]
click at [15, 167] on span "Should be at least 2 working days from [DATE]" at bounding box center [59, 167] width 93 height 5
drag, startPoint x: 15, startPoint y: 167, endPoint x: 108, endPoint y: 166, distance: 93.4
click at [108, 166] on div "Should be at least 2 working days from [DATE]" at bounding box center [58, 167] width 101 height 5
click at [97, 168] on span "Should be at least 2 working days from [DATE]" at bounding box center [59, 167] width 93 height 5
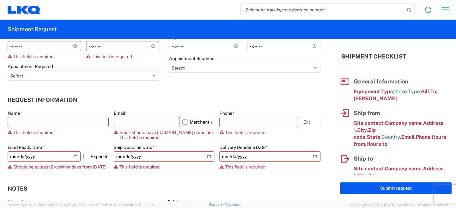
click at [446, 7] on icon "button" at bounding box center [445, 10] width 10 height 10
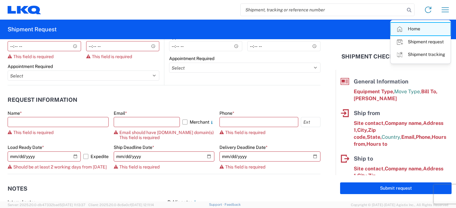
click at [414, 28] on link "Home" at bounding box center [421, 29] width 60 height 13
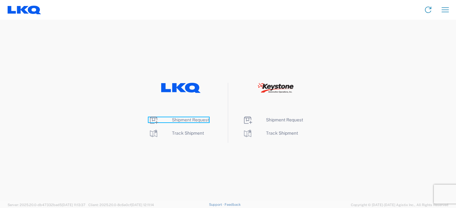
click at [182, 118] on span "Shipment Request" at bounding box center [190, 119] width 37 height 5
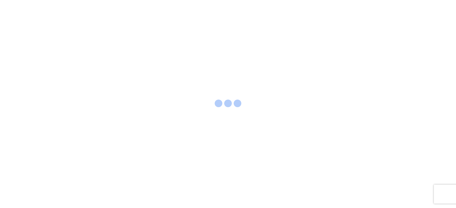
select select "FULL"
select select "LBS"
select select "IN"
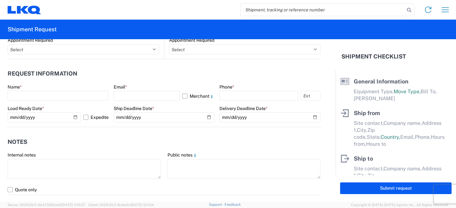
scroll to position [347, 0]
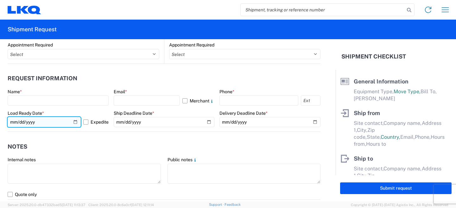
click at [75, 123] on input "[DATE]" at bounding box center [44, 122] width 73 height 10
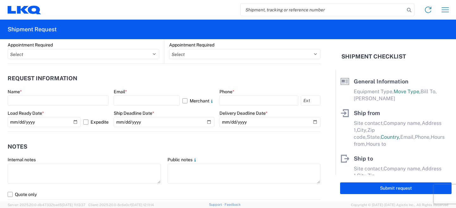
click at [88, 134] on form "General Information Template PO# Equipment Type * Select 53’ Dry Van Flatbed Dr…" at bounding box center [168, 120] width 336 height 162
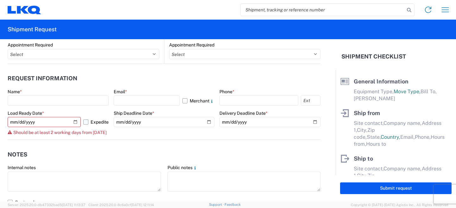
click at [85, 125] on label "Expedite" at bounding box center [95, 122] width 25 height 10
click at [0, 0] on input "Expedite" at bounding box center [0, 0] width 0 height 0
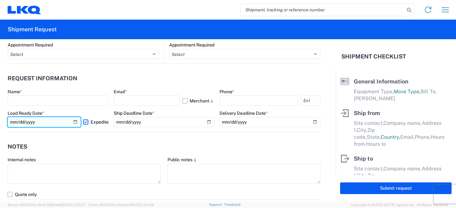
click at [74, 121] on input "[DATE]" at bounding box center [44, 122] width 73 height 10
type input "[DATE]"
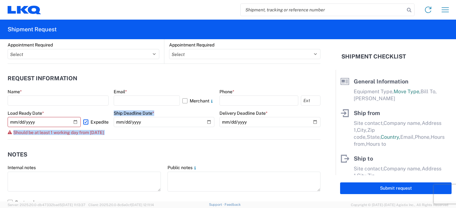
drag, startPoint x: 14, startPoint y: 132, endPoint x: 110, endPoint y: 134, distance: 95.9
click at [111, 135] on div "Name * Email * Merchant Phone * Load Ready Date * 2025-10-07 Expedite Should be…" at bounding box center [164, 114] width 313 height 51
click at [93, 133] on span "Should be at least 1 working day from [DATE]" at bounding box center [58, 132] width 91 height 5
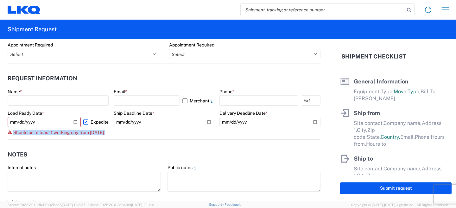
click at [93, 133] on span "Should be at least 1 working day from [DATE]" at bounding box center [58, 132] width 91 height 5
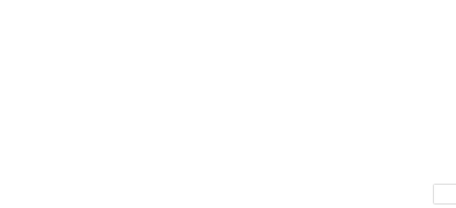
select select "FULL"
select select "LBS"
select select "IN"
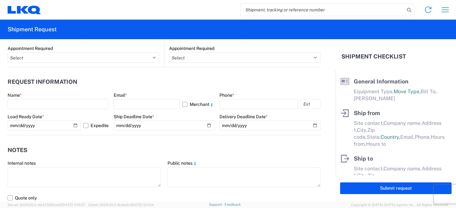
scroll to position [344, 0]
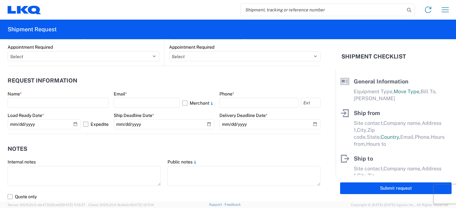
click at [85, 126] on label "Expedite" at bounding box center [95, 124] width 25 height 10
click at [0, 0] on input "Expedite" at bounding box center [0, 0] width 0 height 0
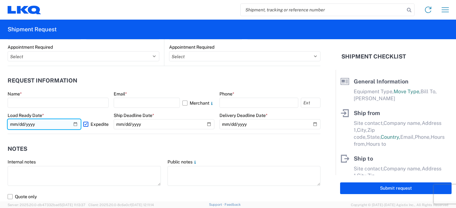
click at [75, 125] on input "[DATE]" at bounding box center [44, 124] width 73 height 10
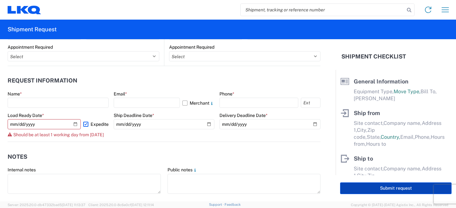
click at [352, 188] on button "Submit request" at bounding box center [395, 189] width 111 height 12
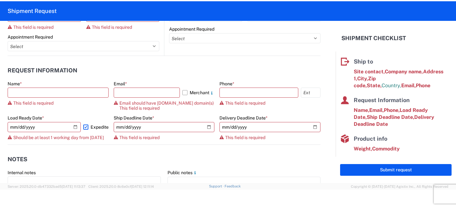
scroll to position [79, 0]
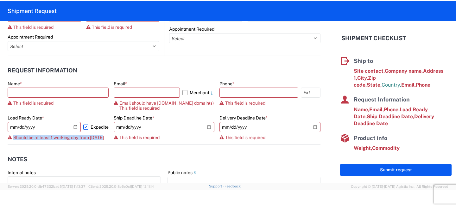
drag, startPoint x: 14, startPoint y: 137, endPoint x: 102, endPoint y: 138, distance: 88.0
click at [102, 138] on span "Should be at least 1 working day from [DATE]" at bounding box center [58, 137] width 91 height 5
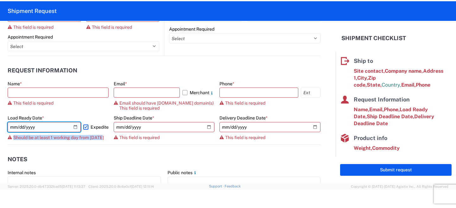
click at [73, 126] on input "[DATE]" at bounding box center [44, 127] width 73 height 10
type input "[DATE]"
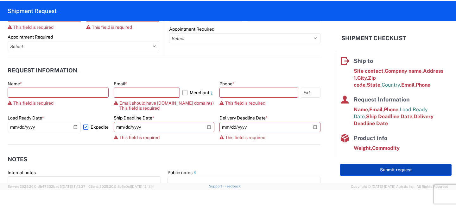
click at [362, 170] on button "Submit request" at bounding box center [395, 170] width 111 height 12
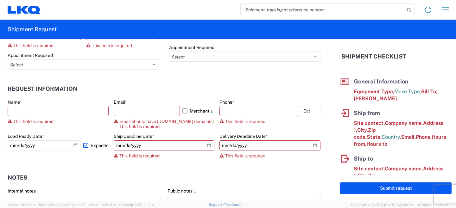
scroll to position [0, 0]
click at [442, 8] on icon "button" at bounding box center [445, 9] width 7 height 5
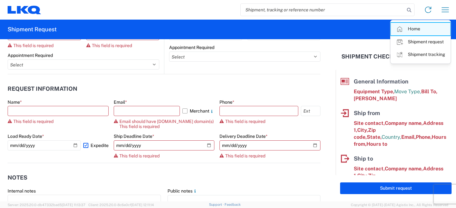
click at [417, 31] on link "Home" at bounding box center [421, 29] width 60 height 13
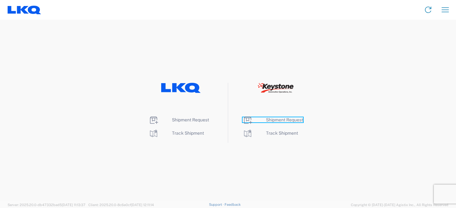
click at [276, 120] on span "Shipment Request" at bounding box center [284, 119] width 37 height 5
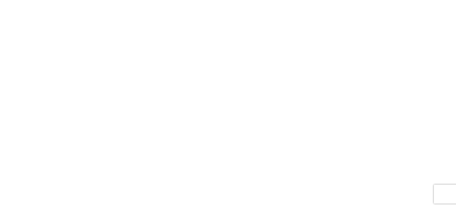
select select "FULL"
select select "LBS"
select select "IN"
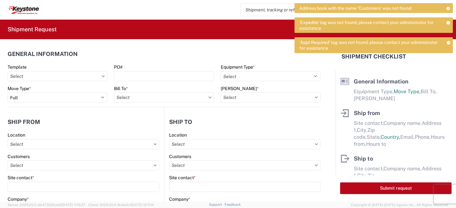
click at [306, 22] on span "'Expedite' tag was not found, please contact your administrator for assistance" at bounding box center [370, 25] width 143 height 11
copy span "Expedite"
drag, startPoint x: 301, startPoint y: 41, endPoint x: 330, endPoint y: 42, distance: 29.5
click at [330, 42] on span "'Appt Required' tag was not found, please contact your administrator for assist…" at bounding box center [370, 45] width 143 height 11
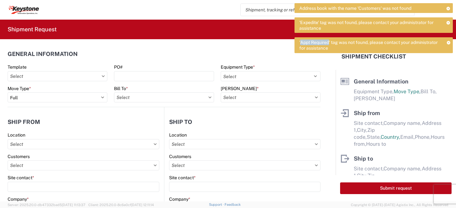
copy span "Appt Required"
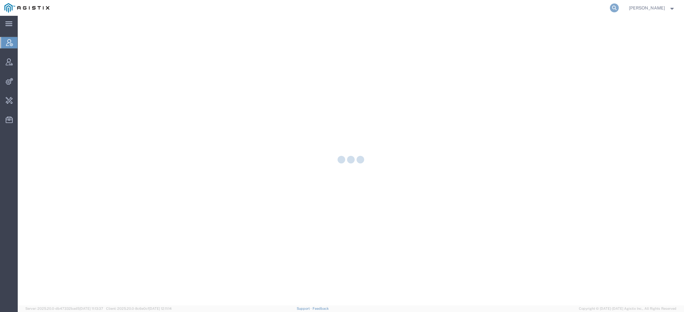
click at [619, 9] on icon at bounding box center [614, 7] width 9 height 9
type input "kao"
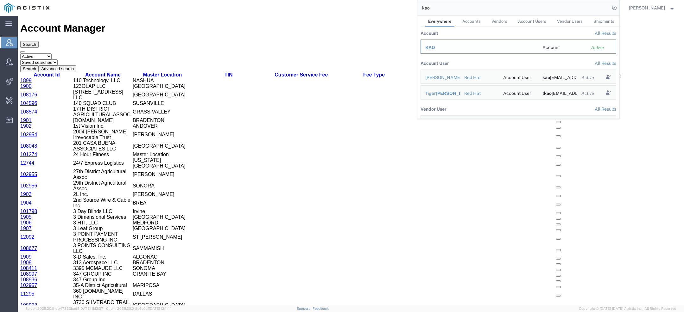
click at [433, 46] on span "KAO" at bounding box center [430, 47] width 10 height 5
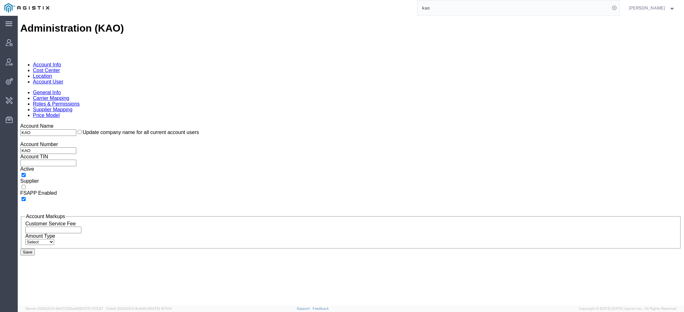
click at [63, 79] on link "Account User" at bounding box center [48, 81] width 30 height 5
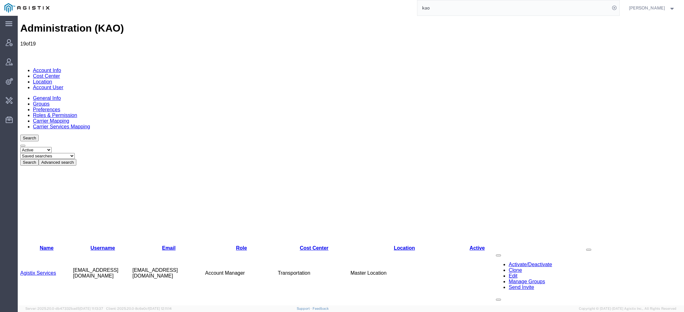
click at [46, 312] on link "Agistix Services" at bounding box center [38, 317] width 36 height 5
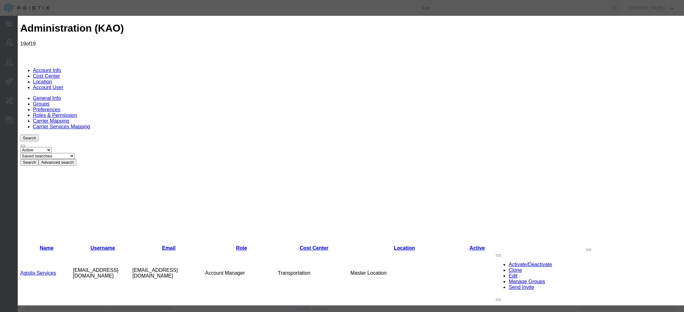
select select "COSTCENTER"
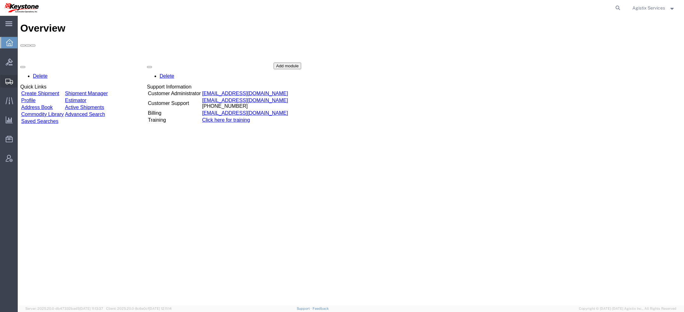
click at [7, 80] on icon at bounding box center [9, 82] width 8 height 6
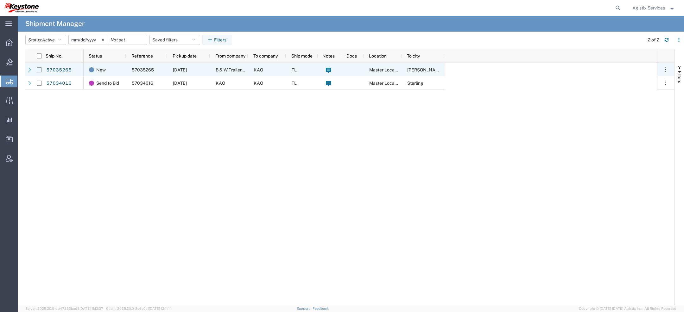
click at [38, 69] on input "Press Space to toggle row selection (unchecked)" at bounding box center [39, 69] width 5 height 5
checkbox input "true"
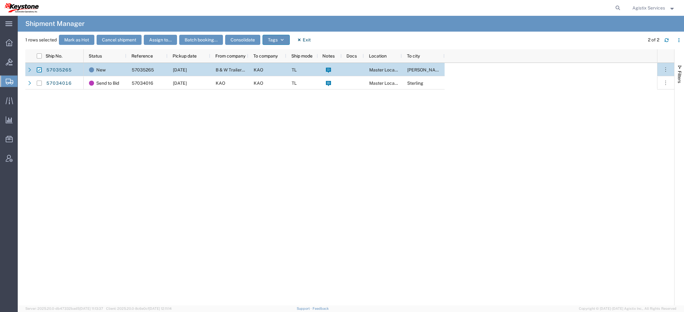
click at [282, 41] on icon "button" at bounding box center [282, 40] width 3 height 2
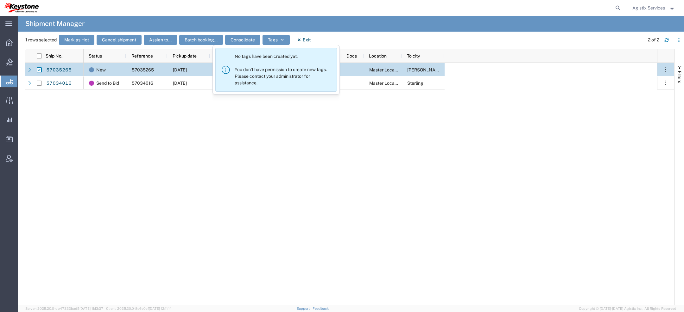
click at [663, 5] on span "Agistix Services" at bounding box center [648, 7] width 33 height 7
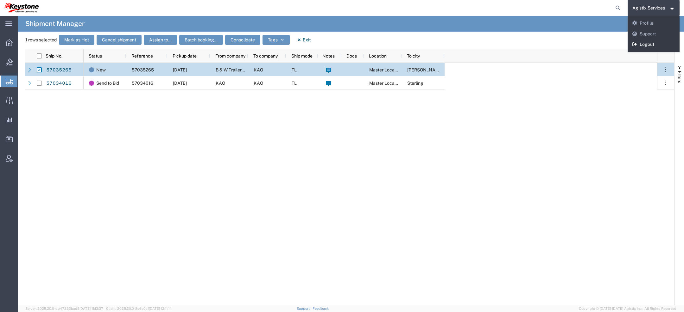
click at [654, 43] on link "Logout" at bounding box center [654, 44] width 52 height 11
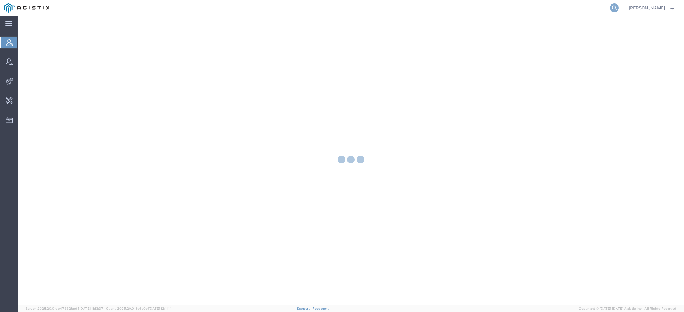
click at [616, 6] on icon at bounding box center [614, 7] width 9 height 9
type input "kao"
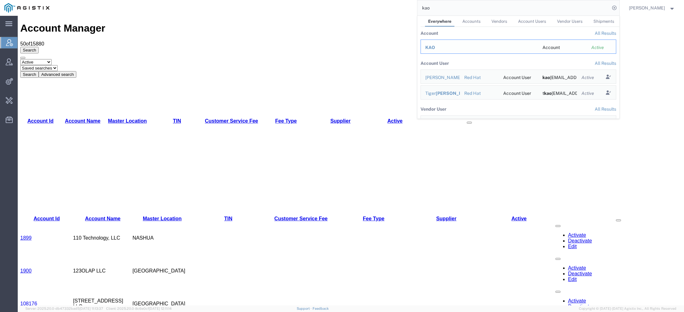
click at [433, 47] on span "KAO" at bounding box center [430, 47] width 10 height 5
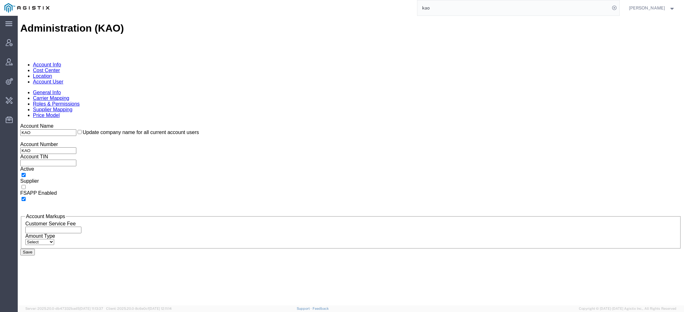
click at [63, 79] on link "Account User" at bounding box center [48, 81] width 30 height 5
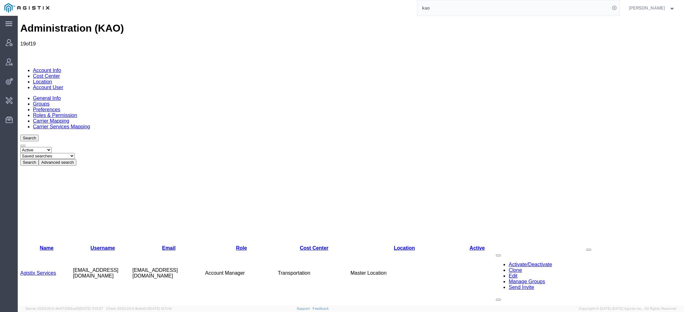
click at [49, 312] on link "Agistix Services" at bounding box center [38, 317] width 36 height 5
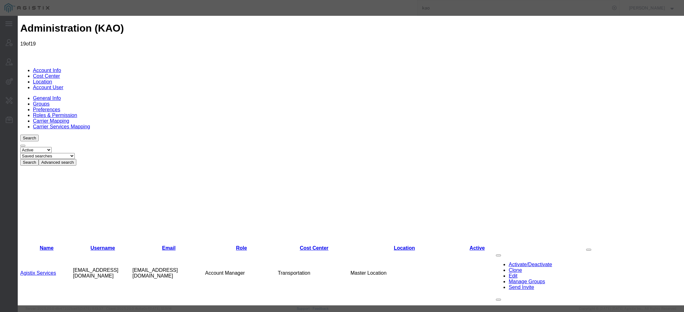
select select "COSTCENTER"
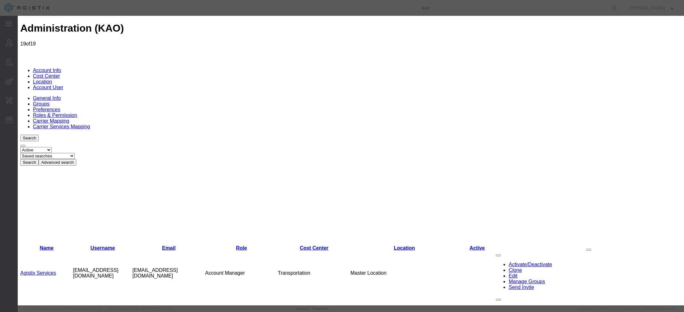
select select "COSTCENTER"
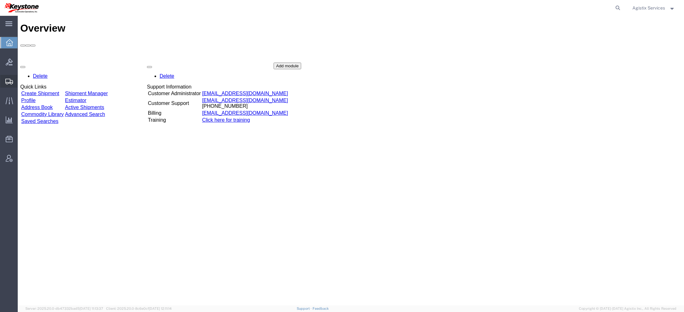
click at [12, 78] on div at bounding box center [9, 81] width 18 height 13
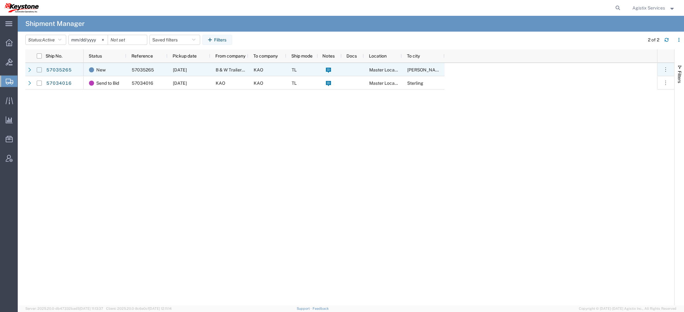
click at [40, 69] on input "Press Space to toggle row selection (unchecked)" at bounding box center [39, 69] width 5 height 5
checkbox input "true"
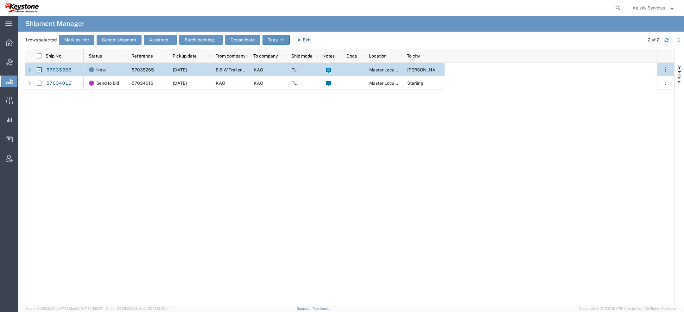
click at [284, 40] on button "Tags" at bounding box center [275, 40] width 27 height 10
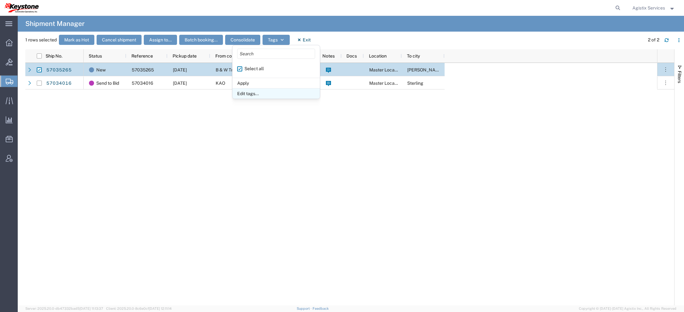
click at [249, 94] on li "Edit tags..." at bounding box center [275, 93] width 87 height 10
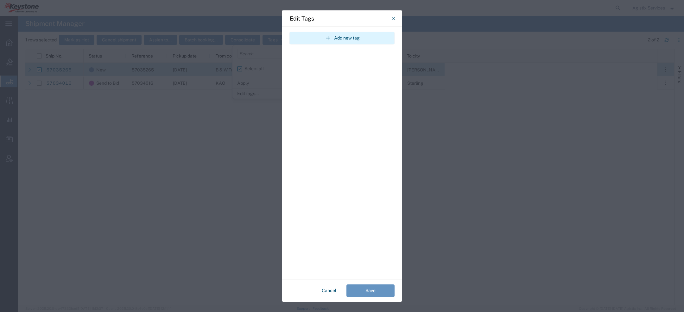
click at [344, 39] on button "Add new tag" at bounding box center [341, 38] width 105 height 13
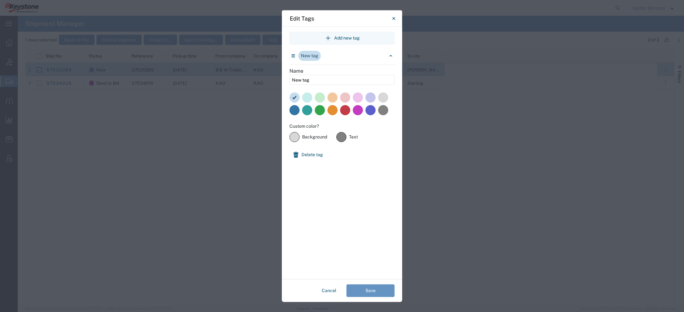
drag, startPoint x: 315, startPoint y: 80, endPoint x: 208, endPoint y: 73, distance: 106.9
click at [227, 72] on div "Edit Tags Add new tag New tag Name New tag Custom color? #d8d8d8 Background #80…" at bounding box center [342, 156] width 684 height 312
paste input "Expedite"
type input "Expedite"
click at [343, 113] on label at bounding box center [345, 110] width 10 height 10
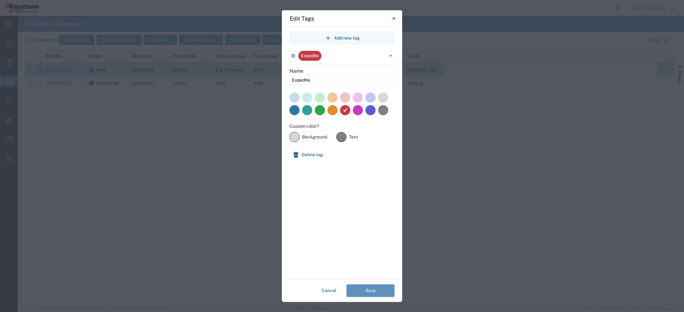
click at [366, 293] on button "Save" at bounding box center [370, 291] width 48 height 13
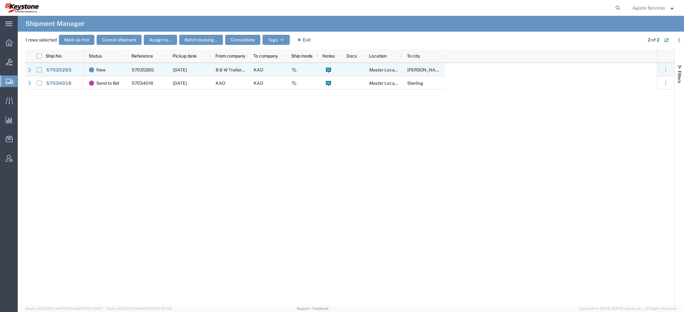
click at [41, 71] on input "Press Space to toggle row selection (unchecked)" at bounding box center [39, 69] width 5 height 5
checkbox input "true"
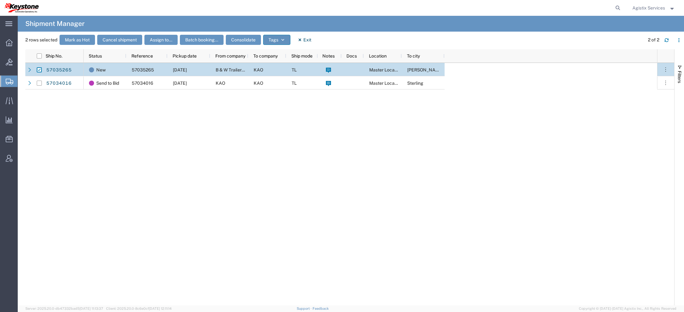
click at [274, 40] on button "Tags" at bounding box center [276, 40] width 27 height 10
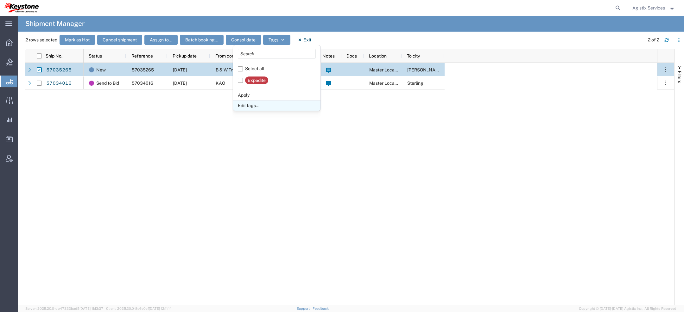
click at [254, 105] on li "Edit tags..." at bounding box center [276, 105] width 87 height 10
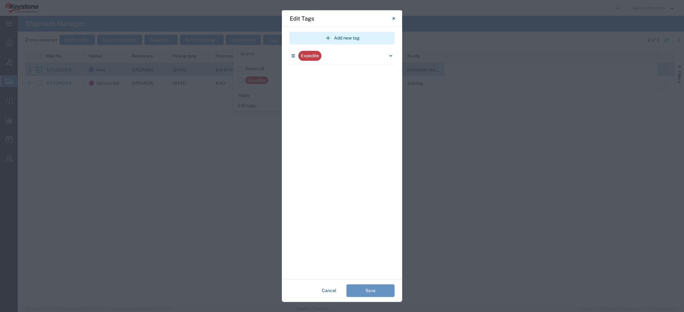
click at [329, 40] on icon "button" at bounding box center [328, 38] width 8 height 8
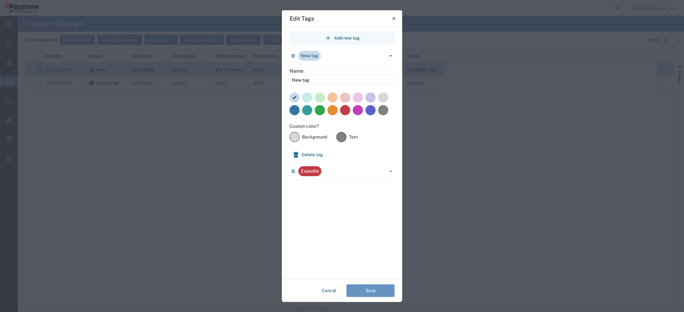
drag, startPoint x: 315, startPoint y: 82, endPoint x: 230, endPoint y: 82, distance: 85.2
click at [243, 82] on div "Edit Tags Add new tag New tag Name New tag Custom color? #d8d8d8 Background #80…" at bounding box center [342, 156] width 684 height 312
paste input "Appt Required"
type input "Appt Required"
click at [358, 109] on label at bounding box center [358, 110] width 10 height 10
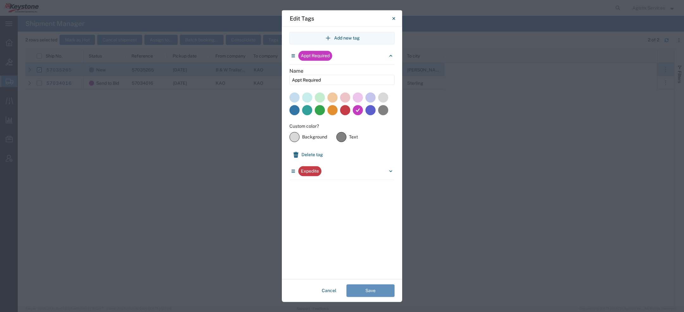
click at [358, 291] on button "Save" at bounding box center [370, 291] width 48 height 13
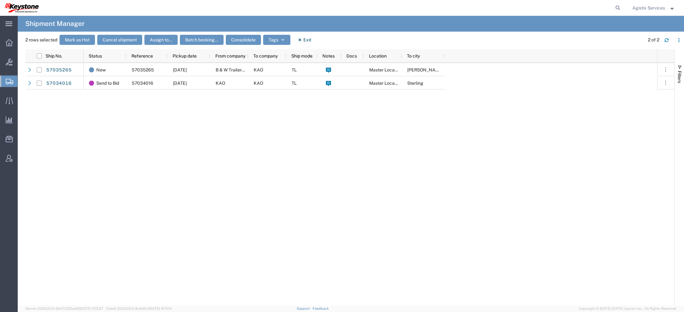
click at [10, 81] on icon at bounding box center [10, 82] width 8 height 6
click at [0, 0] on span "Address Book" at bounding box center [0, 0] width 0 height 0
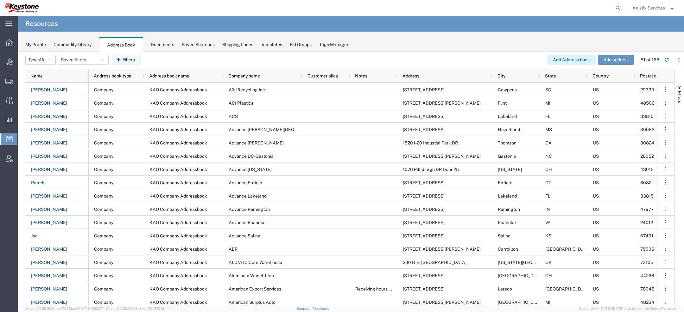
click at [576, 60] on button "Add Address book" at bounding box center [571, 60] width 48 height 10
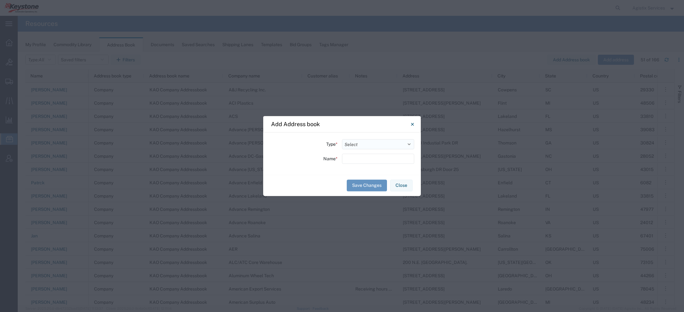
click at [346, 143] on select "Select Location Company Personal Other Shared" at bounding box center [378, 144] width 72 height 10
select select "COMPANY"
click at [342, 139] on select "Select Location Company Personal Other Shared" at bounding box center [378, 144] width 72 height 10
click at [363, 158] on input "text" at bounding box center [378, 159] width 72 height 10
paste input "Customers"
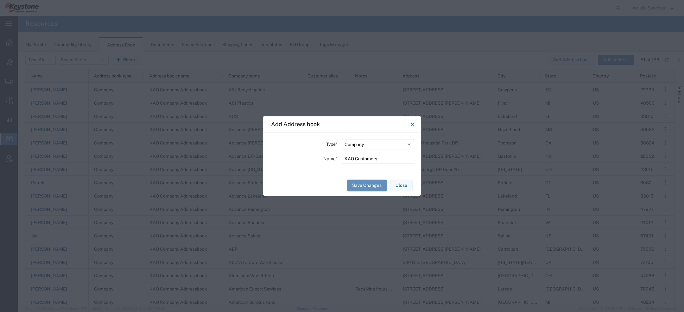
type input "KAO Customers"
click at [368, 189] on button "Save Changes" at bounding box center [367, 186] width 40 height 12
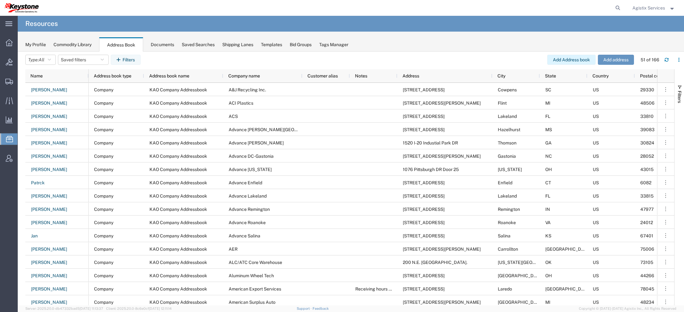
click at [586, 59] on button "Add Address book" at bounding box center [571, 60] width 48 height 10
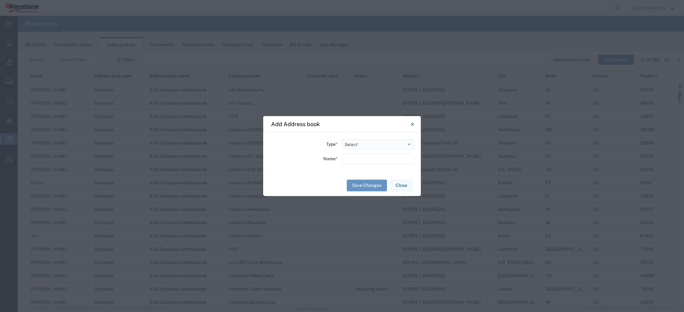
click at [366, 148] on select "Select Location Company Personal Other Shared" at bounding box center [378, 144] width 72 height 10
select select "COMPANY"
click at [342, 139] on select "Select Location Company Personal Other Shared" at bounding box center [378, 144] width 72 height 10
click at [366, 159] on input "text" at bounding box center [378, 159] width 72 height 10
type input "Customers"
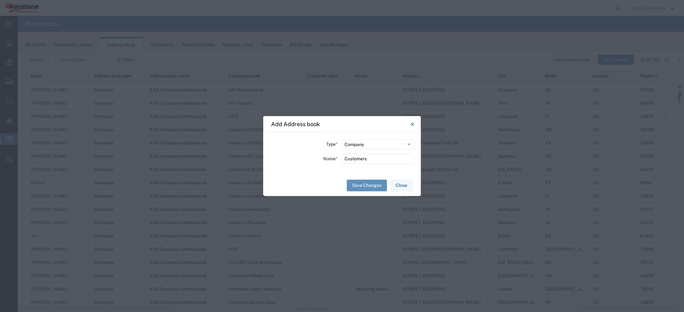
click at [357, 187] on button "Save Changes" at bounding box center [367, 186] width 40 height 12
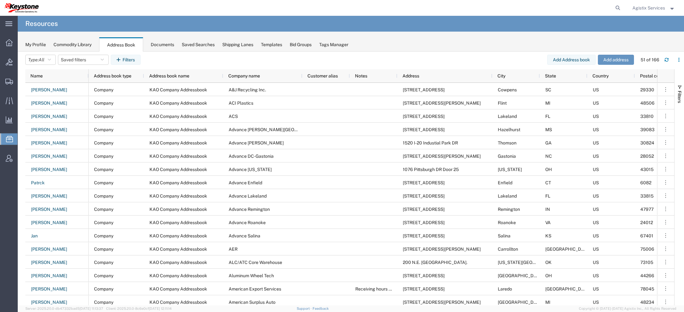
click at [651, 7] on span "Agistix Services" at bounding box center [648, 7] width 33 height 7
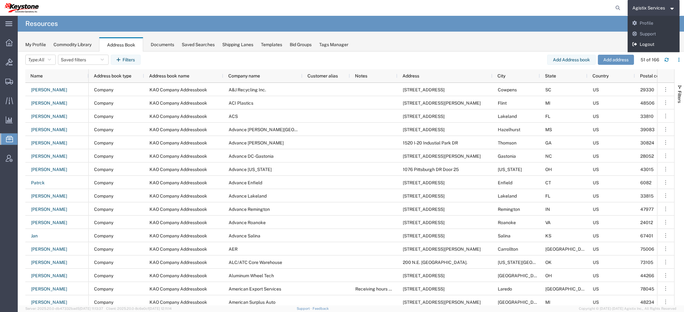
click at [650, 44] on link "Logout" at bounding box center [654, 44] width 52 height 11
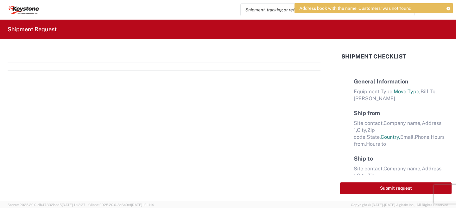
select select "FULL"
select select "LBS"
select select "IN"
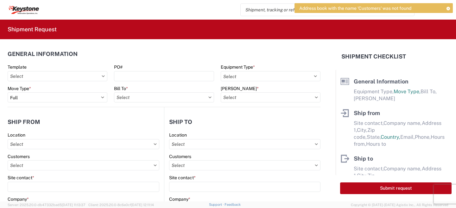
click at [368, 8] on span "Address book with the name 'Customers' was not found" at bounding box center [355, 8] width 112 height 6
copy span "Customers"
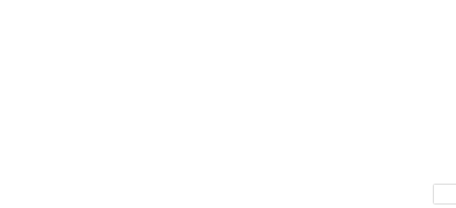
select select "FULL"
select select "US"
select select "LBS"
select select "IN"
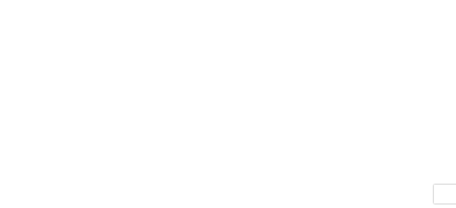
select select "FULL"
select select "LBS"
select select "IN"
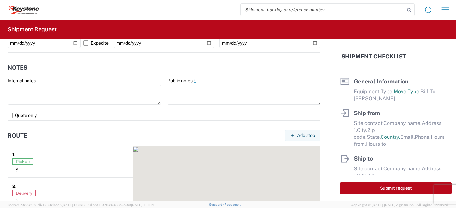
scroll to position [490, 0]
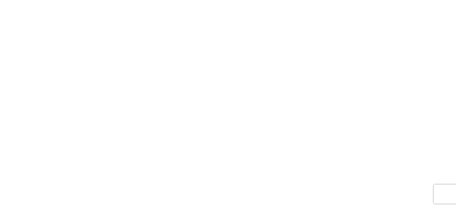
select select "FULL"
select select "LBS"
select select "IN"
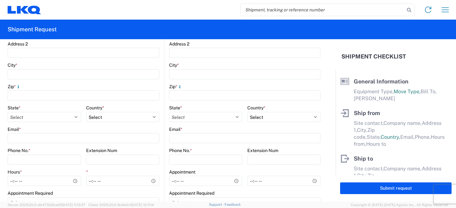
scroll to position [239, 0]
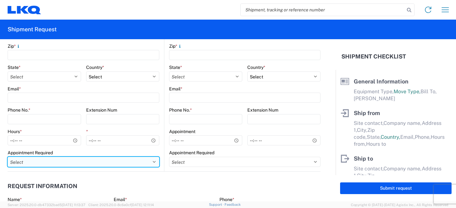
click at [64, 164] on select "Select Appt Required Appt Not Required Appt - First available" at bounding box center [84, 162] width 152 height 10
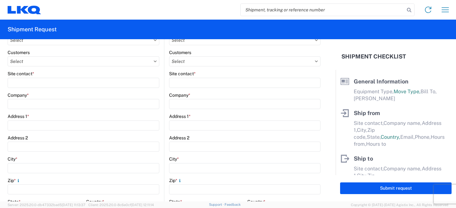
scroll to position [79, 0]
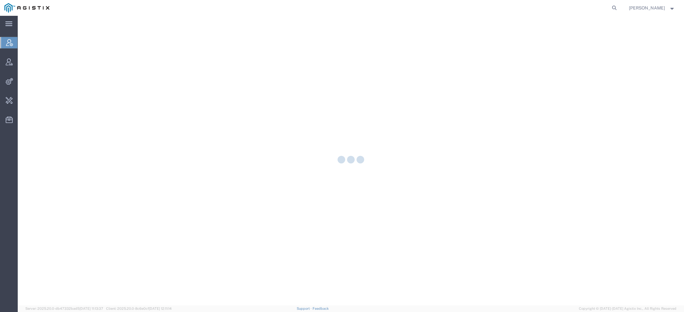
click at [622, 7] on nav "[PERSON_NAME]" at bounding box center [343, 8] width 679 height 16
click at [615, 7] on icon at bounding box center [614, 7] width 9 height 9
paste input "[PERSON_NAME][EMAIL_ADDRESS][PERSON_NAME][DOMAIN_NAME]"
type input "[PERSON_NAME][EMAIL_ADDRESS][PERSON_NAME][DOMAIN_NAME]"
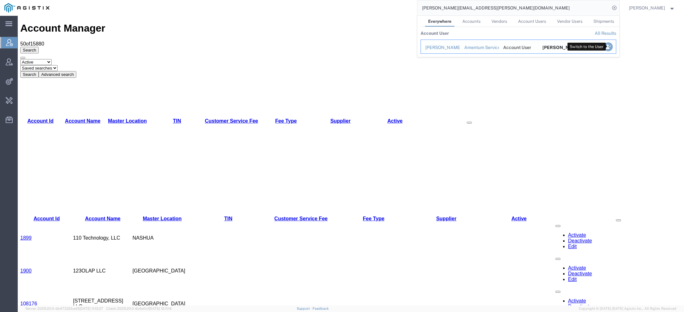
click at [609, 46] on icon "Search Results" at bounding box center [607, 46] width 9 height 9
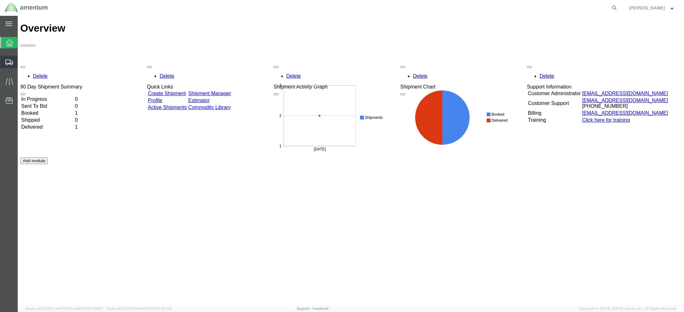
click at [7, 66] on div at bounding box center [9, 62] width 18 height 13
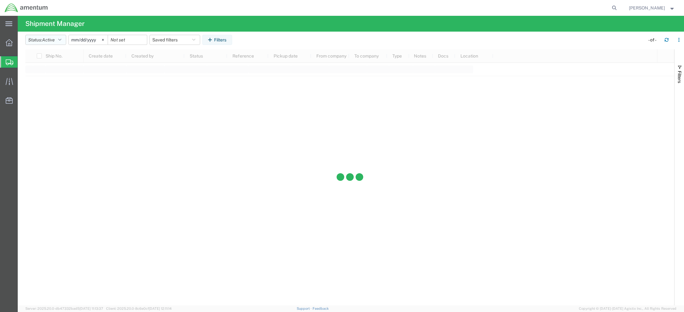
click at [61, 40] on icon "button" at bounding box center [59, 40] width 3 height 4
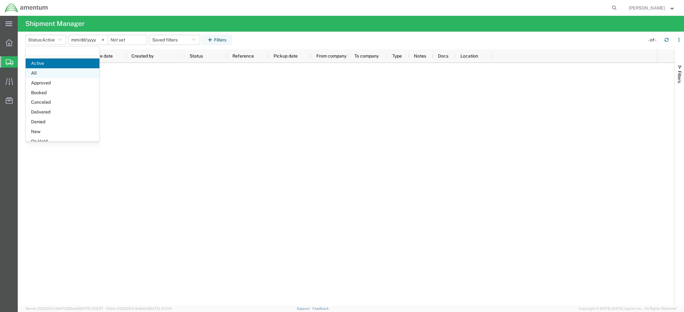
click at [50, 71] on span "All" at bounding box center [63, 73] width 74 height 10
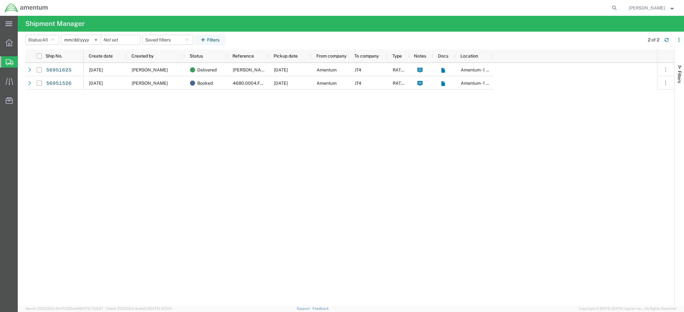
click at [658, 9] on span "Michael Woodhall" at bounding box center [647, 7] width 36 height 7
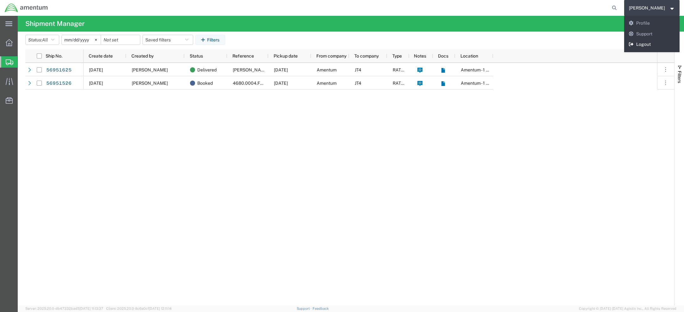
click at [647, 43] on link "Logout" at bounding box center [652, 44] width 56 height 11
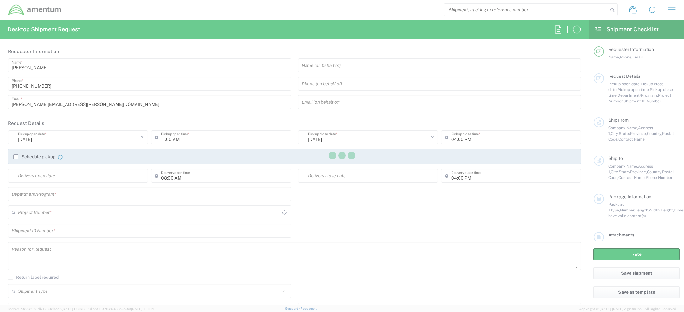
type input "[GEOGRAPHIC_DATA]"
type input "CORP"
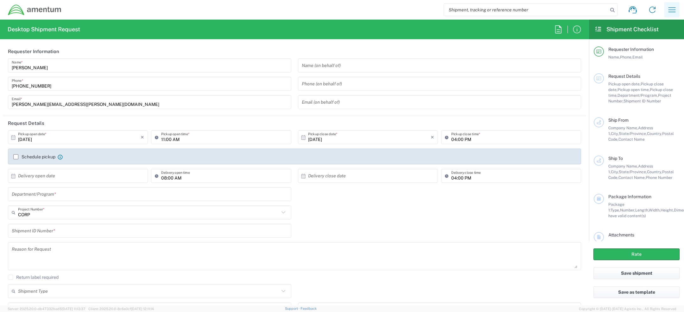
click at [672, 10] on icon "button" at bounding box center [672, 10] width 10 height 10
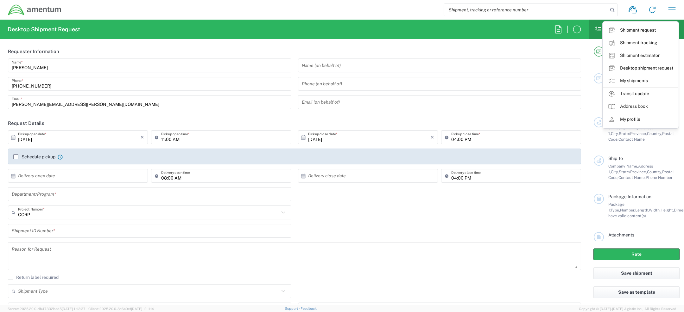
click at [629, 80] on link "My shipments" at bounding box center [640, 81] width 75 height 13
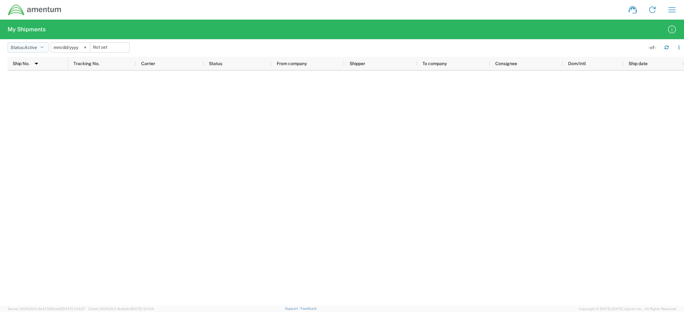
click at [31, 48] on span "Active" at bounding box center [30, 47] width 13 height 5
click at [23, 79] on span "All" at bounding box center [45, 81] width 74 height 10
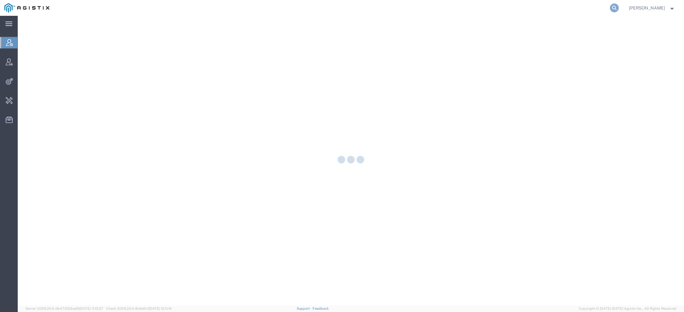
click at [615, 9] on icon at bounding box center [614, 7] width 9 height 9
paste input "jason.champagne2@amentum.com"
type input "jason.champagne2@amentum.com"
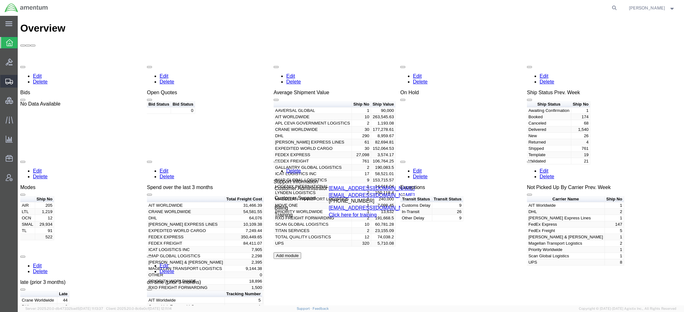
click at [8, 85] on div at bounding box center [9, 81] width 18 height 13
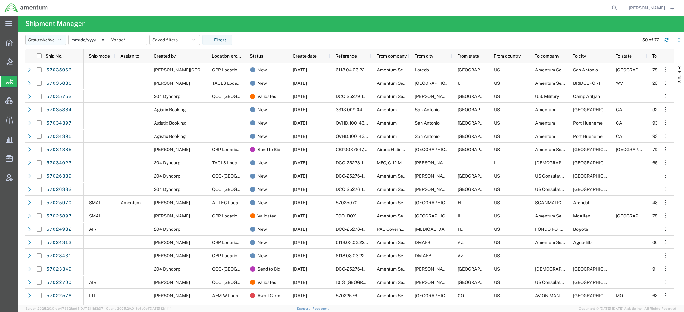
click at [60, 41] on icon "button" at bounding box center [59, 40] width 3 height 4
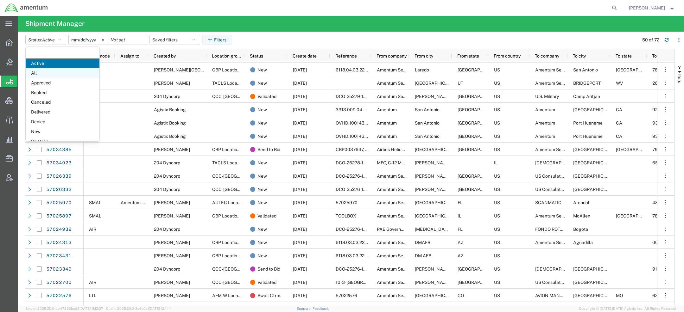
click at [55, 74] on span "All" at bounding box center [63, 73] width 74 height 10
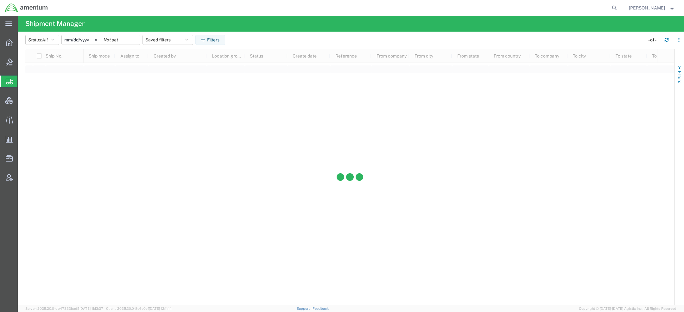
click at [679, 71] on span "Filters" at bounding box center [679, 77] width 5 height 12
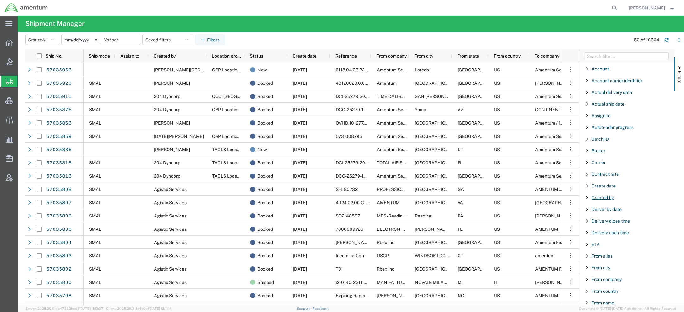
click at [599, 198] on span "Created by" at bounding box center [602, 197] width 22 height 5
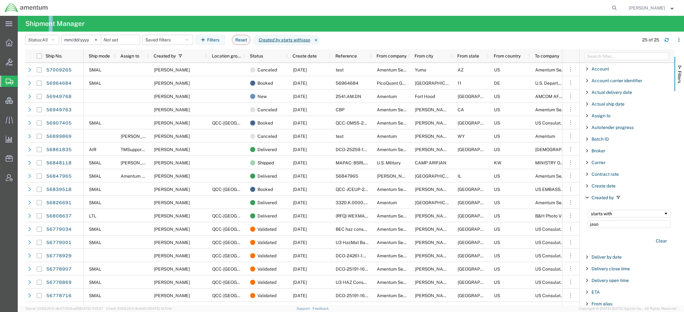
click at [54, 25] on h4 "Shipment Manager" at bounding box center [54, 24] width 59 height 16
copy h4 "n"
click at [602, 224] on input "jaso" at bounding box center [629, 225] width 83 height 8
paste input "n"
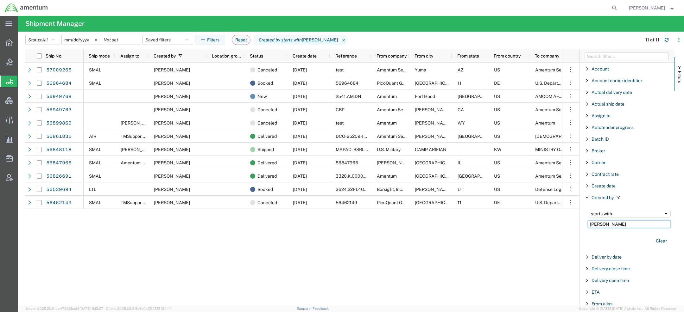
type input "jason cham"
click at [659, 239] on button "Clear" at bounding box center [661, 241] width 19 height 10
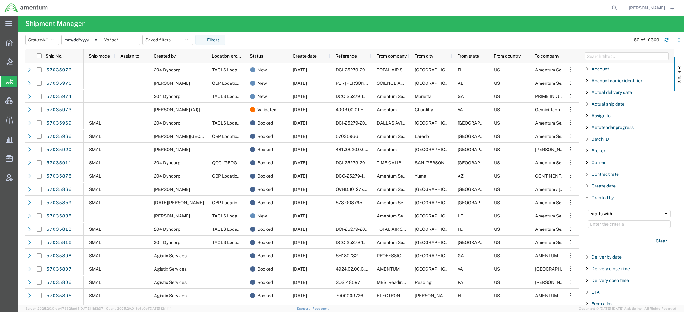
click at [645, 9] on span "Jason Champagne" at bounding box center [647, 7] width 36 height 7
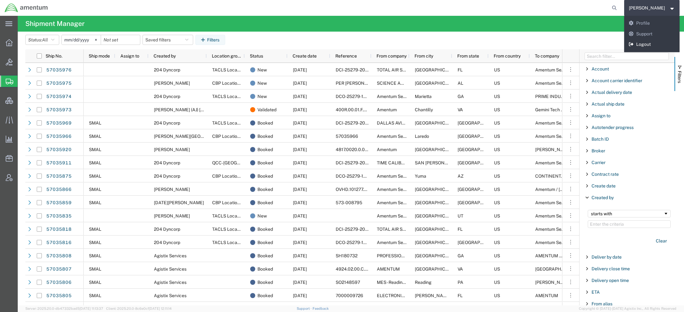
click at [639, 41] on link "Logout" at bounding box center [652, 44] width 56 height 11
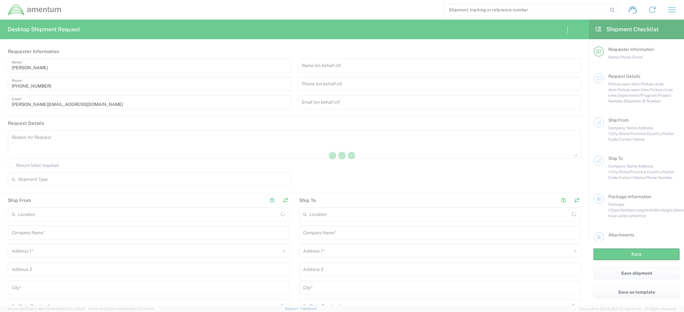
type input "[GEOGRAPHIC_DATA]"
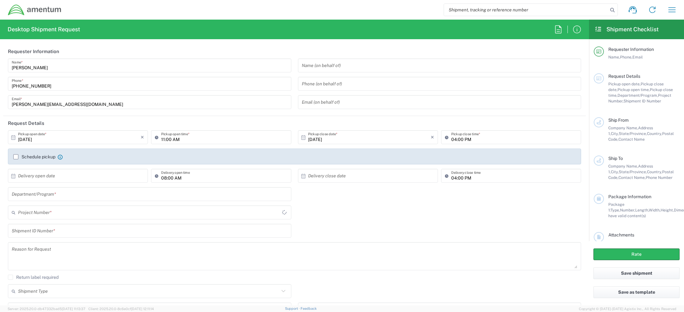
type input "OVHD.600294.PURCH"
click at [666, 9] on button "button" at bounding box center [671, 9] width 15 height 15
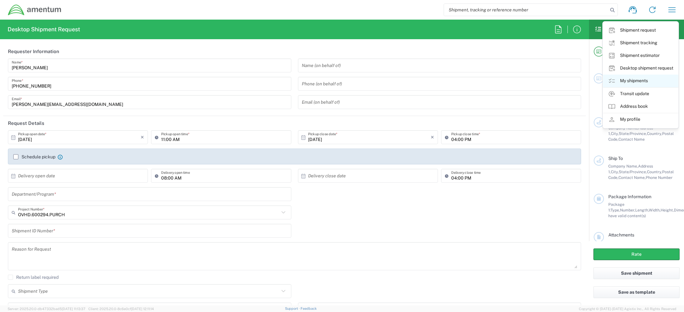
click at [617, 81] on link "My shipments" at bounding box center [640, 81] width 75 height 13
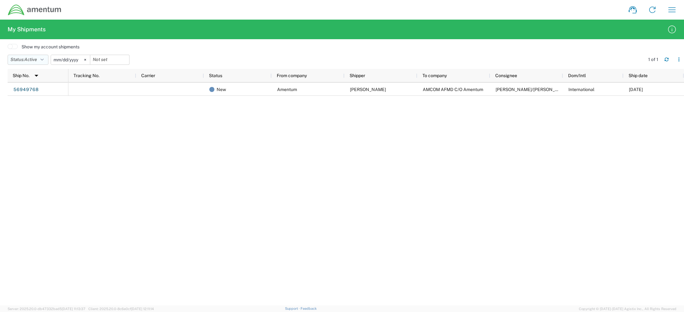
click at [46, 58] on button "Status: Active" at bounding box center [28, 60] width 41 height 10
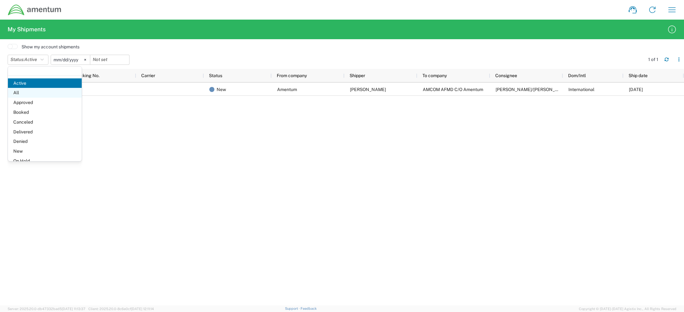
click at [33, 92] on span "All" at bounding box center [45, 93] width 74 height 10
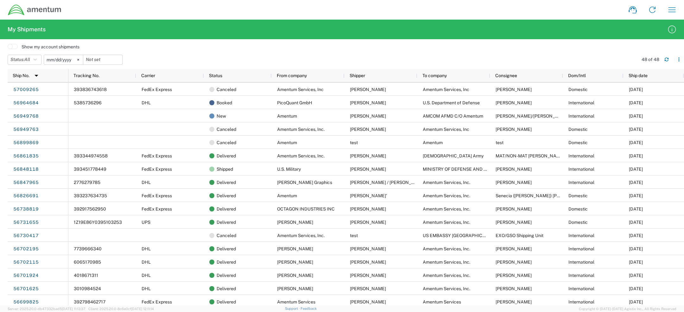
click at [14, 47] on span at bounding box center [13, 46] width 10 height 5
click at [8, 48] on input "checkbox" at bounding box center [8, 48] width 0 height 0
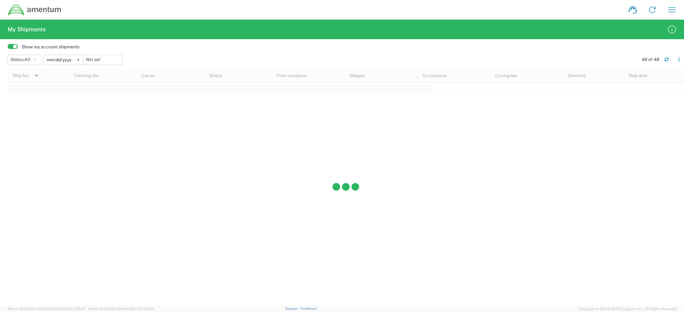
click at [47, 61] on input "2025-06-06" at bounding box center [63, 59] width 39 height 9
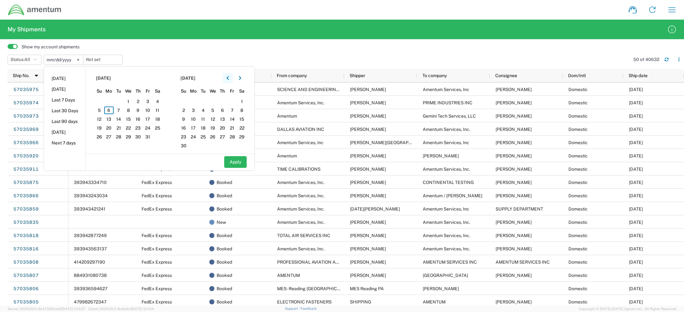
click at [229, 76] on icon "button" at bounding box center [227, 78] width 3 height 4
click at [111, 100] on span "1" at bounding box center [109, 102] width 10 height 8
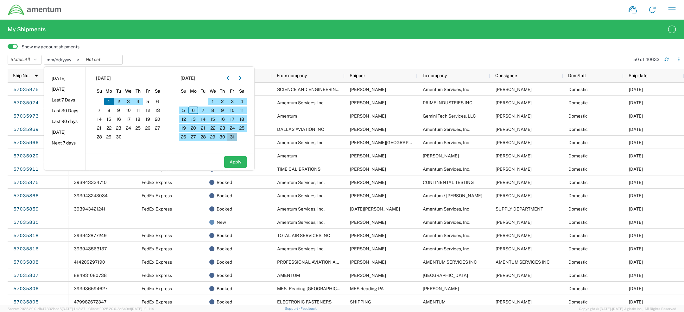
click at [235, 135] on span "31" at bounding box center [232, 137] width 10 height 8
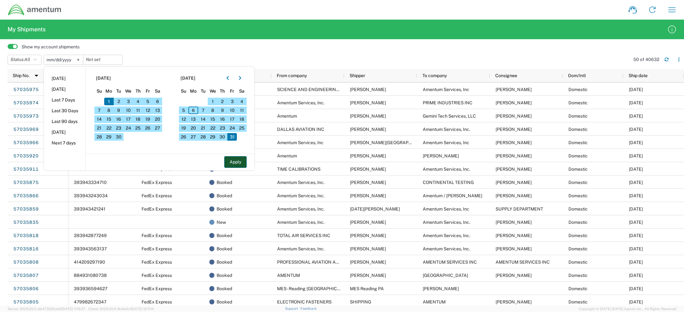
click at [234, 161] on button "Apply" at bounding box center [235, 162] width 22 height 12
type input "2025-09-01"
type input "2025-10-31"
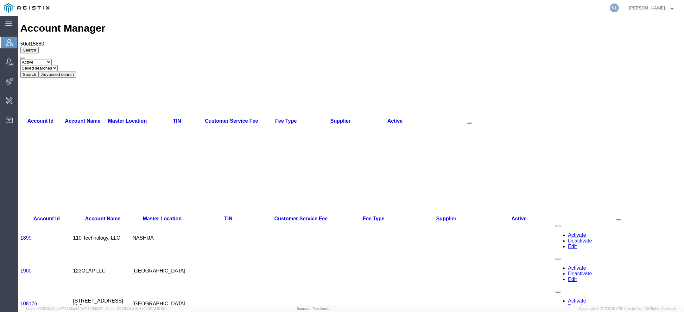
click at [614, 6] on icon at bounding box center [614, 7] width 9 height 9
paste input "504076"
drag, startPoint x: 47, startPoint y: 24, endPoint x: 52, endPoint y: 24, distance: 5.1
click at [52, 24] on h1 "Account Manager" at bounding box center [350, 28] width 661 height 12
copy h1 "n"
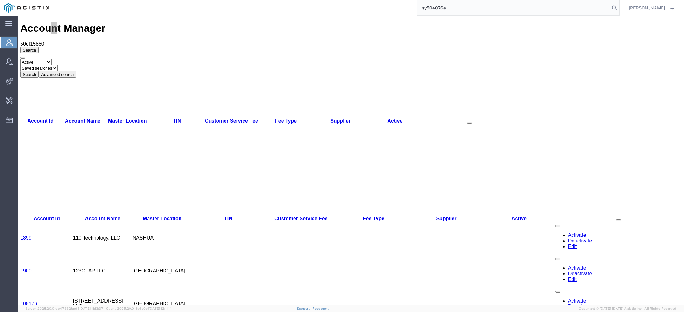
drag, startPoint x: 428, startPoint y: 7, endPoint x: 561, endPoint y: 7, distance: 133.3
click at [550, 7] on input "sy504076e" at bounding box center [513, 7] width 192 height 15
paste input "n"
type input "syneos"
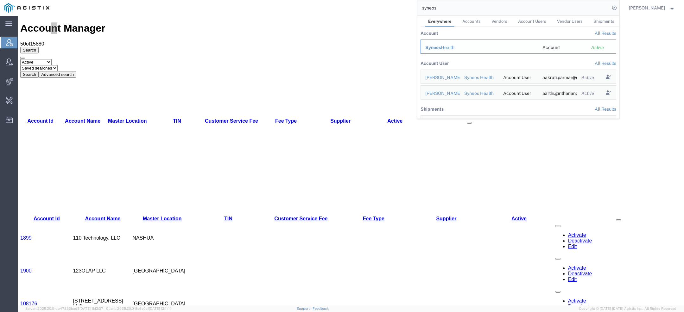
click at [453, 48] on div "Syneos Health" at bounding box center [479, 47] width 108 height 7
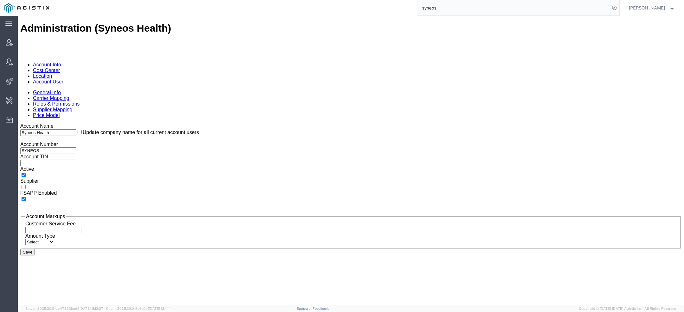
click at [63, 79] on link "Account User" at bounding box center [48, 81] width 30 height 5
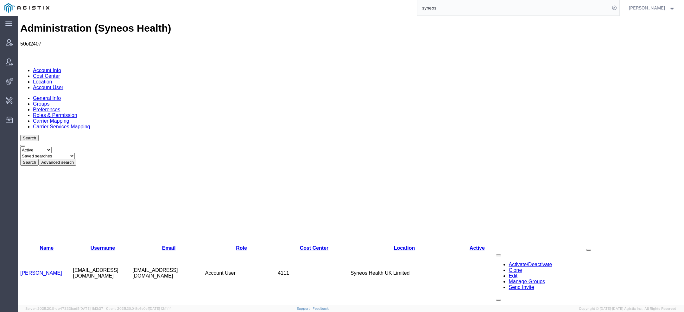
click at [76, 159] on button "Advanced search" at bounding box center [58, 162] width 38 height 7
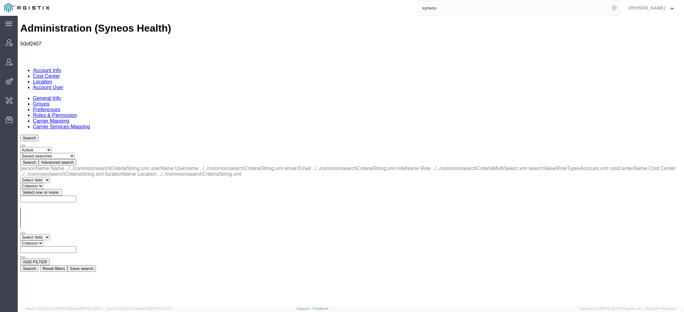
click at [50, 235] on select "Select field Cost Center Email Location Name Role Username" at bounding box center [35, 238] width 30 height 6
select select "personName"
click at [20, 235] on select "Select field Cost Center Email Location Name Role Username" at bounding box center [35, 238] width 30 height 6
select select "contains"
click at [58, 241] on select "Criterion contains does not contain is is blank is not blank starts with" at bounding box center [39, 244] width 38 height 6
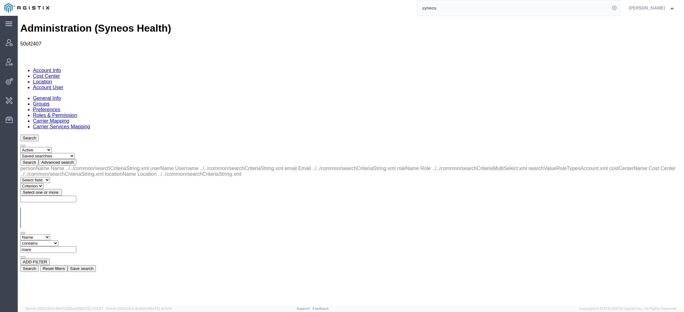
paste input "n"
type input "[PERSON_NAME]"
click at [39, 266] on button "Search" at bounding box center [29, 269] width 18 height 7
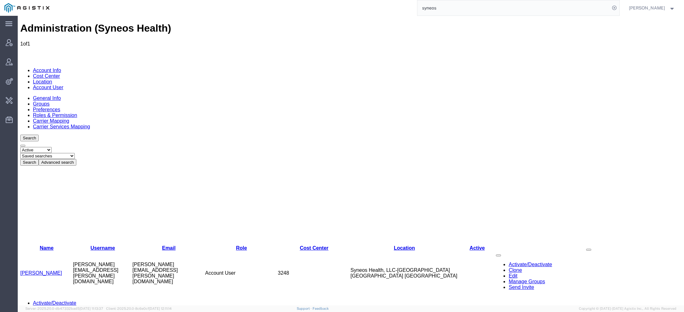
click at [47, 271] on link "[PERSON_NAME]" at bounding box center [41, 273] width 42 height 5
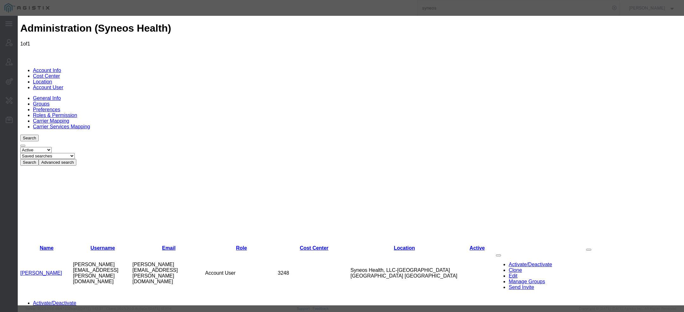
select select "DEPARTMENT"
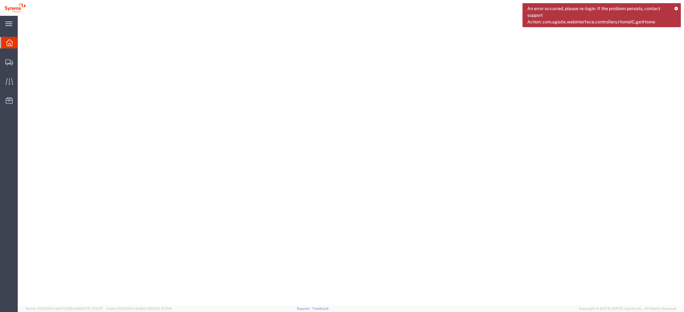
click at [678, 8] on icon at bounding box center [676, 8] width 4 height 3
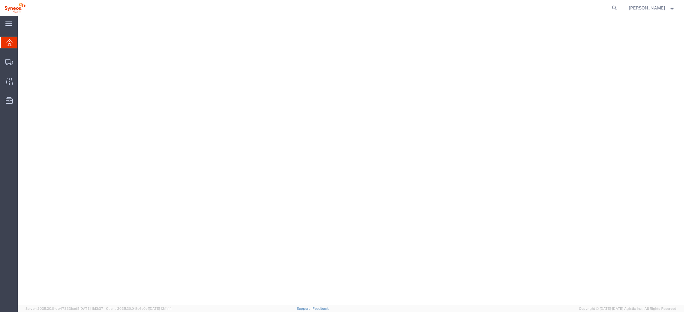
click at [663, 8] on span "[PERSON_NAME]" at bounding box center [647, 7] width 36 height 7
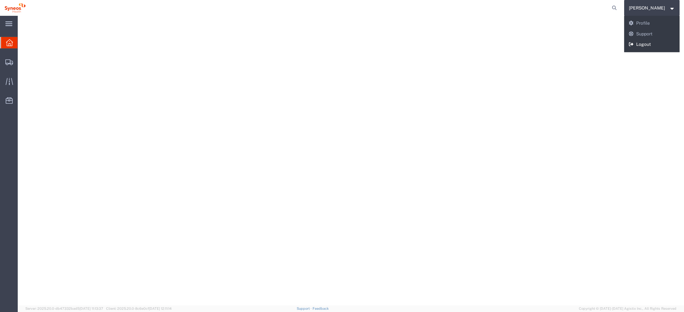
click at [654, 42] on link "Logout" at bounding box center [652, 44] width 56 height 11
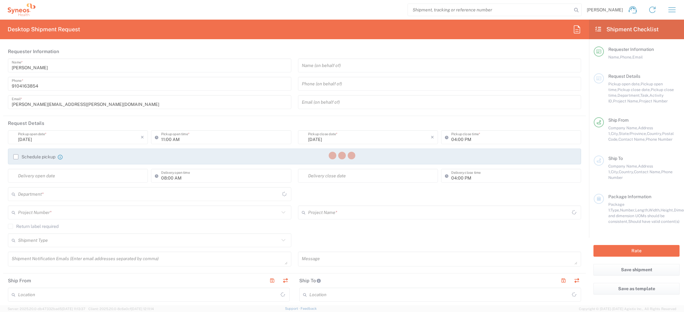
type input "[US_STATE]"
type input "3248"
type input "[GEOGRAPHIC_DATA]"
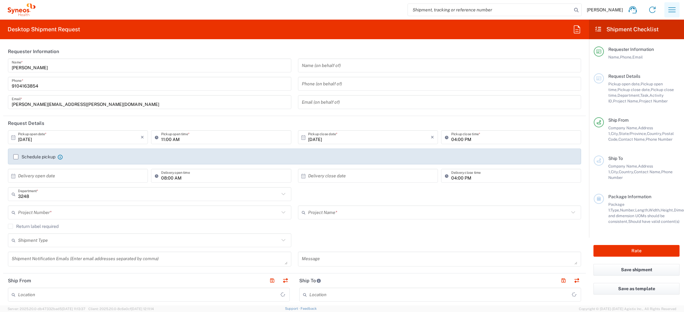
click at [670, 10] on icon "button" at bounding box center [672, 10] width 10 height 10
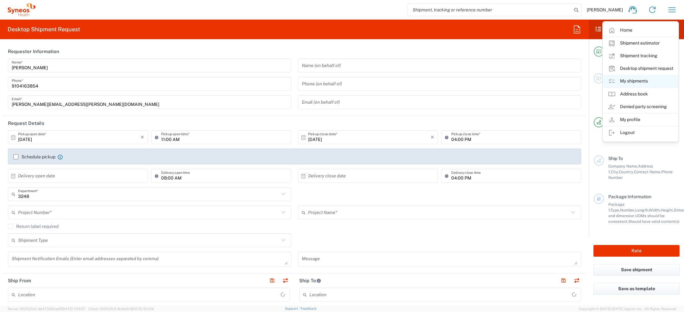
click at [625, 82] on link "My shipments" at bounding box center [640, 81] width 75 height 13
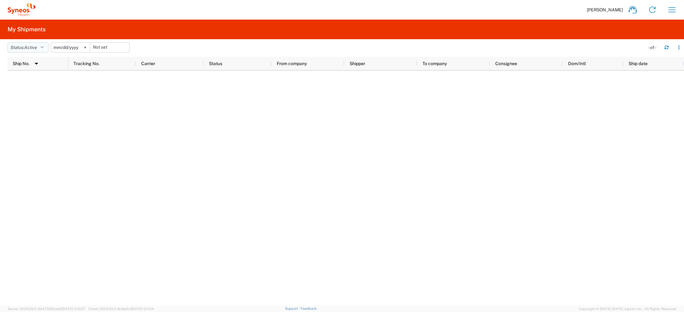
click at [36, 47] on span "Active" at bounding box center [30, 47] width 13 height 5
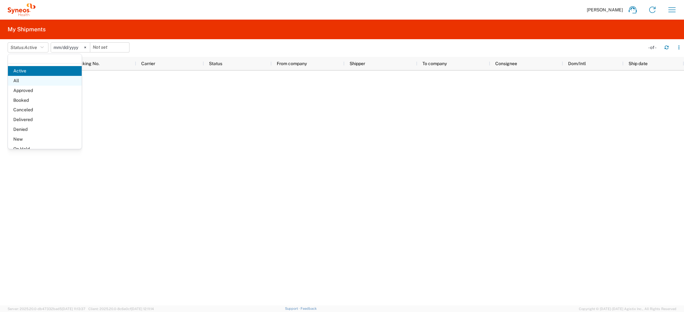
click at [21, 79] on span "All" at bounding box center [45, 81] width 74 height 10
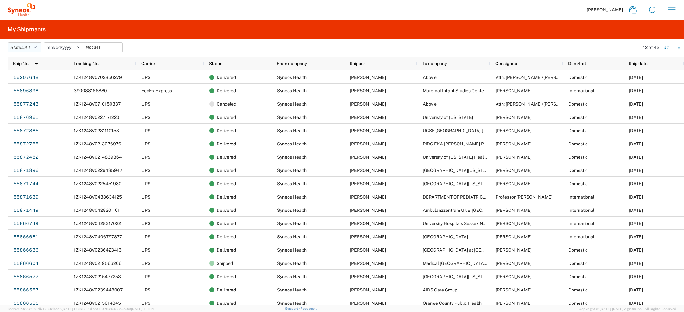
click at [40, 48] on button "Status: All" at bounding box center [25, 47] width 34 height 10
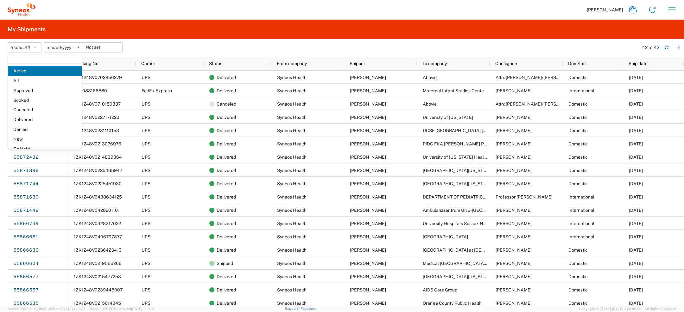
click at [50, 43] on input "2025-06-06" at bounding box center [63, 47] width 39 height 9
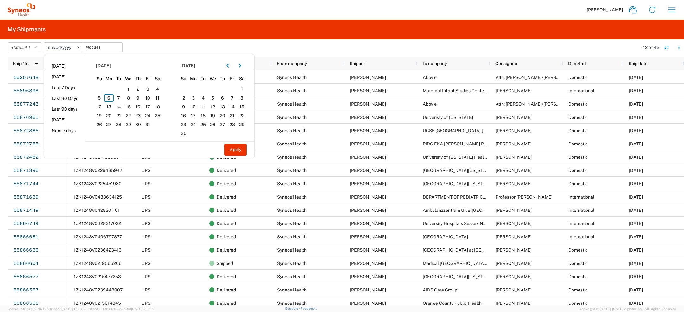
click at [64, 24] on agx-form-header "My Shipments" at bounding box center [342, 30] width 684 height 20
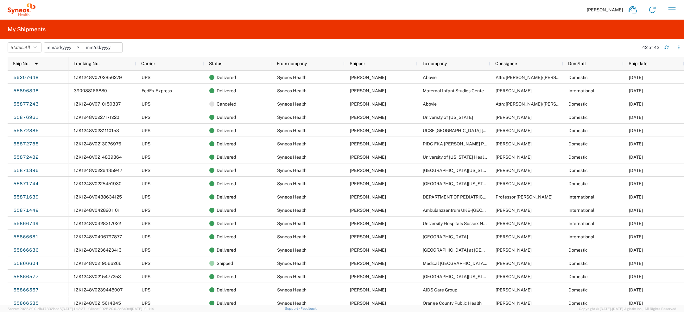
click at [89, 48] on input "date" at bounding box center [102, 47] width 39 height 9
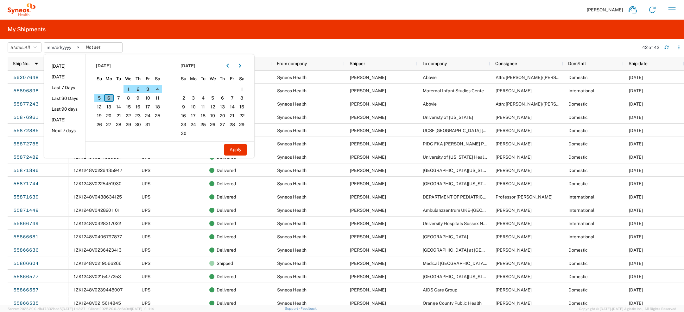
click at [114, 97] on span "6" at bounding box center [109, 98] width 10 height 8
click at [238, 147] on button "Apply" at bounding box center [235, 150] width 22 height 12
type input "2025-10-06"
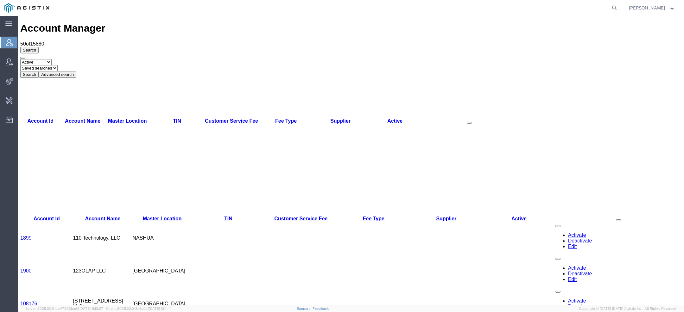
click at [426, 50] on div "Search Select status Active All Inactive Saved searches Search Advanced search …" at bounding box center [350, 62] width 661 height 31
click at [615, 4] on icon at bounding box center [614, 7] width 9 height 9
type input "pg&e spoi"
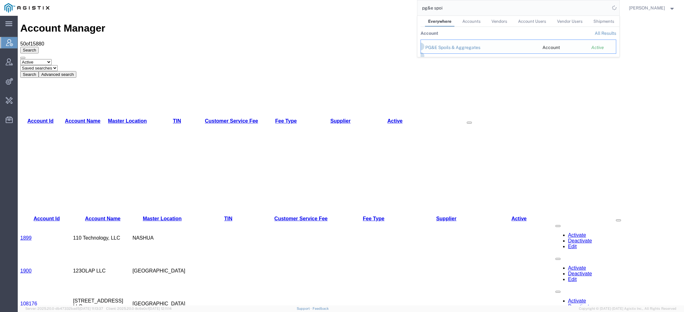
click at [449, 49] on div "PG&E Spoils & Aggregates" at bounding box center [479, 47] width 108 height 7
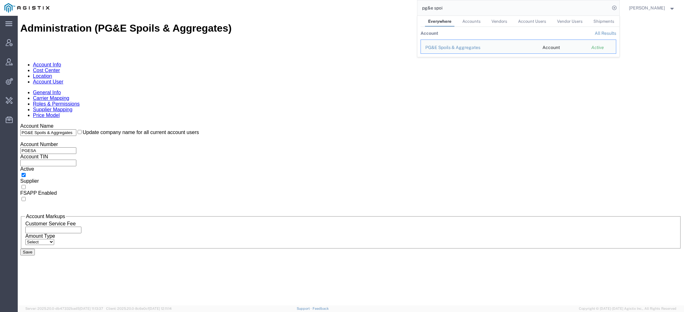
click at [63, 79] on link "Account User" at bounding box center [48, 81] width 30 height 5
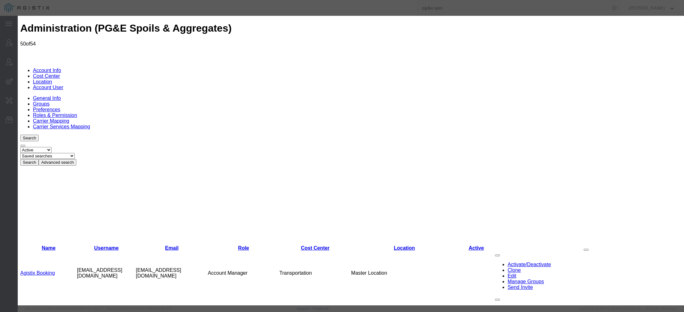
select select "COSTCENTER"
select select "53865"
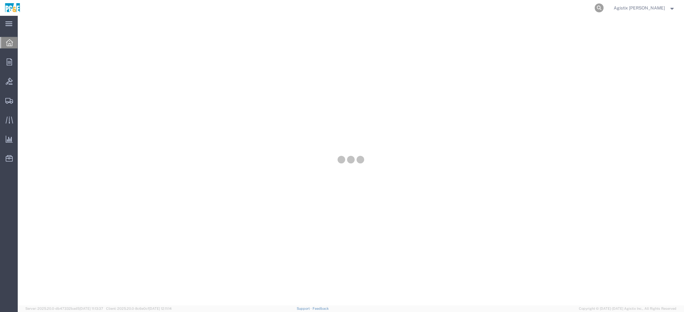
click at [603, 7] on icon at bounding box center [599, 7] width 9 height 9
paste input "57027133"
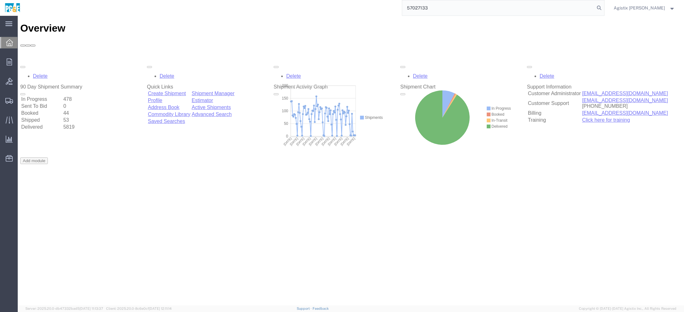
type input "57027133"
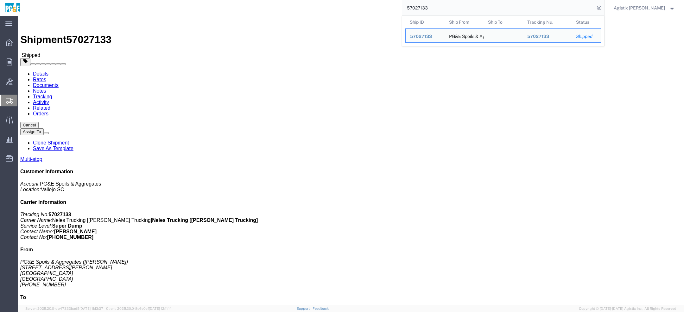
click link "Tracking"
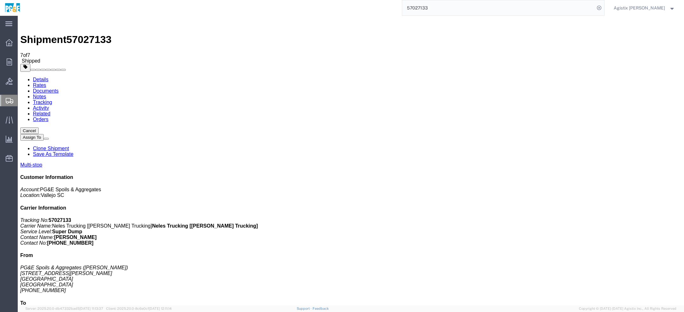
click at [52, 100] on link "Tracking" at bounding box center [42, 102] width 19 height 5
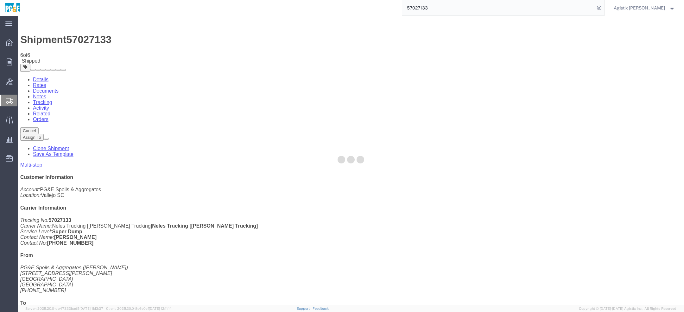
click at [134, 40] on div at bounding box center [351, 161] width 666 height 290
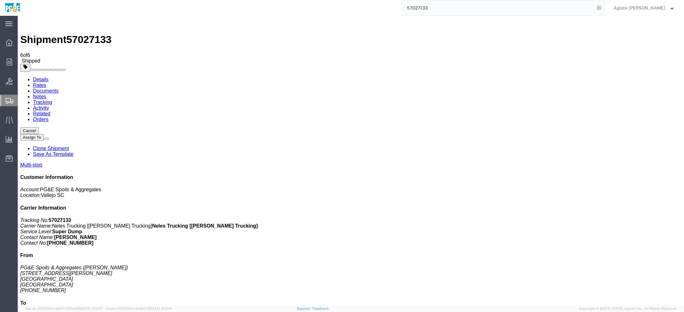
click at [40, 58] on span "Shipped" at bounding box center [31, 60] width 19 height 5
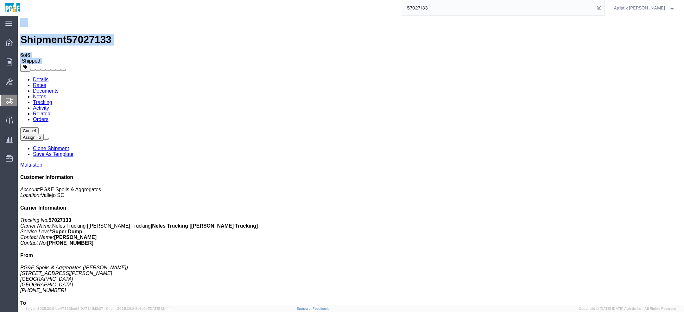
click at [40, 58] on span "Shipped" at bounding box center [31, 60] width 19 height 5
drag, startPoint x: 35, startPoint y: 23, endPoint x: 104, endPoint y: 23, distance: 68.7
click at [104, 34] on h1 "Shipment 57027133" at bounding box center [350, 40] width 661 height 12
drag, startPoint x: 600, startPoint y: 125, endPoint x: 653, endPoint y: 121, distance: 52.4
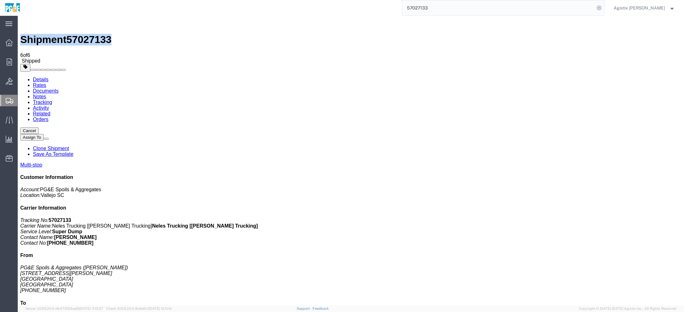
click at [654, 218] on p "Tracking No: 57027133 Carrier Name: Neles Trucking [Bray Trucking] Neles Trucki…" at bounding box center [350, 232] width 661 height 28
copy b "Armando Figueroa"
drag, startPoint x: 599, startPoint y: 110, endPoint x: 626, endPoint y: 111, distance: 27.2
click at [258, 224] on b "Neles Trucking [Bray Trucking]" at bounding box center [205, 226] width 106 height 5
copy b "Neles Truckin"
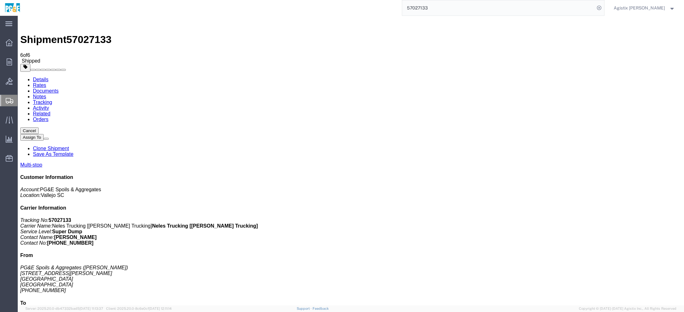
click at [258, 224] on b "Neles Trucking [Bray Trucking]" at bounding box center [205, 226] width 106 height 5
copy b "Bray"
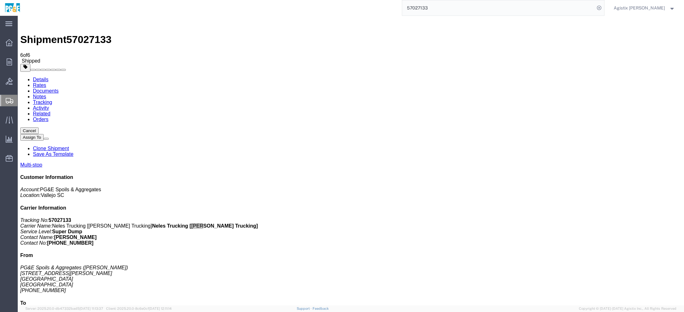
click at [652, 11] on div "Agistix Foreman" at bounding box center [644, 8] width 71 height 16
click at [648, 5] on span "Agistix Foreman" at bounding box center [639, 7] width 51 height 7
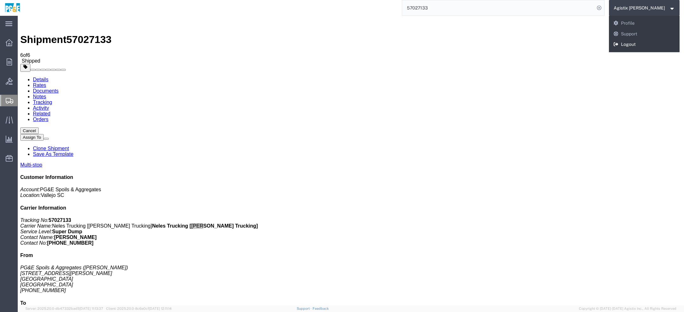
click at [648, 41] on link "Logout" at bounding box center [644, 44] width 71 height 11
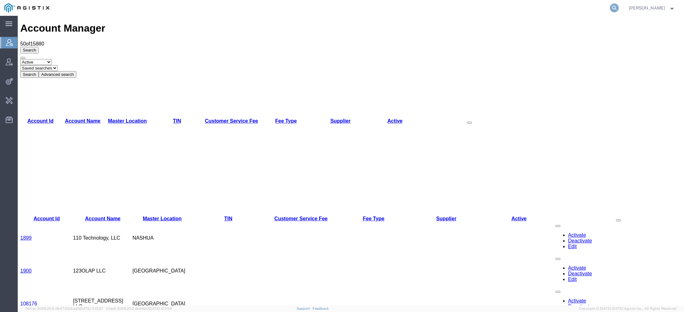
click at [615, 9] on icon at bounding box center [614, 7] width 9 height 9
paste input "S008050305"
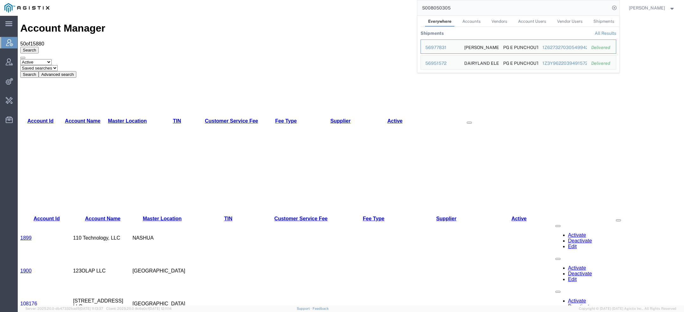
drag, startPoint x: 451, startPoint y: 12, endPoint x: 317, endPoint y: -5, distance: 135.4
click at [317, 0] on html "main_menu Created with Sketch. Collapse Menu Account Manager Vendor Manager Int…" at bounding box center [342, 156] width 684 height 312
paste input "[PERSON_NAME][EMAIL_ADDRESS][DOMAIN_NAME]"
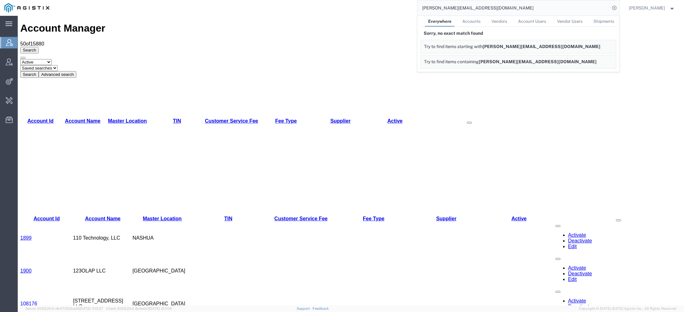
drag, startPoint x: 439, startPoint y: 10, endPoint x: 356, endPoint y: -3, distance: 84.4
click at [356, 0] on html "main_menu Created with Sketch. Collapse Menu Account Manager Vendor Manager Int…" at bounding box center [342, 156] width 684 height 312
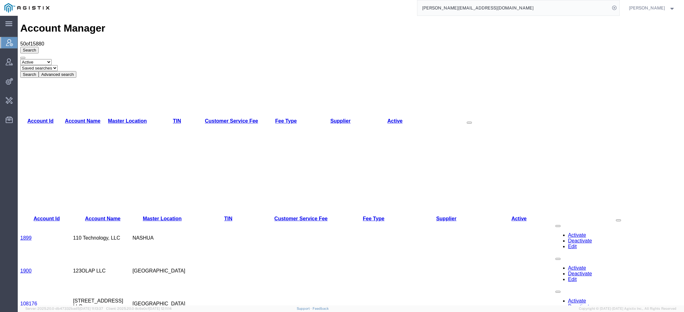
click at [441, 8] on input "[PERSON_NAME][EMAIL_ADDRESS][DOMAIN_NAME]" at bounding box center [513, 7] width 192 height 15
drag, startPoint x: 441, startPoint y: 8, endPoint x: 360, endPoint y: 7, distance: 80.7
click at [363, 7] on div "[PERSON_NAME][EMAIL_ADDRESS][DOMAIN_NAME]" at bounding box center [336, 8] width 565 height 16
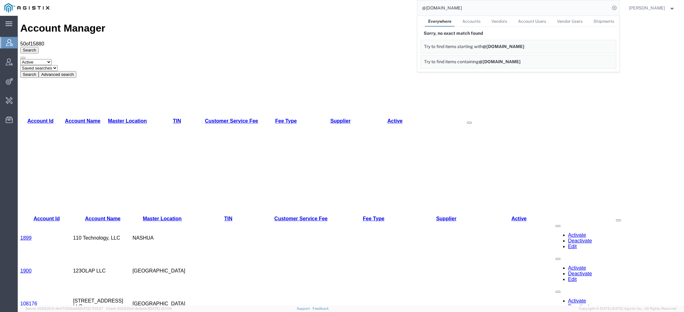
drag, startPoint x: 458, startPoint y: 13, endPoint x: 351, endPoint y: -19, distance: 111.5
click at [351, 0] on html "main_menu Created with Sketch. Collapse Menu Account Manager Vendor Manager Int…" at bounding box center [342, 156] width 684 height 312
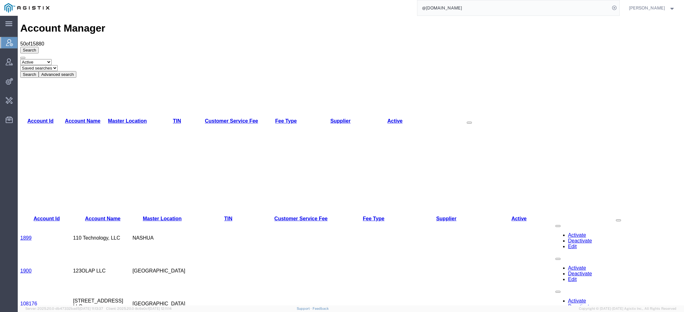
paste input "dpato@1sourcesupplysolutions"
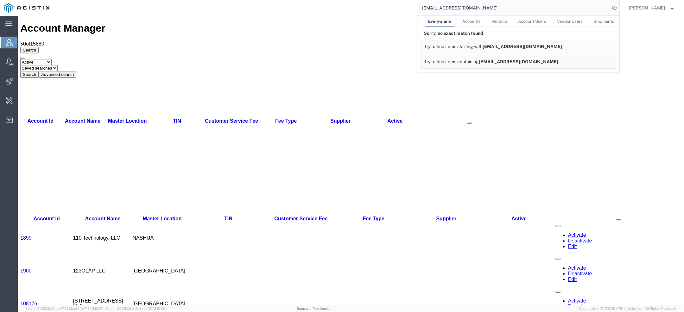
drag, startPoint x: 435, startPoint y: 9, endPoint x: 382, endPoint y: -7, distance: 55.8
click at [382, 0] on html "main_menu Created with Sketch. Collapse Menu Account Manager Vendor Manager Int…" at bounding box center [342, 156] width 684 height 312
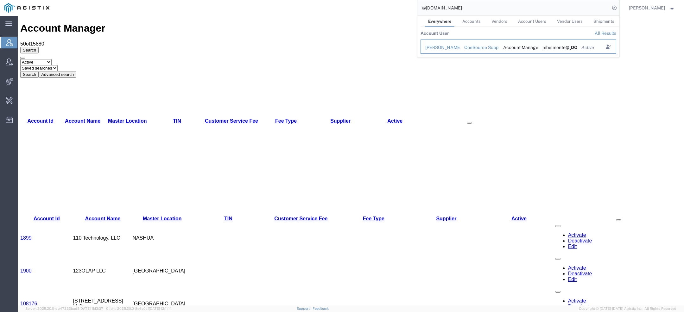
click at [441, 48] on div "Michael Belmonte" at bounding box center [440, 47] width 30 height 7
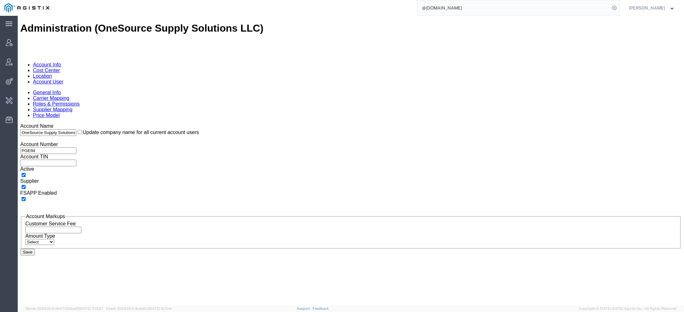
click at [63, 79] on link "Account User" at bounding box center [48, 81] width 30 height 5
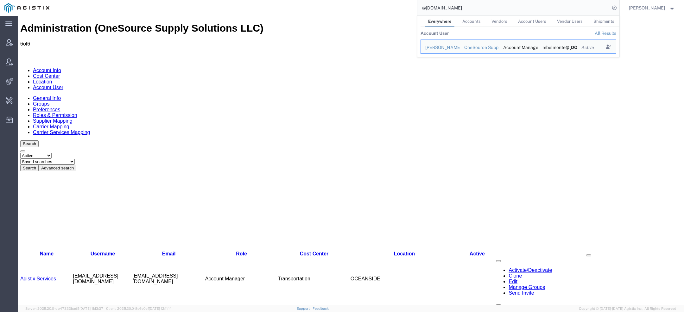
drag, startPoint x: 507, startPoint y: 8, endPoint x: 281, endPoint y: -14, distance: 227.4
click at [281, 0] on html "main_menu Created with Sketch. Collapse Menu Account Manager Vendor Manager Int…" at bounding box center [342, 156] width 684 height 312
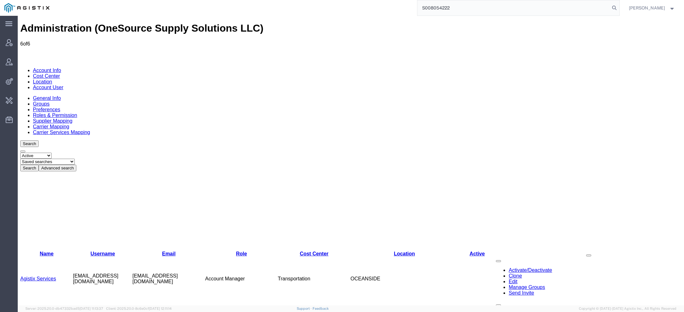
drag, startPoint x: 460, startPoint y: 15, endPoint x: 358, endPoint y: 0, distance: 103.0
click at [373, 3] on div "S008054222" at bounding box center [336, 8] width 565 height 16
paste input "5701095"
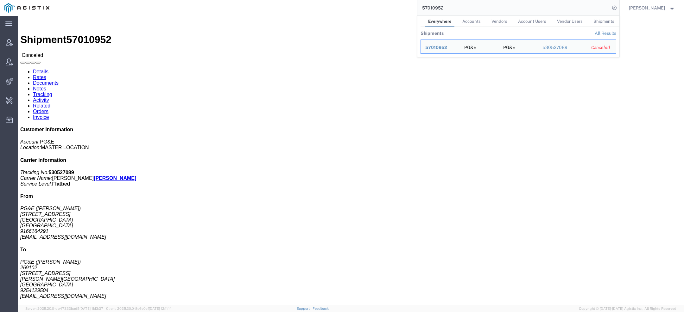
click link "Activity"
click div
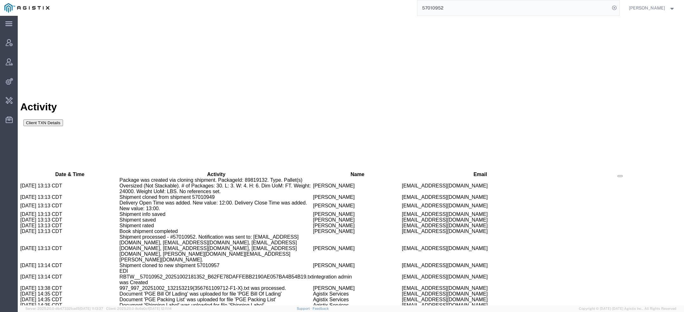
scroll to position [344, 0]
drag, startPoint x: 319, startPoint y: 240, endPoint x: 350, endPoint y: 240, distance: 32.0
copy span "w1m5@pge.com"
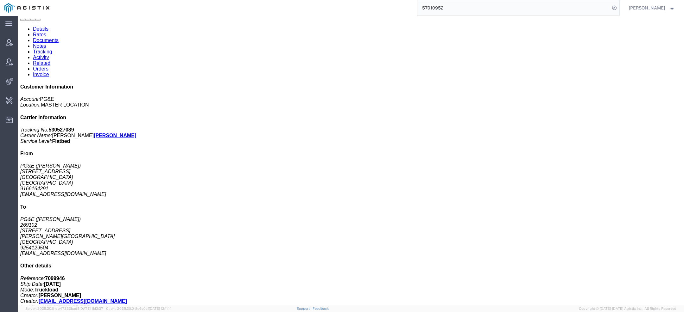
drag, startPoint x: 454, startPoint y: 9, endPoint x: 368, endPoint y: 2, distance: 86.1
click at [385, 2] on div "57010952" at bounding box center [336, 8] width 565 height 16
paste input "7"
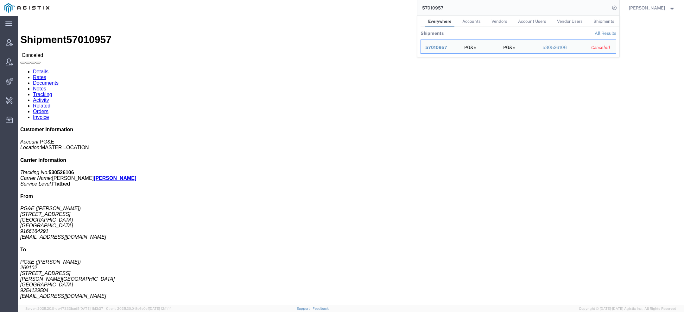
click link "Activity"
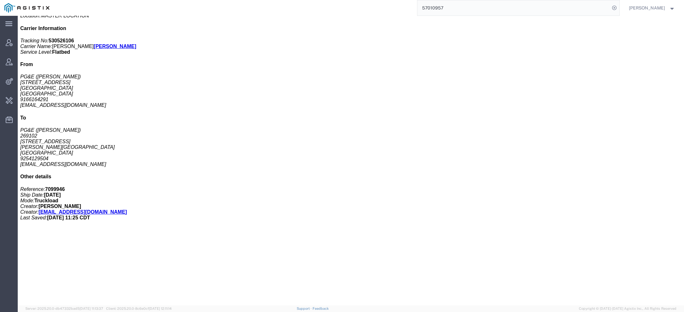
scroll to position [299, 0]
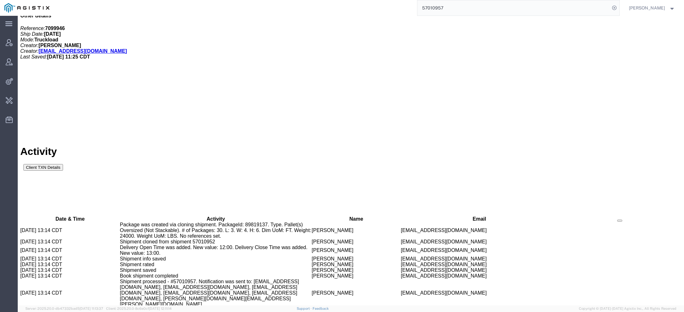
drag, startPoint x: 448, startPoint y: 9, endPoint x: 346, endPoint y: 6, distance: 102.0
click at [359, 6] on div "57010957" at bounding box center [336, 8] width 565 height 16
paste input "S528-25273-160"
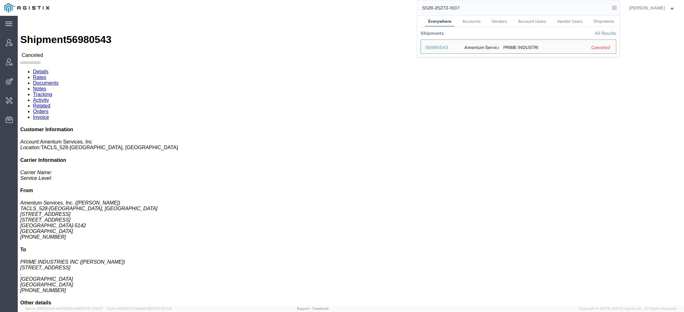
click h2 "Shipment Detail"
drag, startPoint x: 473, startPoint y: 9, endPoint x: 441, endPoint y: 5, distance: 32.1
click at [441, 5] on input "S528-25273-1607" at bounding box center [513, 7] width 192 height 15
drag, startPoint x: 41, startPoint y: 5, endPoint x: 48, endPoint y: 7, distance: 6.8
click h1 "Shipment 56980543"
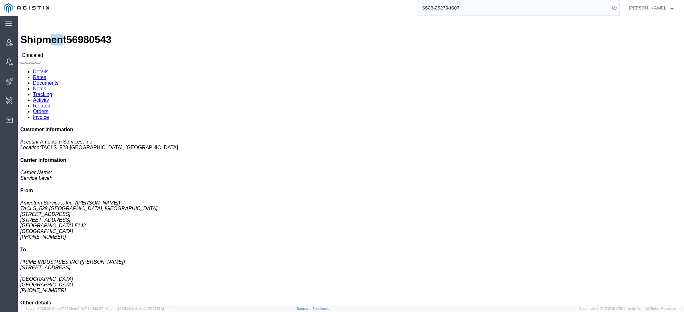
click h1 "Shipment 56980543"
drag, startPoint x: 45, startPoint y: 6, endPoint x: 49, endPoint y: 6, distance: 3.8
click h1 "Shipment 56980543"
copy h1 "n"
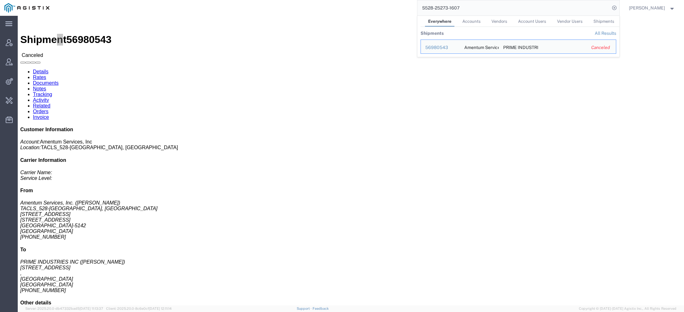
drag, startPoint x: 477, startPoint y: 11, endPoint x: 327, endPoint y: -3, distance: 151.1
click at [327, 0] on html "main_menu Created with Sketch. Collapse Menu Account Manager Vendor Manager Int…" at bounding box center [342, 156] width 684 height 312
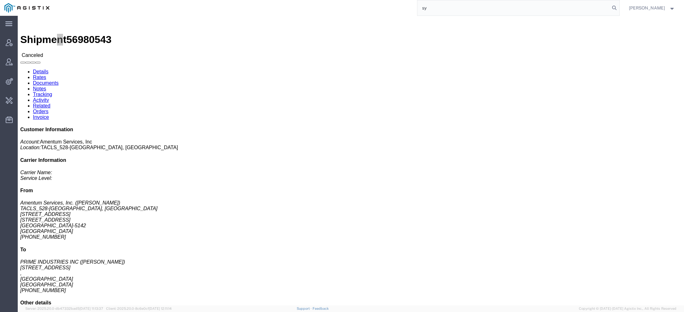
paste input "n"
type input "synopsys"
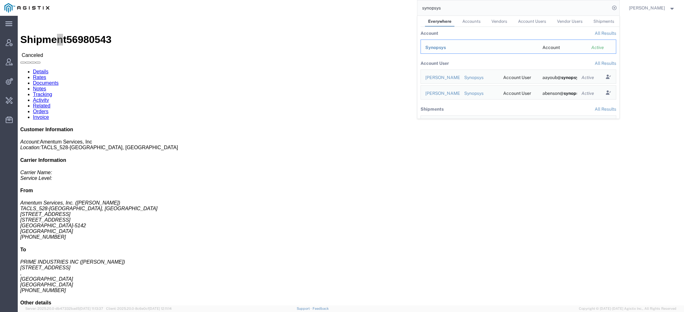
drag, startPoint x: 439, startPoint y: 44, endPoint x: 421, endPoint y: 29, distance: 23.3
click at [439, 44] on div "Synopsys" at bounding box center [479, 47] width 108 height 7
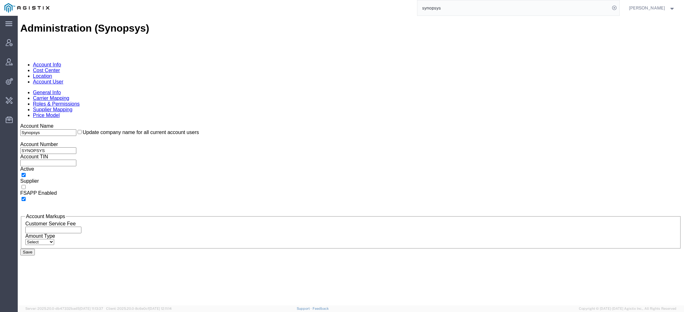
click at [63, 79] on link "Account User" at bounding box center [48, 81] width 30 height 5
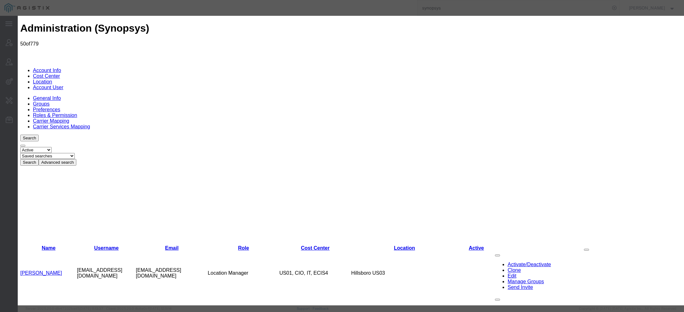
select select "COSTCENTER"
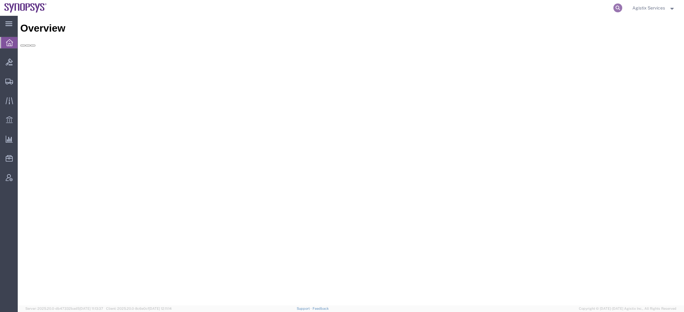
click at [616, 8] on icon at bounding box center [617, 7] width 9 height 9
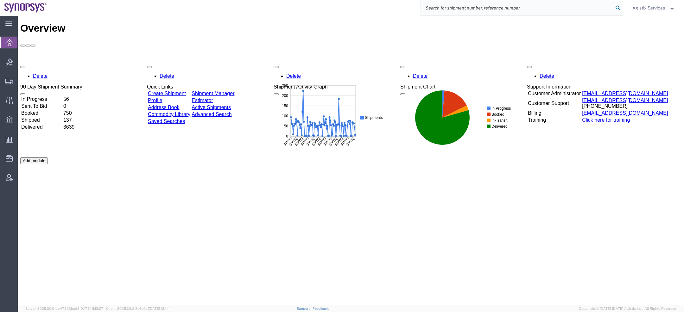
paste input "56776400"
type input "56776400"
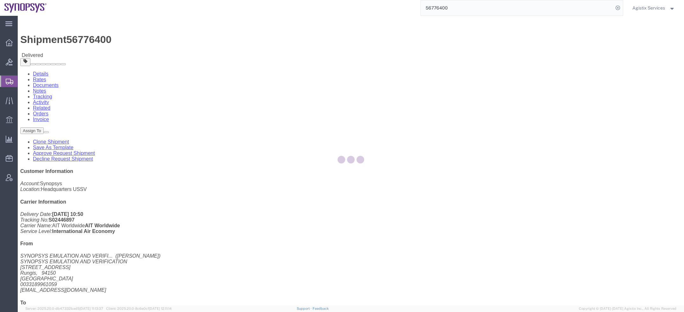
click at [83, 38] on div at bounding box center [351, 161] width 666 height 290
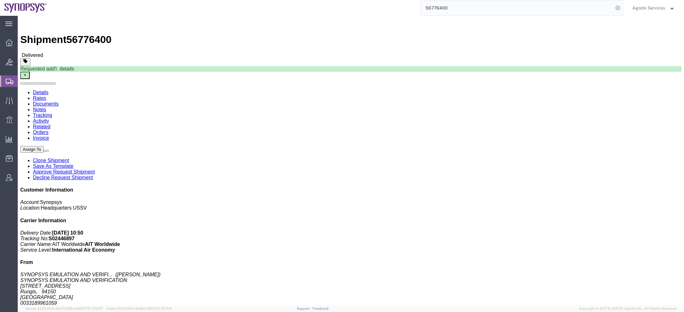
click link "Documents"
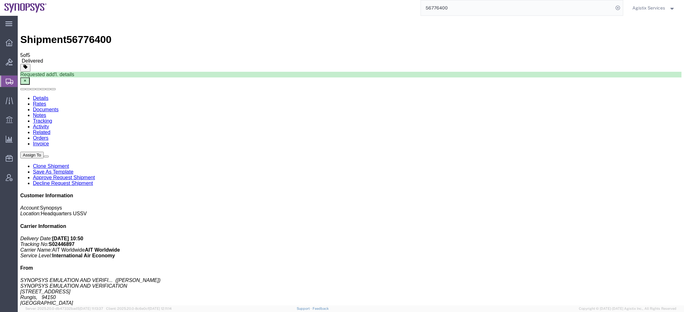
drag, startPoint x: 72, startPoint y: 136, endPoint x: 357, endPoint y: 57, distance: 296.0
click at [648, 11] on span "Agistix Services" at bounding box center [648, 7] width 33 height 7
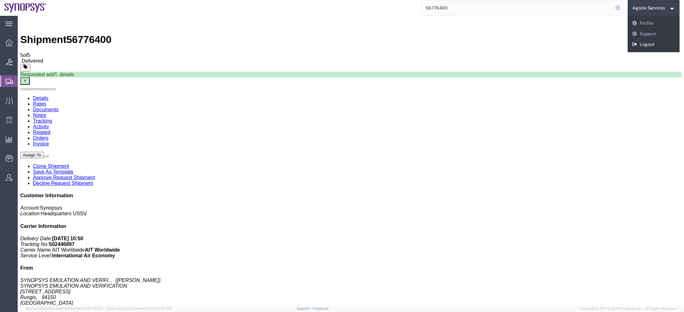
click at [641, 43] on link "Logout" at bounding box center [654, 44] width 52 height 11
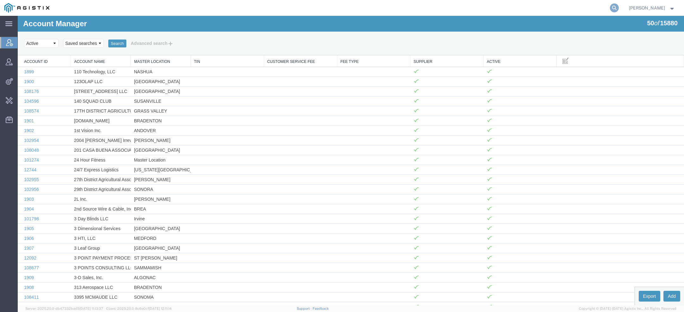
click at [615, 6] on icon at bounding box center [614, 7] width 9 height 9
paste input "57010949"
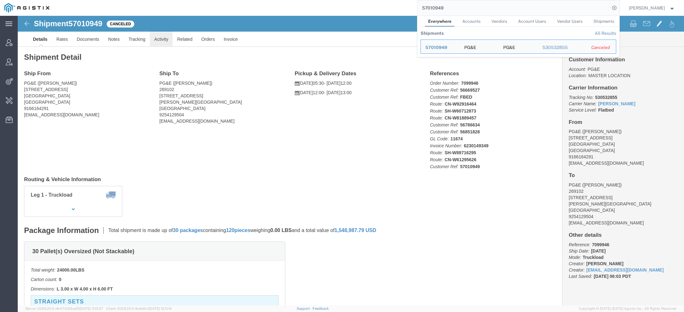
click link "Activity"
click div
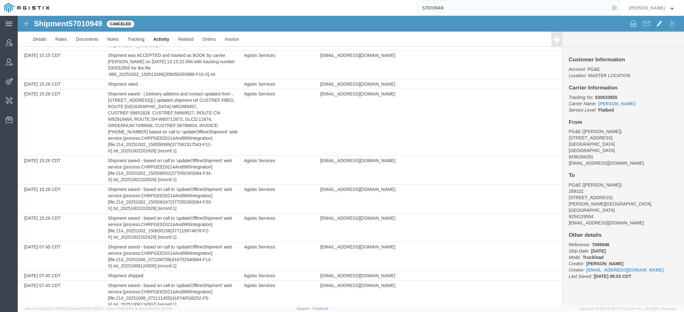
scroll to position [475, 0]
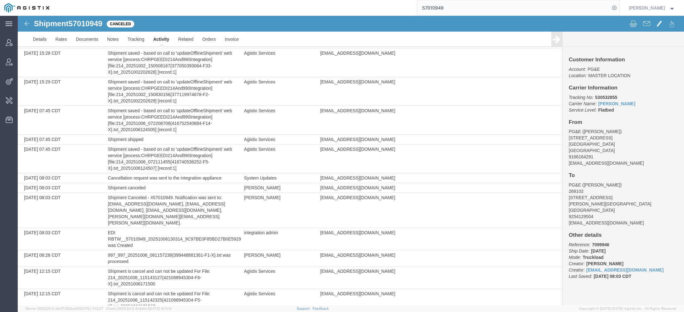
click at [88, 22] on span "57010949" at bounding box center [85, 23] width 34 height 9
copy span "57010949"
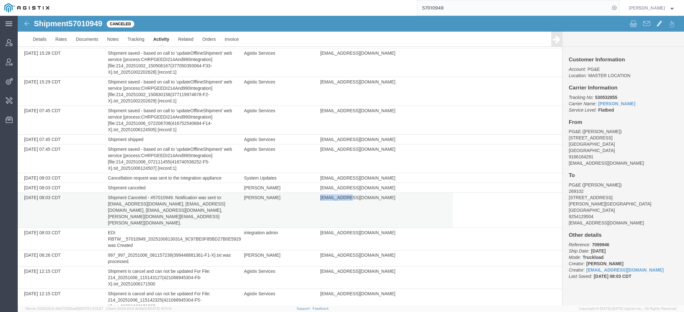
drag, startPoint x: 318, startPoint y: 170, endPoint x: 350, endPoint y: 170, distance: 32.6
click at [350, 195] on span "w1m5@pge.com" at bounding box center [357, 197] width 75 height 5
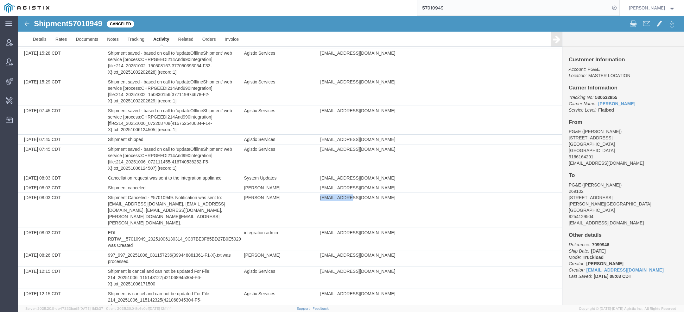
copy span "w1m5@pge.com"
click at [94, 23] on span "57010949" at bounding box center [85, 23] width 34 height 9
copy span "57010949"
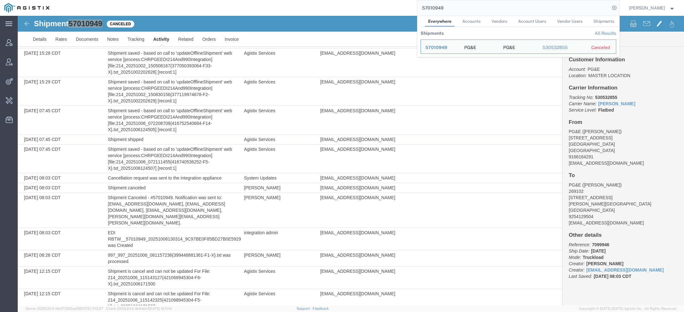
drag, startPoint x: 446, startPoint y: 9, endPoint x: 312, endPoint y: -9, distance: 135.4
click at [312, 0] on html "main_menu Created with Sketch. Collapse Menu Account Manager Vendor Manager Int…" at bounding box center [342, 156] width 684 height 312
paste input "37300"
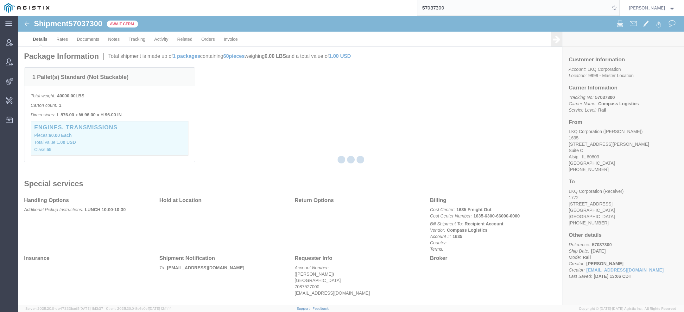
scroll to position [141, 0]
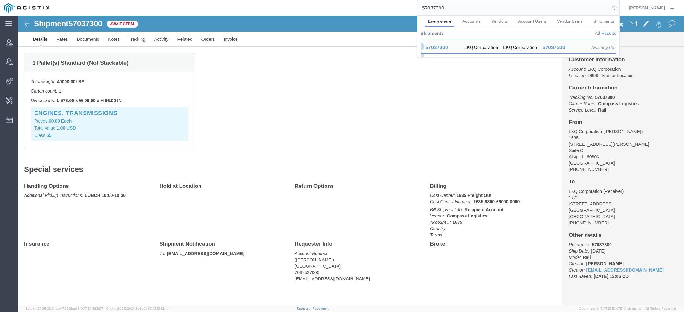
drag, startPoint x: 407, startPoint y: 3, endPoint x: 377, endPoint y: -2, distance: 29.5
click at [377, 0] on html "main_menu Created with Sketch. Collapse Menu Account Manager Vendor Manager Int…" at bounding box center [342, 156] width 684 height 312
paste input "567"
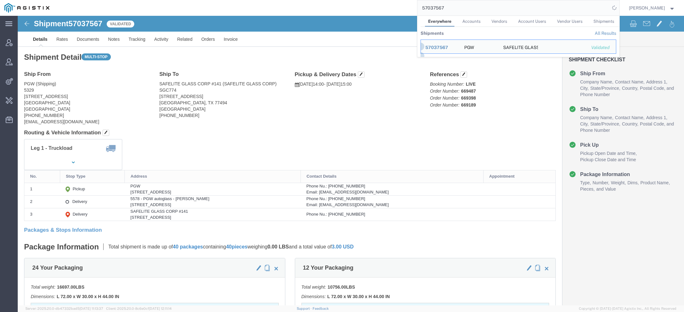
click at [438, 6] on input "57037567" at bounding box center [513, 7] width 192 height 15
paste input "86"
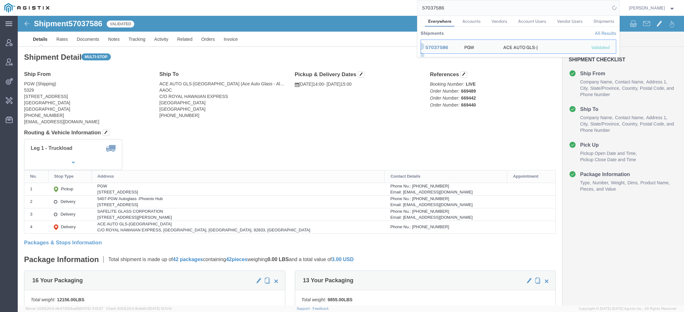
drag, startPoint x: 445, startPoint y: 11, endPoint x: 368, endPoint y: -10, distance: 79.7
click at [368, 0] on html "main_menu Created with Sketch. Collapse Menu Account Manager Vendor Manager Int…" at bounding box center [342, 156] width 684 height 312
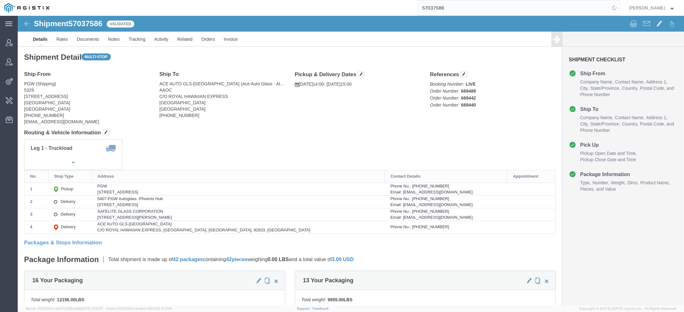
paste input "657"
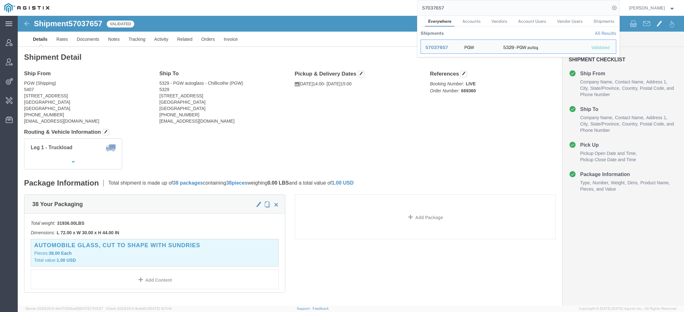
drag, startPoint x: 457, startPoint y: 8, endPoint x: 244, endPoint y: 8, distance: 212.8
click at [244, 8] on div "57037657 Everywhere Accounts Vendors Account Users Vendor Users Shipments Shipm…" at bounding box center [336, 8] width 565 height 16
paste input "6985710REV"
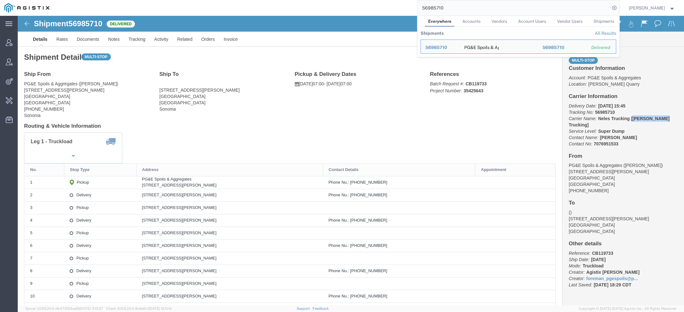
drag, startPoint x: 610, startPoint y: 102, endPoint x: 639, endPoint y: 103, distance: 29.2
click b "Neles Trucking [Bray Trucking]"
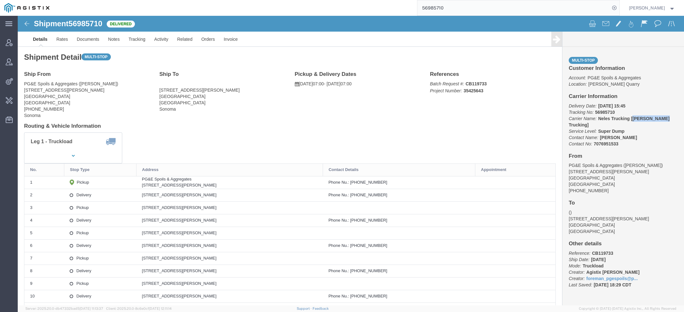
copy b "Bray Trucking"
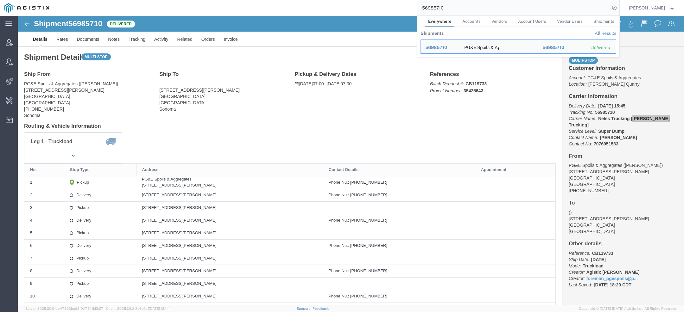
drag, startPoint x: 448, startPoint y: 10, endPoint x: 325, endPoint y: -22, distance: 127.2
click at [325, 0] on html "main_menu Created with Sketch. Collapse Menu Account Manager Vendor Manager Int…" at bounding box center [342, 156] width 684 height 312
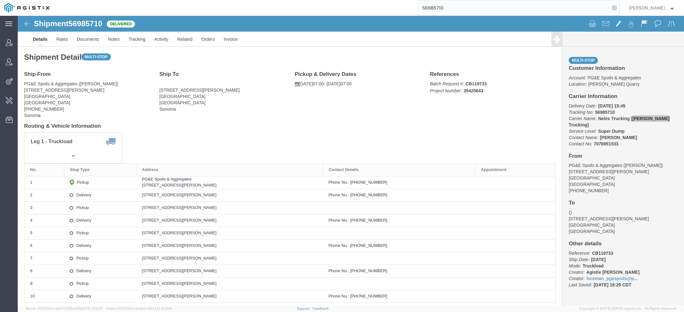
paste input "7037968"
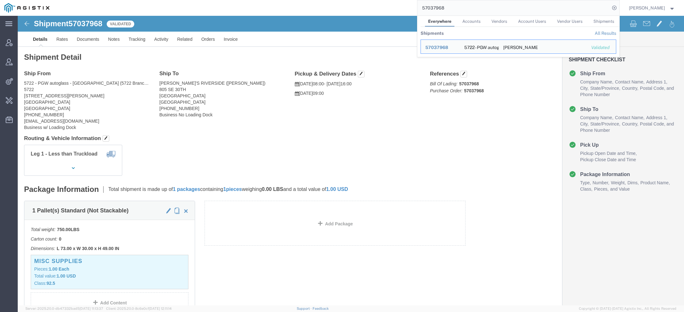
drag, startPoint x: 449, startPoint y: 6, endPoint x: 384, endPoint y: 6, distance: 64.9
click at [391, 6] on div "57037968 Everywhere Accounts Vendors Account Users Vendor Users Shipments Shipm…" at bounding box center [336, 8] width 565 height 16
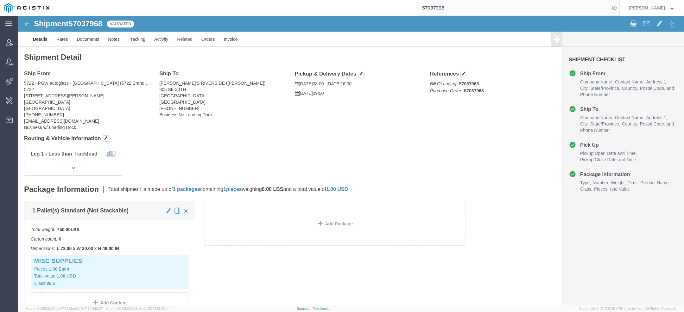
paste input "T052845282"
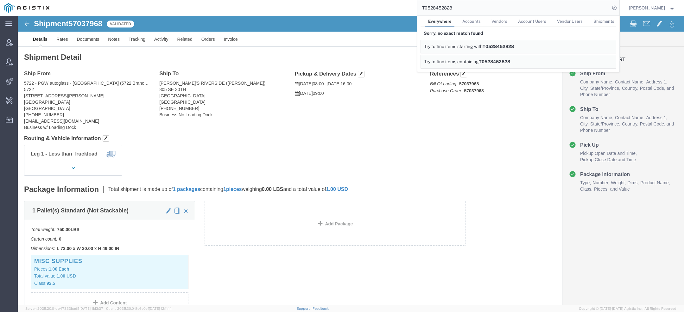
click at [431, 9] on input "T0528452828" at bounding box center [513, 7] width 192 height 15
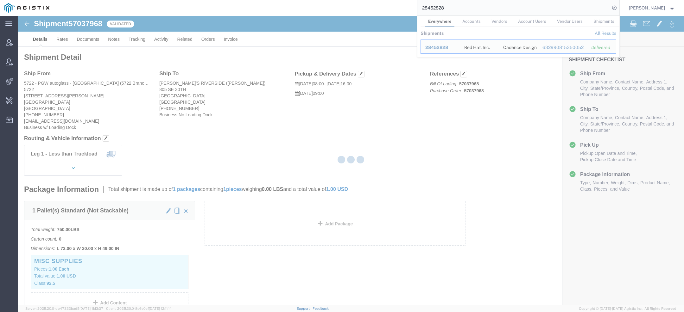
click at [381, 1] on div "28452828 Everywhere Accounts Vendors Account Users Vendor Users Shipments Shipm…" at bounding box center [336, 8] width 565 height 16
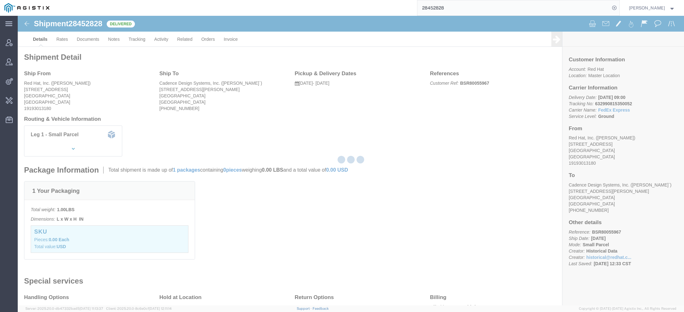
click at [435, 9] on input "28452828" at bounding box center [513, 7] width 192 height 15
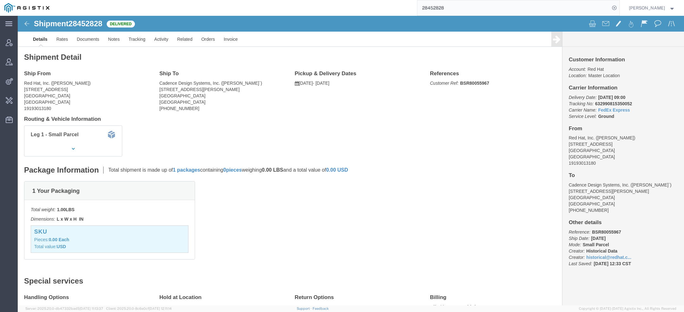
click at [435, 9] on input "28452828" at bounding box center [513, 7] width 192 height 15
paste input "PHX6704111"
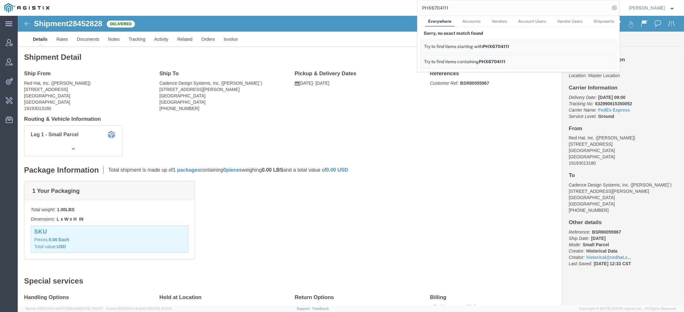
click at [432, 10] on input "PHX6704111" at bounding box center [513, 7] width 192 height 15
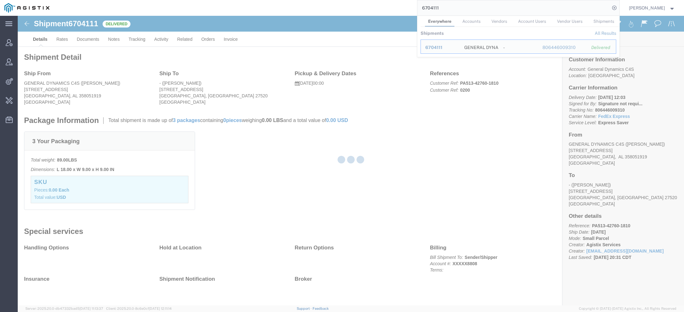
click at [426, 8] on input "6704111" at bounding box center [513, 7] width 192 height 15
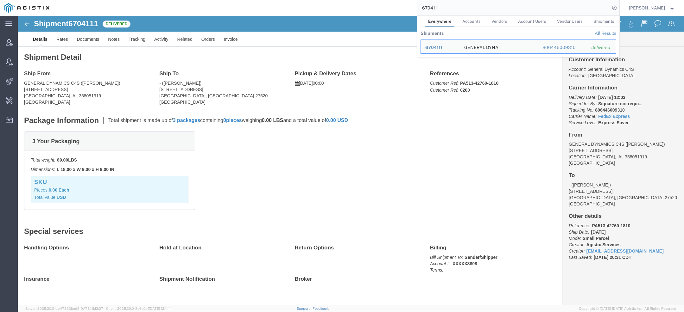
paste input "T0528407486"
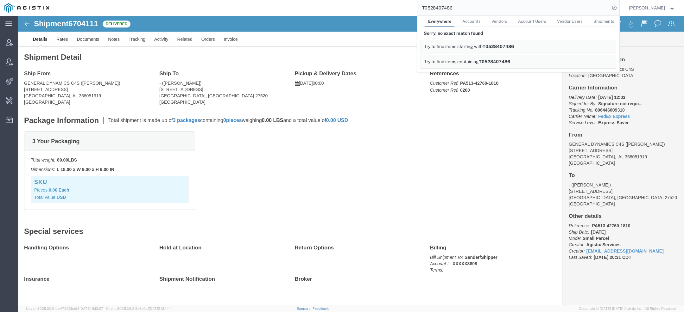
click at [433, 6] on input "T0528407486" at bounding box center [513, 7] width 192 height 15
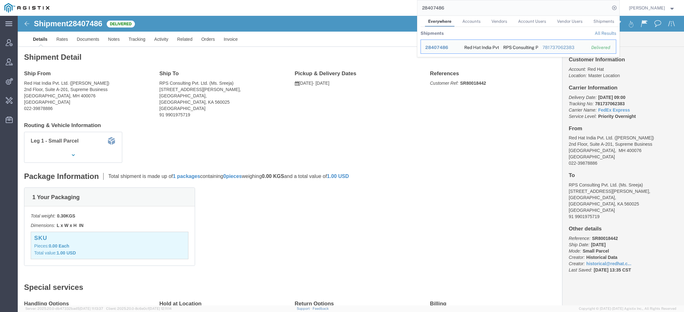
click at [439, 7] on input "28407486" at bounding box center [513, 7] width 192 height 15
paste input "PHX9647874"
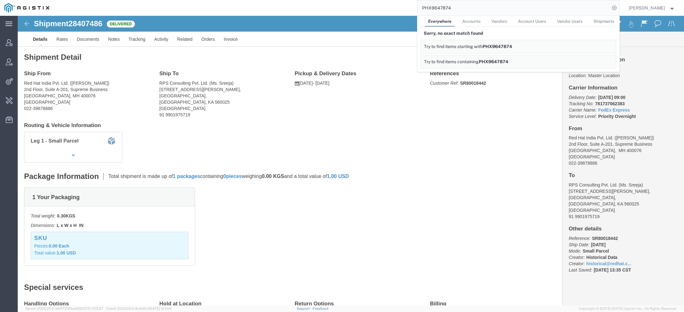
drag, startPoint x: 432, startPoint y: 8, endPoint x: 406, endPoint y: 3, distance: 26.5
click at [409, 4] on div "PHX9647874 Everywhere Accounts Vendors Account Users Vendor Users Shipments Sor…" at bounding box center [336, 8] width 565 height 16
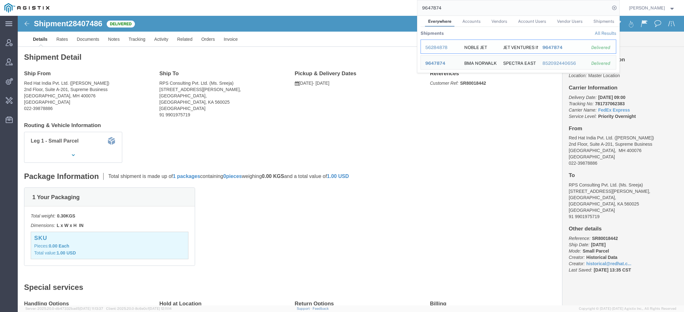
drag, startPoint x: 431, startPoint y: 46, endPoint x: 413, endPoint y: 30, distance: 23.8
click at [431, 46] on div "56284878" at bounding box center [440, 47] width 30 height 7
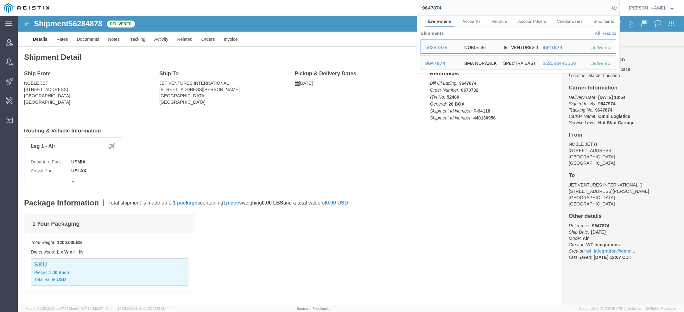
click at [430, 9] on input "9647874" at bounding box center [513, 7] width 192 height 15
drag, startPoint x: 447, startPoint y: 10, endPoint x: 355, endPoint y: 9, distance: 91.8
click at [355, 9] on div "9647874 Everywhere Accounts Vendors Account Users Vendor Users Shipments Shipme…" at bounding box center [336, 8] width 565 height 16
paste input "57037735"
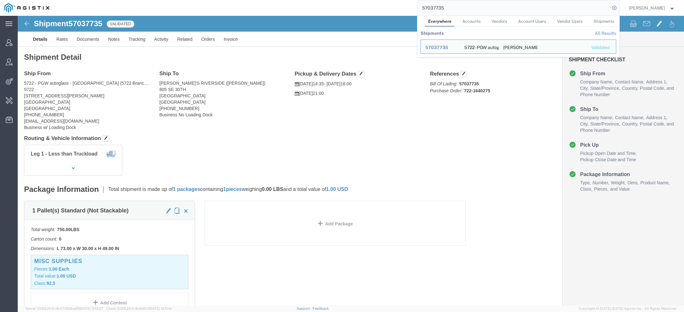
drag, startPoint x: 463, startPoint y: 8, endPoint x: 329, endPoint y: 8, distance: 134.2
click at [329, 8] on div "57037735 Everywhere Accounts Vendors Account Users Vendor Users Shipments Shipm…" at bounding box center [336, 8] width 565 height 16
paste input "PHX9647874"
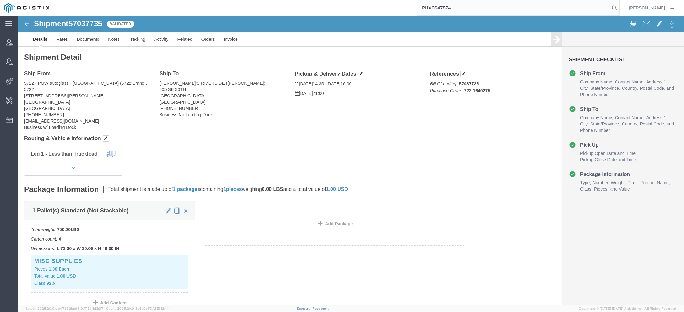
drag, startPoint x: 433, startPoint y: 10, endPoint x: 370, endPoint y: 2, distance: 63.9
click at [373, 2] on div "PHX9647874" at bounding box center [336, 8] width 565 height 16
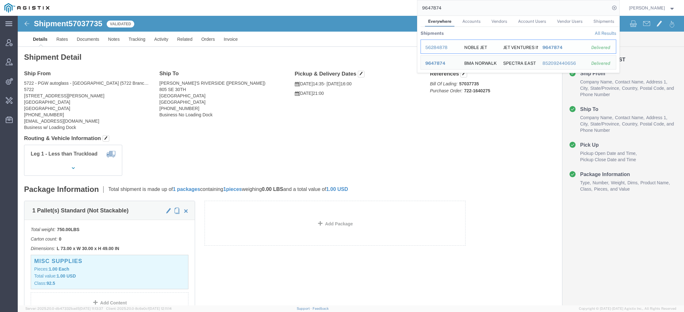
drag, startPoint x: 428, startPoint y: 46, endPoint x: 411, endPoint y: 30, distance: 23.5
click at [428, 46] on div "56284878" at bounding box center [440, 47] width 30 height 7
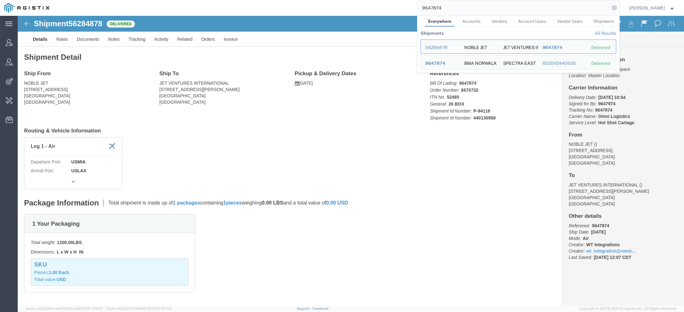
drag, startPoint x: 388, startPoint y: 5, endPoint x: 300, endPoint y: -5, distance: 88.9
click at [300, 0] on html "main_menu Created with Sketch. Collapse Menu Account Manager Vendor Manager Int…" at bounding box center [342, 156] width 684 height 312
paste input "PHX9646926"
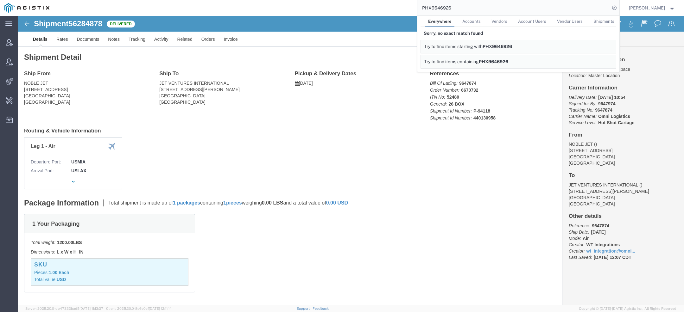
drag, startPoint x: 432, startPoint y: 9, endPoint x: 358, endPoint y: -7, distance: 76.1
click at [358, 0] on html "main_menu Created with Sketch. Collapse Menu Account Manager Vendor Manager Int…" at bounding box center [342, 156] width 684 height 312
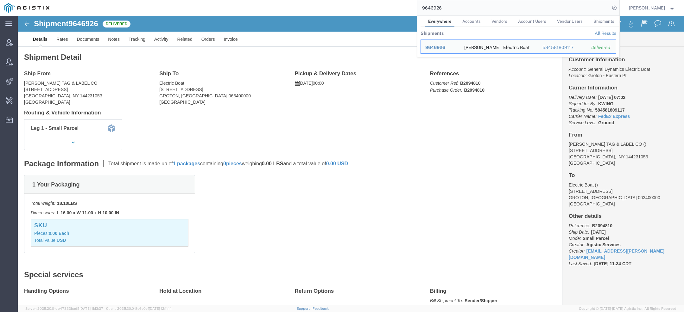
click at [443, 10] on input "9646926" at bounding box center [513, 7] width 192 height 15
paste input "PHX9658120"
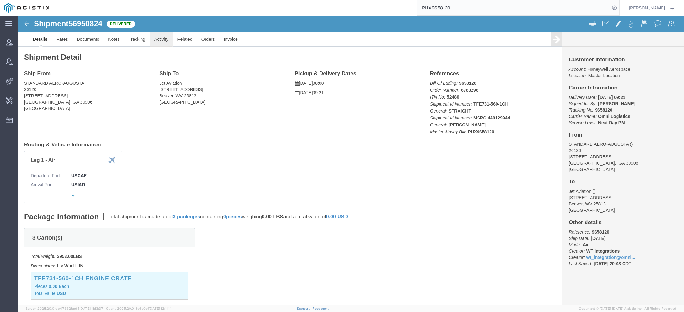
click link "Activity"
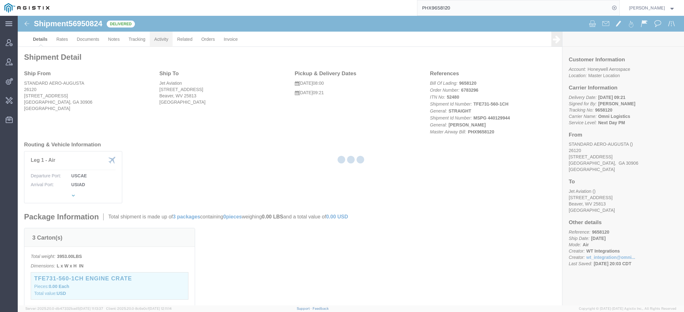
click at [158, 37] on div at bounding box center [351, 161] width 666 height 290
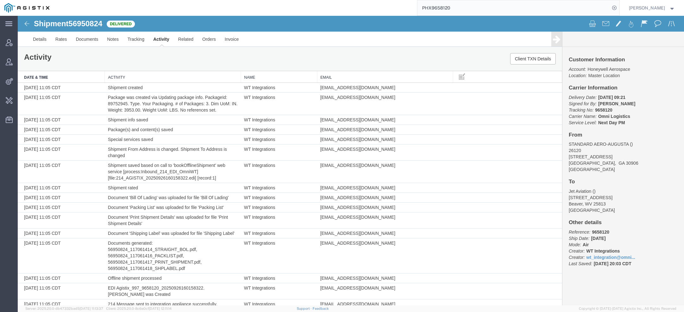
scroll to position [806, 0]
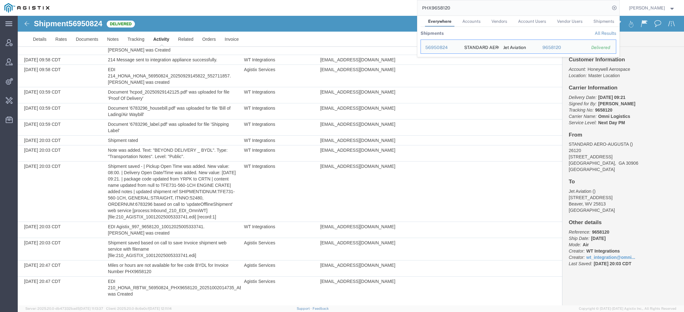
drag, startPoint x: 451, startPoint y: 9, endPoint x: 314, endPoint y: 1, distance: 137.3
click at [336, 1] on div "PHX9658120 Everywhere Accounts Vendors Account Users Vendor Users Shipments Shi…" at bounding box center [336, 8] width 565 height 16
paste input "46926"
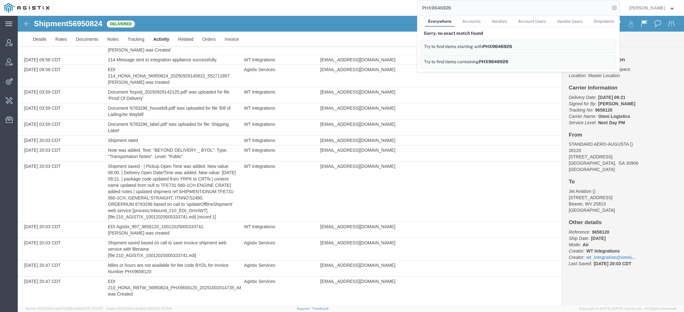
drag, startPoint x: 471, startPoint y: 6, endPoint x: 317, endPoint y: 6, distance: 153.9
click at [329, 6] on div "PHX9646926 Everywhere Accounts Vendors Account Users Vendor Users Shipments Sor…" at bounding box center [336, 8] width 565 height 16
paste input "7874"
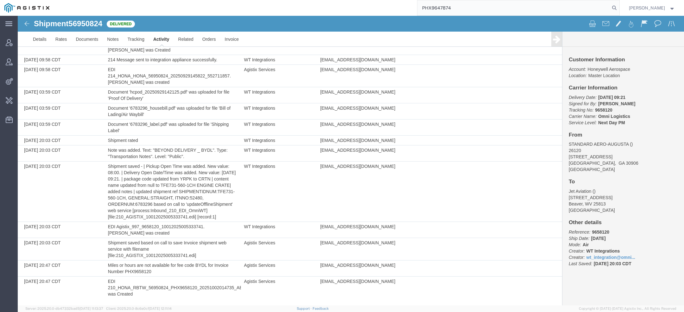
type input "PHX9647874"
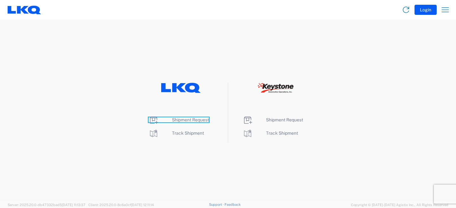
click at [186, 120] on span "Shipment Request" at bounding box center [190, 119] width 37 height 5
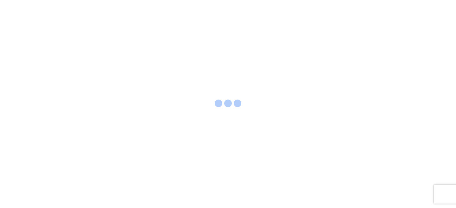
select select "FULL"
select select "LBS"
select select "IN"
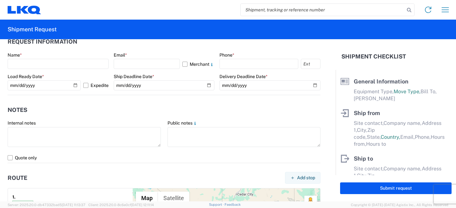
scroll to position [368, 0]
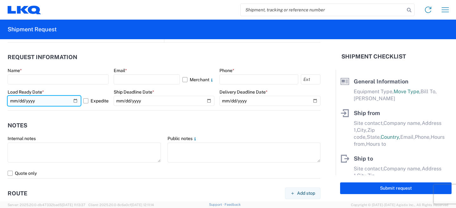
click at [75, 101] on input "[DATE]" at bounding box center [44, 101] width 73 height 10
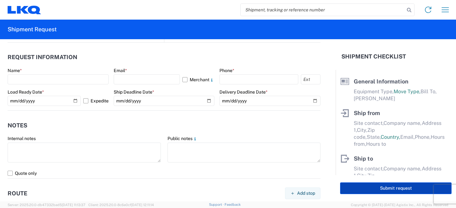
click at [355, 187] on button "Submit request" at bounding box center [395, 189] width 111 height 12
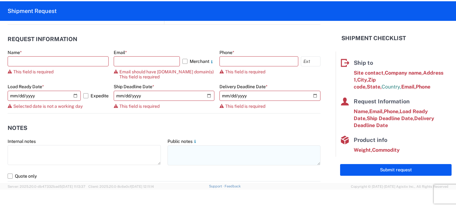
scroll to position [79, 0]
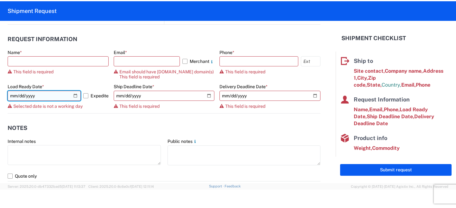
click at [76, 95] on input "[DATE]" at bounding box center [44, 96] width 73 height 10
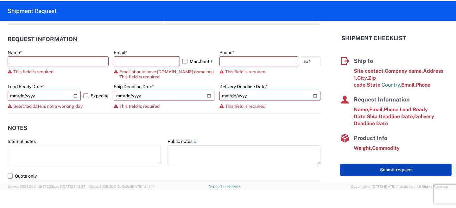
click at [348, 165] on button "Submit request" at bounding box center [395, 170] width 111 height 12
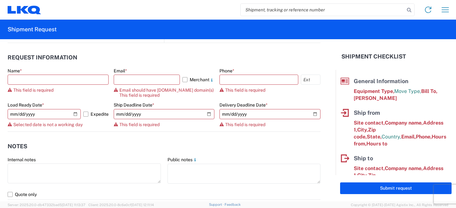
scroll to position [0, 0]
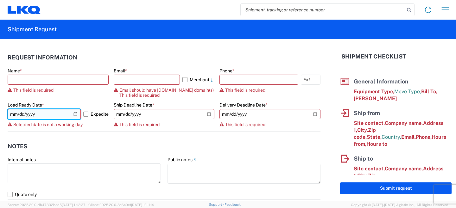
click at [74, 115] on input "[DATE]" at bounding box center [44, 114] width 73 height 10
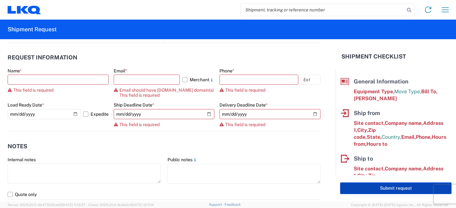
click at [358, 192] on button "Submit request" at bounding box center [395, 189] width 111 height 12
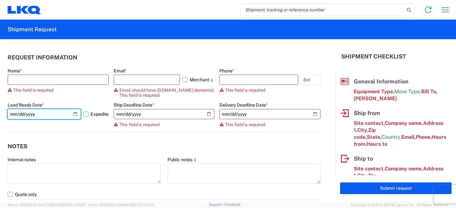
click at [73, 115] on input "[DATE]" at bounding box center [44, 114] width 73 height 10
click at [73, 117] on input "[DATE]" at bounding box center [44, 114] width 73 height 10
click at [75, 116] on input "[DATE]" at bounding box center [44, 114] width 73 height 10
click at [74, 116] on input "[DATE]" at bounding box center [44, 114] width 73 height 10
click at [75, 115] on input "[DATE]" at bounding box center [44, 114] width 73 height 10
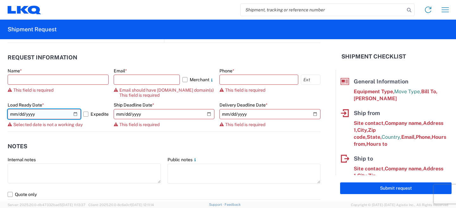
click at [76, 113] on input "[DATE]" at bounding box center [44, 114] width 73 height 10
click at [75, 112] on input "[DATE]" at bounding box center [44, 114] width 73 height 10
click at [76, 114] on input "[DATE]" at bounding box center [44, 114] width 73 height 10
click at [75, 116] on input "[DATE]" at bounding box center [44, 114] width 73 height 10
click at [76, 115] on input "[DATE]" at bounding box center [44, 114] width 73 height 10
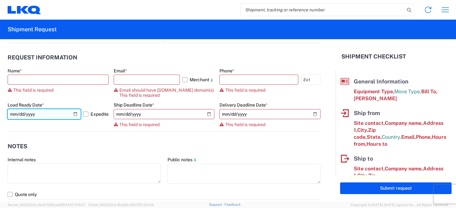
click at [75, 115] on input "[DATE]" at bounding box center [44, 114] width 73 height 10
click at [76, 113] on input "[DATE]" at bounding box center [44, 114] width 73 height 10
click at [74, 114] on input "[DATE]" at bounding box center [44, 114] width 73 height 10
click at [77, 112] on input "2025-12-01" at bounding box center [44, 114] width 73 height 10
click at [75, 111] on input "2026-01-10" at bounding box center [44, 114] width 73 height 10
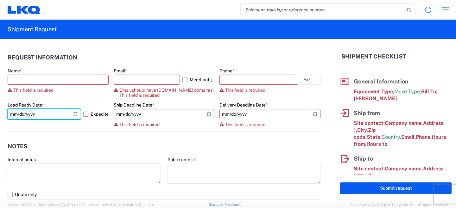
click at [75, 114] on input "2026-01-10" at bounding box center [44, 114] width 73 height 10
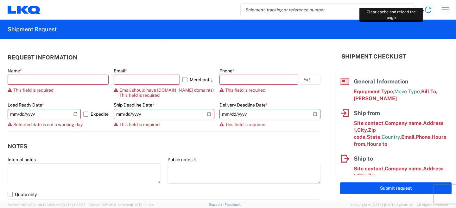
type input "2025-11-10"
click at [429, 9] on icon at bounding box center [428, 10] width 6 height 6
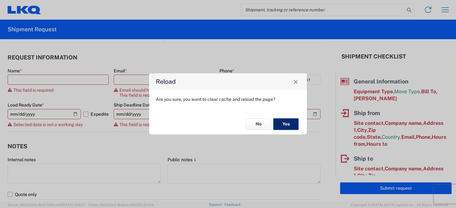
click at [283, 122] on button "Yes" at bounding box center [285, 124] width 25 height 12
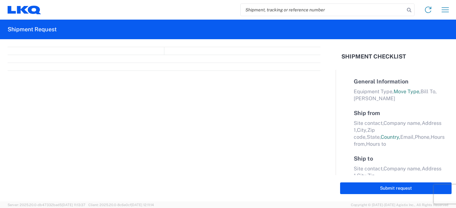
select select "FULL"
select select "LBS"
select select "IN"
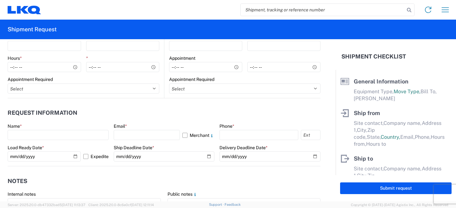
scroll to position [313, 0]
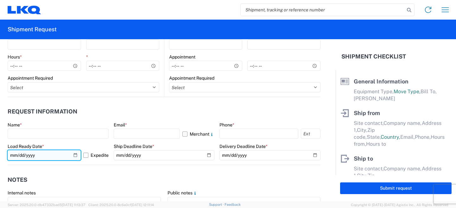
click at [78, 158] on input "[DATE]" at bounding box center [44, 155] width 73 height 10
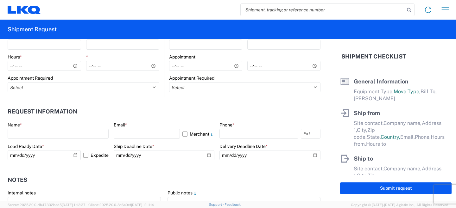
click at [369, 195] on div "Submit request" at bounding box center [396, 188] width 120 height 26
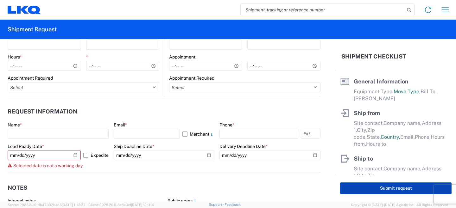
click at [368, 191] on button "Submit request" at bounding box center [395, 189] width 111 height 12
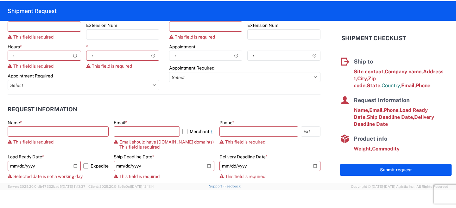
scroll to position [79, 0]
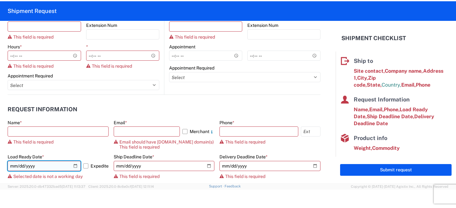
click at [77, 165] on input "2025-11-17" at bounding box center [44, 166] width 73 height 10
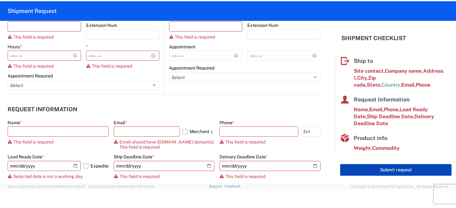
click at [355, 168] on button "Submit request" at bounding box center [395, 170] width 111 height 12
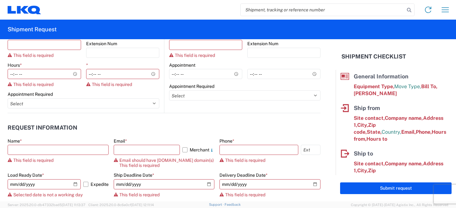
scroll to position [0, 0]
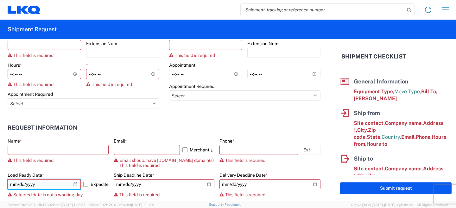
click at [77, 186] on input "2025-11-16" at bounding box center [44, 185] width 73 height 10
type input "2025-11-18"
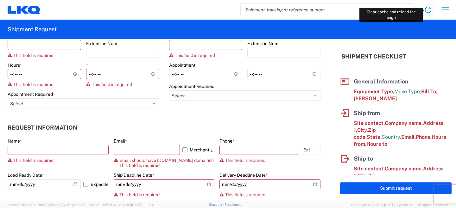
click at [431, 9] on icon at bounding box center [428, 10] width 10 height 10
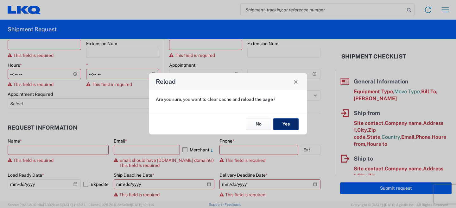
click at [285, 125] on button "Yes" at bounding box center [285, 124] width 25 height 12
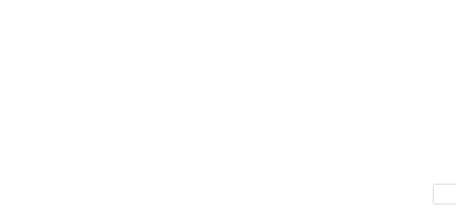
select select "FULL"
select select "LBS"
select select "IN"
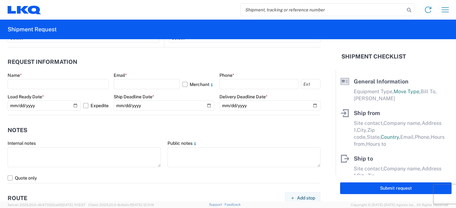
scroll to position [374, 0]
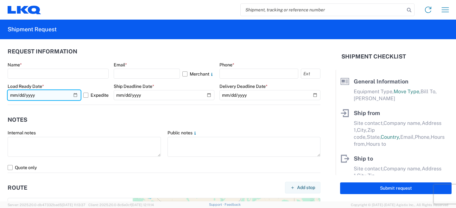
click at [74, 97] on input "[DATE]" at bounding box center [44, 95] width 73 height 10
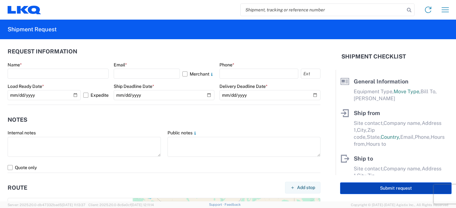
click at [374, 187] on button "Submit request" at bounding box center [395, 189] width 111 height 12
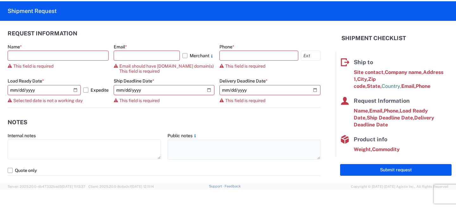
scroll to position [79, 0]
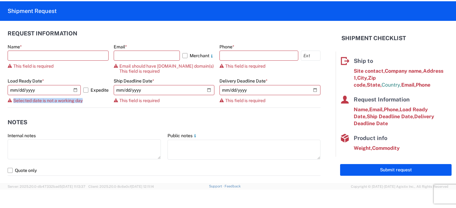
drag, startPoint x: 14, startPoint y: 100, endPoint x: 84, endPoint y: 100, distance: 70.3
click at [84, 100] on div "Selected date is not a working day" at bounding box center [58, 100] width 101 height 5
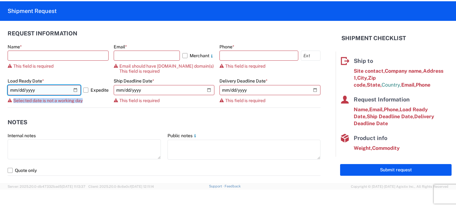
click at [74, 88] on input "[DATE]" at bounding box center [44, 90] width 73 height 10
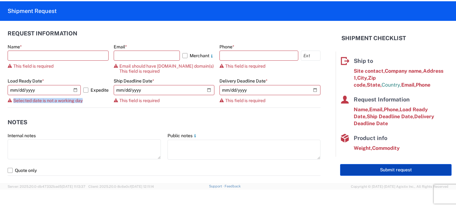
click at [371, 167] on button "Submit request" at bounding box center [395, 170] width 111 height 12
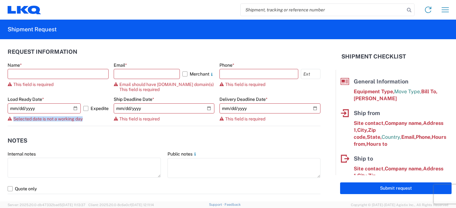
scroll to position [0, 0]
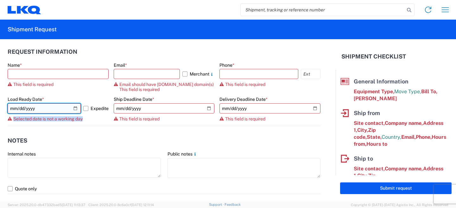
click at [75, 110] on input "[DATE]" at bounding box center [44, 109] width 73 height 10
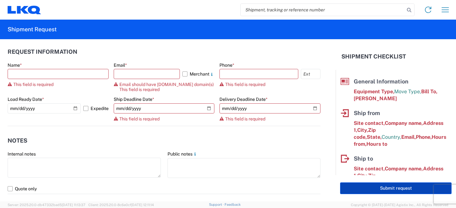
click at [362, 188] on button "Submit request" at bounding box center [395, 189] width 111 height 12
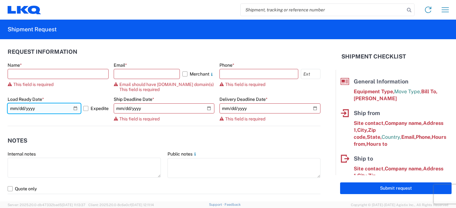
click at [76, 110] on input "[DATE]" at bounding box center [44, 109] width 73 height 10
click at [75, 109] on input "[DATE]" at bounding box center [44, 109] width 73 height 10
click at [74, 109] on input "[DATE]" at bounding box center [44, 109] width 73 height 10
click at [75, 109] on input "[DATE]" at bounding box center [44, 109] width 73 height 10
click at [76, 107] on input "[DATE]" at bounding box center [44, 109] width 73 height 10
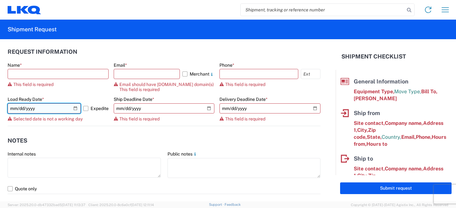
click at [76, 109] on input "[DATE]" at bounding box center [44, 109] width 73 height 10
type input "[DATE]"
